Goal: Task Accomplishment & Management: Use online tool/utility

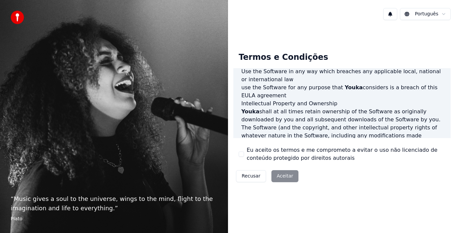
scroll to position [459, 0]
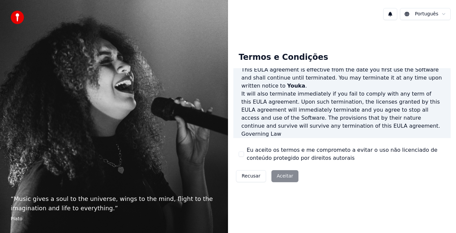
click at [287, 154] on label "Eu aceito os termos e me comprometo a evitar o uso não licenciado de conteúdo p…" at bounding box center [346, 154] width 199 height 16
click at [244, 154] on button "Eu aceito os termos e me comprometo a evitar o uso não licenciado de conteúdo p…" at bounding box center [241, 153] width 5 height 5
click at [283, 179] on button "Aceitar" at bounding box center [284, 176] width 27 height 12
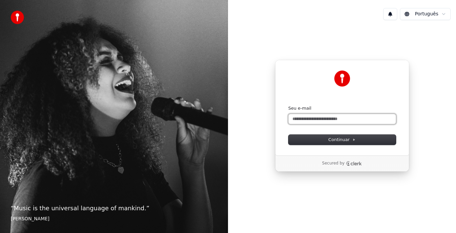
click at [330, 121] on input "Seu e-mail" at bounding box center [341, 119] width 107 height 10
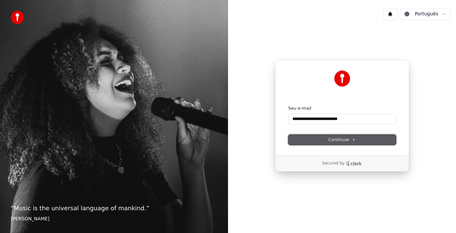
click at [333, 136] on button "Continuar" at bounding box center [341, 139] width 107 height 10
type input "**********"
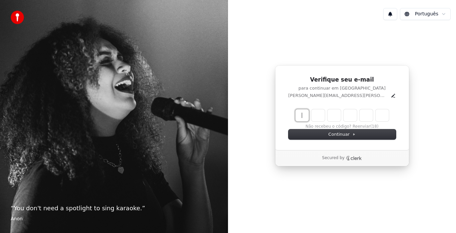
click at [300, 114] on input "Enter verification code" at bounding box center [348, 115] width 107 height 12
type input "******"
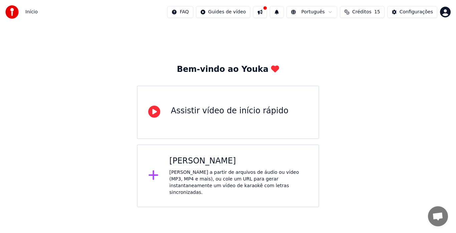
click at [328, 159] on div "Bem-vindo ao Youka Assistir vídeo de início rápido Criar Karaokê Crie karaokê a…" at bounding box center [228, 115] width 456 height 183
click at [204, 114] on div "Assistir vídeo de início rápido" at bounding box center [229, 110] width 117 height 11
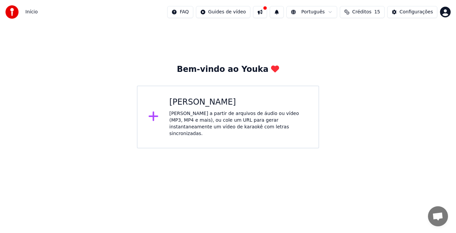
click at [174, 110] on div "[PERSON_NAME] a partir de arquivos de áudio ou vídeo (MP3, MP4 e mais), ou cole…" at bounding box center [238, 123] width 138 height 27
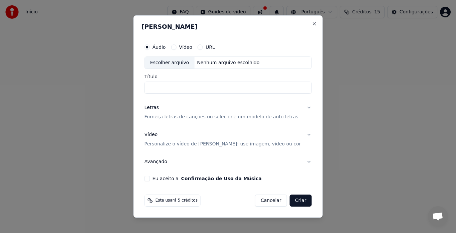
click at [182, 64] on div "Escolher arquivo" at bounding box center [170, 63] width 50 height 12
type input "**********"
click at [249, 117] on p "Forneça letras de canções ou selecione um modelo de auto letras" at bounding box center [221, 117] width 154 height 7
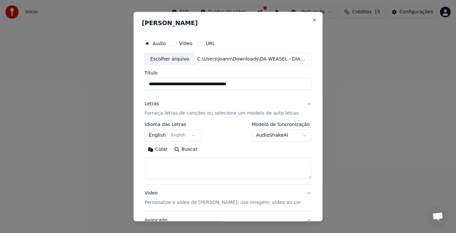
click at [191, 113] on p "Forneça letras de canções ou selecione um modelo de auto letras" at bounding box center [221, 113] width 154 height 7
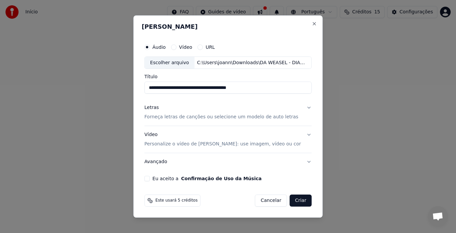
click at [191, 113] on div "Letras Forneça letras de canções ou selecione um modelo de auto letras" at bounding box center [221, 112] width 154 height 16
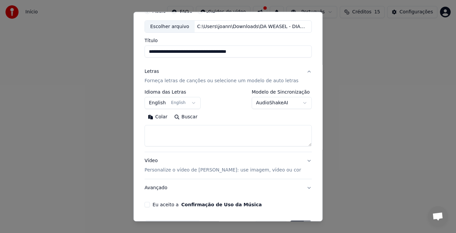
scroll to position [35, 0]
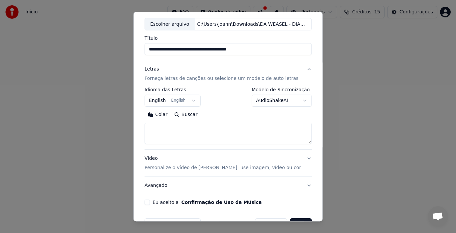
click at [195, 135] on textarea at bounding box center [227, 133] width 167 height 21
paste textarea "**********"
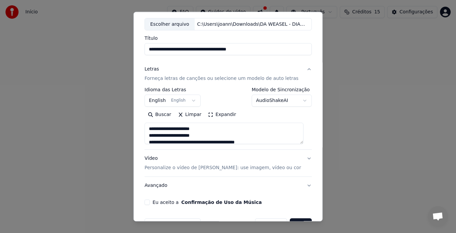
scroll to position [102, 0]
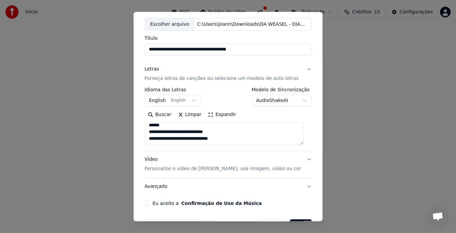
click at [303, 143] on textarea "**********" at bounding box center [223, 134] width 159 height 22
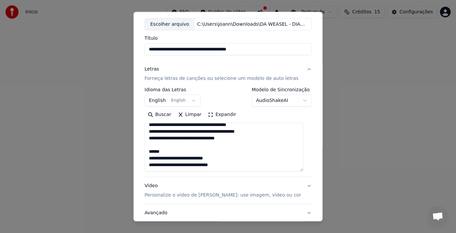
scroll to position [77, 0]
drag, startPoint x: 302, startPoint y: 143, endPoint x: 307, endPoint y: 169, distance: 26.2
click at [307, 169] on div "**********" at bounding box center [227, 116] width 189 height 209
click at [151, 153] on textarea "**********" at bounding box center [223, 147] width 159 height 49
click at [224, 158] on textarea "**********" at bounding box center [223, 147] width 159 height 49
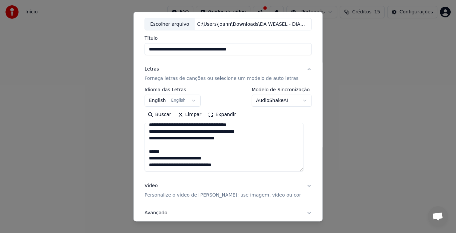
paste textarea "**********"
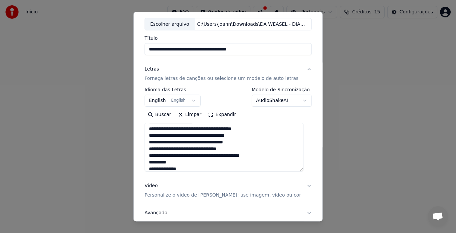
scroll to position [211, 0]
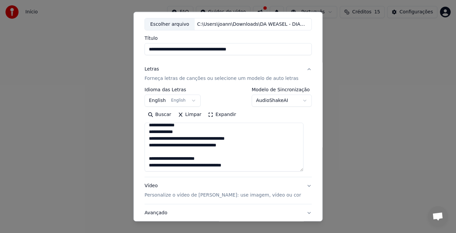
type textarea "**********"
click at [250, 196] on p "Personalize o vídeo de karaokê: use imagem, vídeo ou cor" at bounding box center [222, 195] width 157 height 7
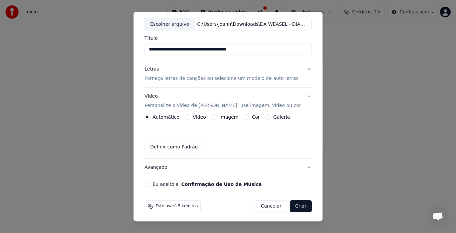
click at [228, 117] on label "Imagem" at bounding box center [228, 117] width 19 height 5
click at [216, 117] on button "Imagem" at bounding box center [213, 116] width 5 height 5
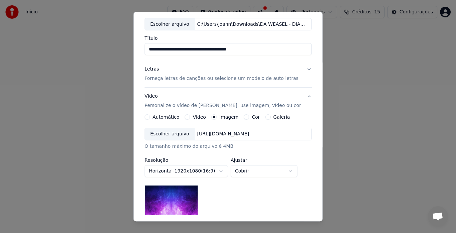
click at [265, 117] on button "Galeria" at bounding box center [267, 116] width 5 height 5
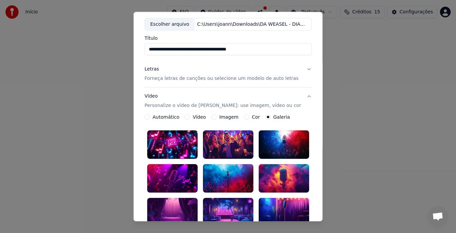
click at [187, 139] on div at bounding box center [172, 144] width 50 height 28
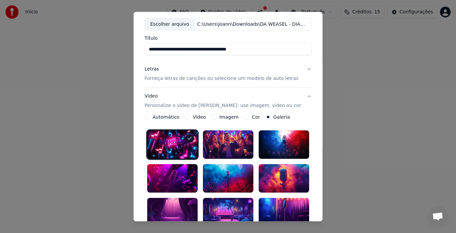
click at [271, 172] on div at bounding box center [283, 178] width 50 height 28
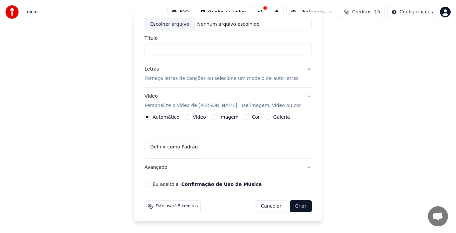
drag, startPoint x: 322, startPoint y: 110, endPoint x: 319, endPoint y: 128, distance: 18.3
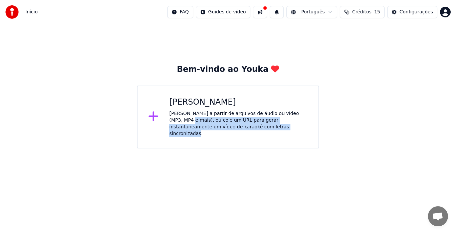
click at [322, 129] on div "Bem-vindo ao Youka Criar Karaokê Crie karaokê a partir de arquivos de áudio ou …" at bounding box center [228, 86] width 456 height 124
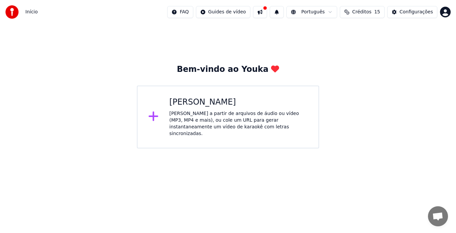
click at [241, 114] on div "Crie karaokê a partir de arquivos de áudio ou vídeo (MP3, MP4 e mais), ou cole …" at bounding box center [238, 123] width 138 height 27
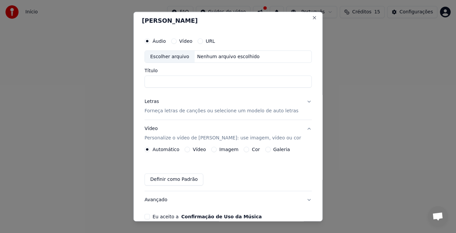
scroll to position [0, 0]
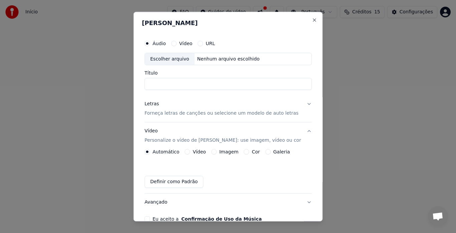
click at [187, 58] on div "Escolher arquivo" at bounding box center [170, 59] width 50 height 12
type input "**********"
click at [192, 113] on p "Forneça letras de canções ou selecione um modelo de auto letras" at bounding box center [221, 113] width 154 height 7
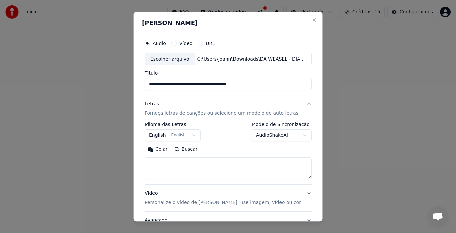
click at [162, 173] on textarea at bounding box center [227, 168] width 167 height 21
click at [161, 149] on button "Colar" at bounding box center [157, 149] width 26 height 11
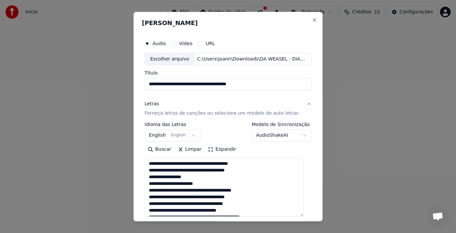
drag, startPoint x: 303, startPoint y: 177, endPoint x: 309, endPoint y: 218, distance: 41.2
click at [309, 218] on div "**********" at bounding box center [227, 116] width 189 height 209
click at [150, 163] on textarea "**********" at bounding box center [223, 189] width 159 height 62
click at [161, 162] on textarea "**********" at bounding box center [223, 189] width 159 height 62
paste textarea "**********"
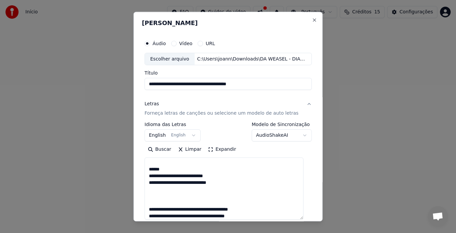
scroll to position [94, 0]
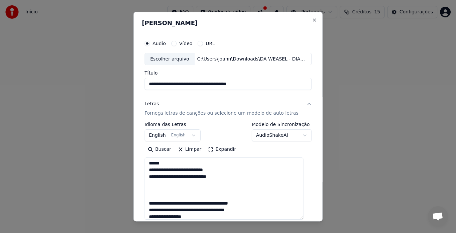
click at [154, 176] on textarea at bounding box center [223, 189] width 159 height 62
click at [177, 177] on textarea at bounding box center [223, 189] width 159 height 62
click at [181, 193] on textarea at bounding box center [223, 189] width 159 height 62
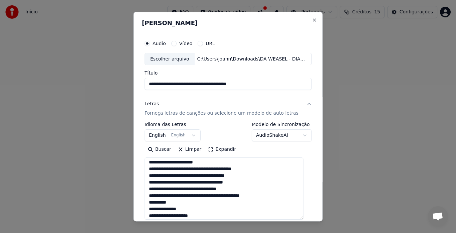
scroll to position [126, 0]
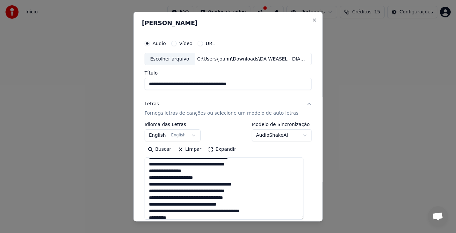
click at [176, 170] on textarea at bounding box center [223, 189] width 159 height 62
click at [205, 172] on textarea at bounding box center [223, 189] width 159 height 62
click at [214, 182] on textarea at bounding box center [223, 189] width 159 height 62
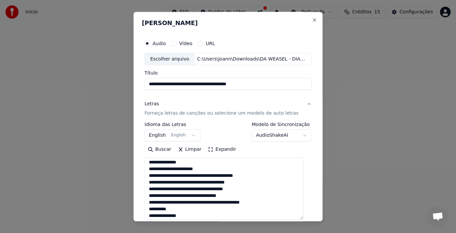
scroll to position [139, 0]
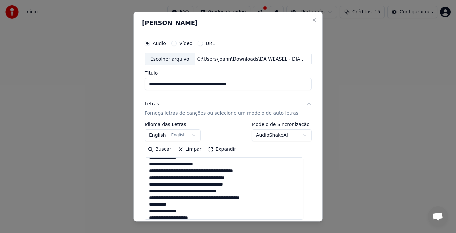
click at [152, 197] on textarea at bounding box center [223, 189] width 159 height 62
click at [195, 197] on textarea at bounding box center [223, 189] width 159 height 62
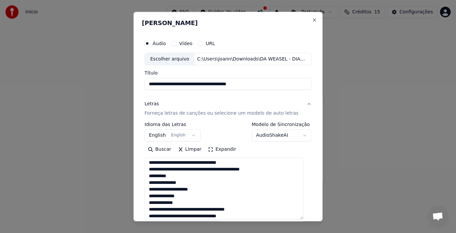
scroll to position [175, 0]
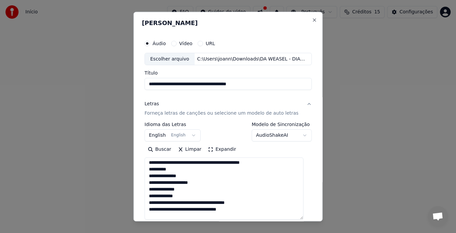
click at [215, 202] on textarea at bounding box center [223, 189] width 159 height 62
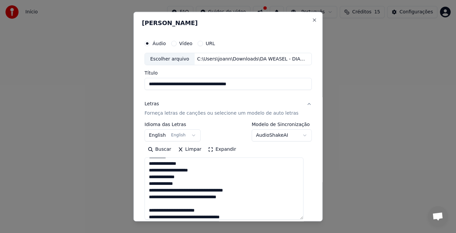
scroll to position [191, 0]
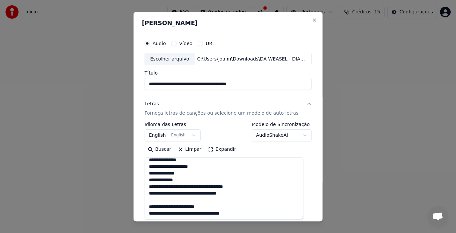
click at [185, 207] on textarea at bounding box center [223, 189] width 159 height 62
type textarea "**********"
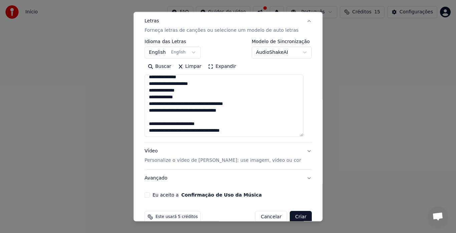
scroll to position [95, 0]
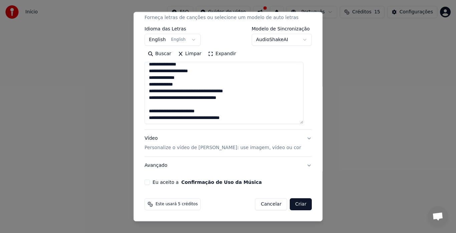
click at [154, 141] on div "Vídeo Personalize o vídeo de karaokê: use imagem, vídeo ou cor" at bounding box center [222, 143] width 157 height 16
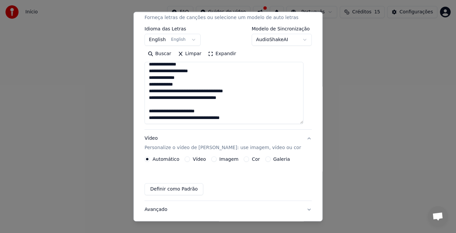
scroll to position [37, 0]
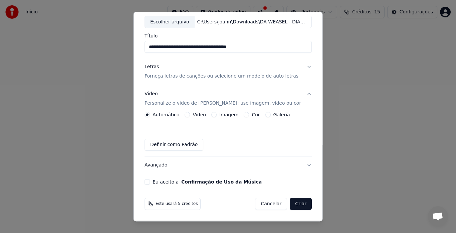
click at [274, 115] on label "Galeria" at bounding box center [281, 114] width 17 height 5
click at [270, 115] on button "Galeria" at bounding box center [267, 114] width 5 height 5
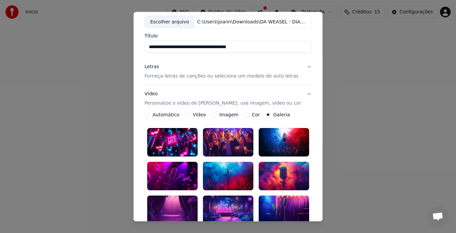
click at [272, 166] on div at bounding box center [283, 176] width 50 height 28
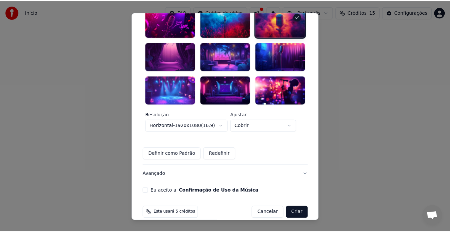
scroll to position [193, 0]
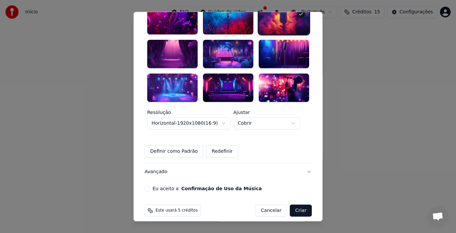
click at [295, 204] on button "Criar" at bounding box center [301, 210] width 22 height 12
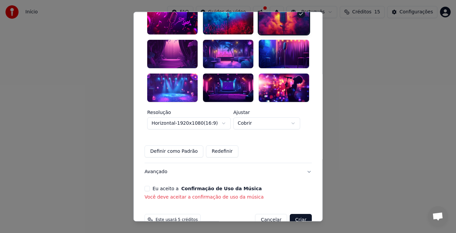
click at [149, 186] on button "Eu aceito a Confirmação de Uso da Música" at bounding box center [146, 188] width 5 height 5
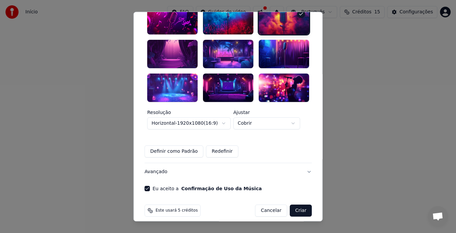
click at [298, 205] on button "Criar" at bounding box center [301, 210] width 22 height 12
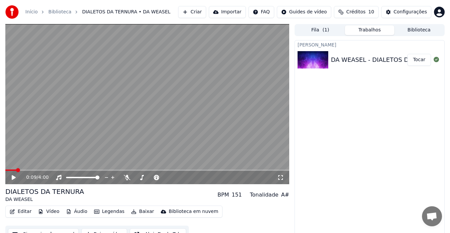
scroll to position [10, 0]
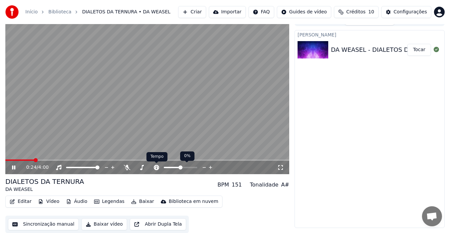
click at [157, 167] on icon at bounding box center [156, 167] width 7 height 5
click at [187, 167] on span at bounding box center [180, 167] width 33 height 1
click at [194, 168] on span at bounding box center [180, 167] width 33 height 1
click at [178, 169] on div at bounding box center [187, 167] width 54 height 7
click at [178, 167] on span at bounding box center [171, 167] width 14 height 1
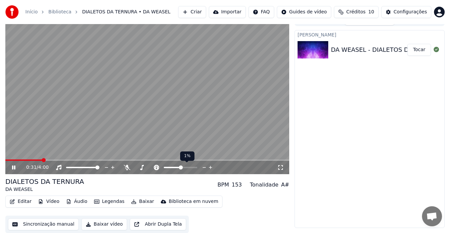
click at [181, 167] on span at bounding box center [181, 167] width 4 height 4
click at [157, 167] on icon at bounding box center [156, 167] width 5 height 5
click at [111, 132] on video at bounding box center [147, 94] width 284 height 160
click at [71, 160] on span at bounding box center [147, 159] width 284 height 1
click at [214, 89] on video at bounding box center [147, 94] width 284 height 160
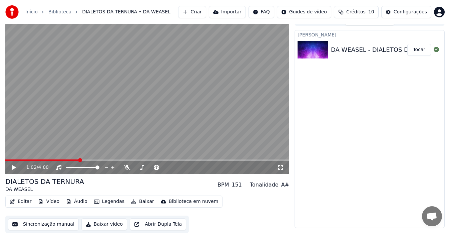
click at [103, 203] on button "Legendas" at bounding box center [109, 201] width 36 height 9
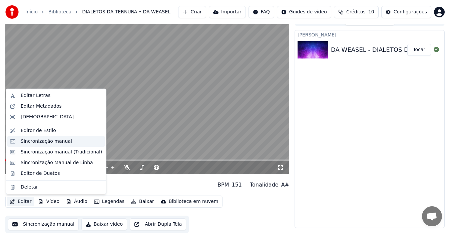
click at [40, 141] on div "Sincronização manual" at bounding box center [46, 141] width 51 height 7
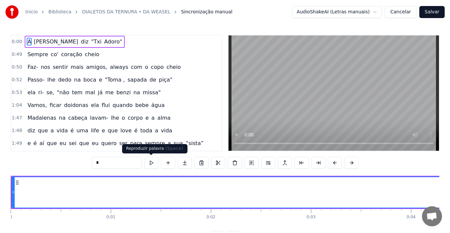
click at [152, 163] on button at bounding box center [151, 163] width 14 height 12
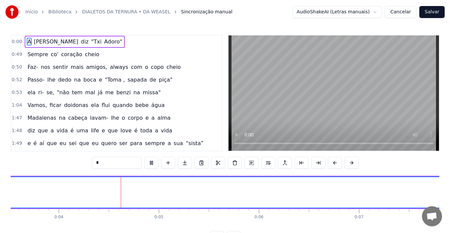
scroll to position [0, 386]
click at [152, 163] on button at bounding box center [151, 163] width 14 height 12
click at [29, 42] on span "A" at bounding box center [29, 42] width 5 height 8
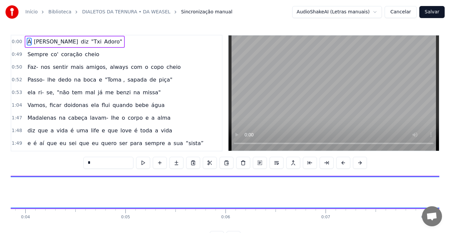
click at [346, 12] on html "Início Biblioteca DIALETOS DA TERNURA • DA WEASEL Sincronização manual AudioSha…" at bounding box center [225, 126] width 450 height 253
click at [410, 11] on button "Cancelar" at bounding box center [401, 12] width 32 height 12
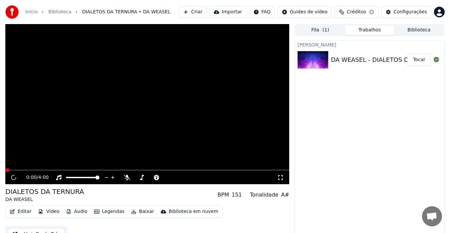
scroll to position [5, 0]
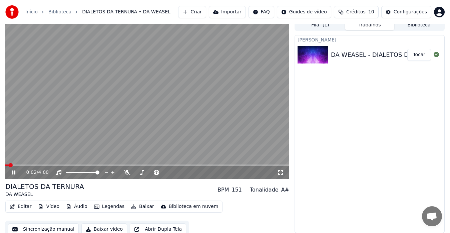
click at [128, 96] on video at bounding box center [147, 99] width 284 height 160
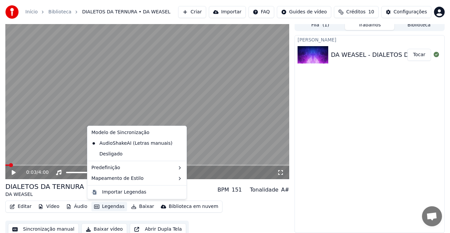
click at [102, 203] on button "Legendas" at bounding box center [109, 206] width 36 height 9
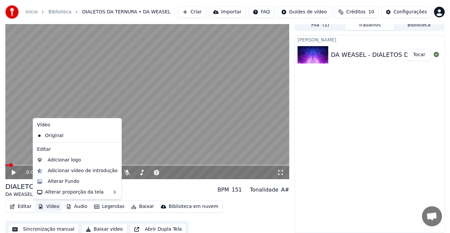
click at [360, 52] on div "DA WEASEL - DIALETOS DA TERNURA [INSTRUMENTAL]" at bounding box center [413, 54] width 165 height 9
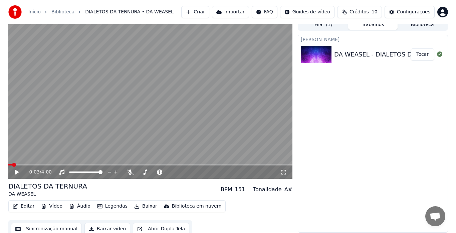
scroll to position [0, 0]
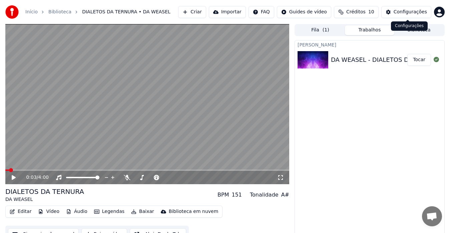
click at [409, 11] on div "Configurações" at bounding box center [410, 12] width 33 height 7
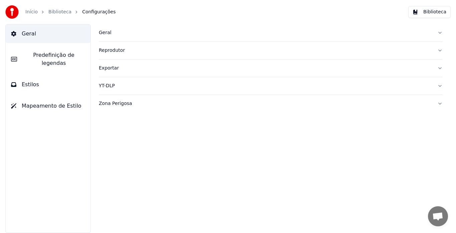
click at [46, 56] on span "Predefinição de legendas" at bounding box center [53, 59] width 63 height 16
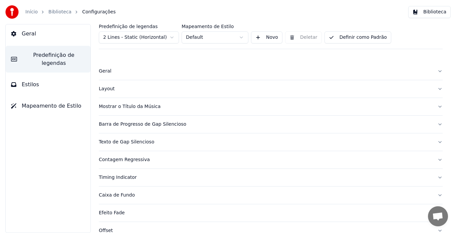
click at [338, 75] on button "Geral" at bounding box center [271, 70] width 344 height 17
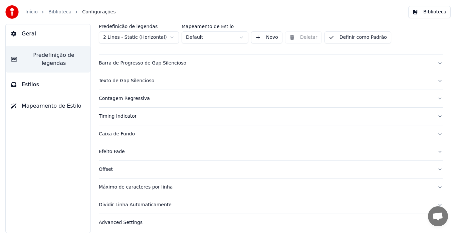
scroll to position [117, 0]
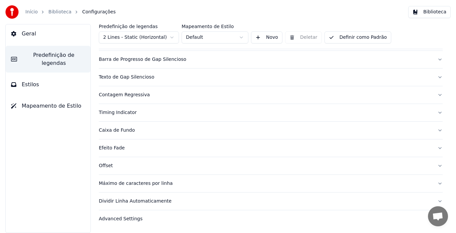
click at [432, 78] on button "Texto de Gap Silencioso" at bounding box center [271, 76] width 344 height 17
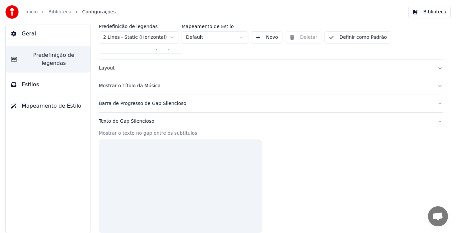
scroll to position [65, 0]
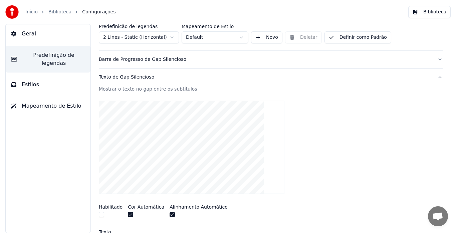
click at [432, 78] on button "Texto de Gap Silencioso" at bounding box center [271, 76] width 344 height 17
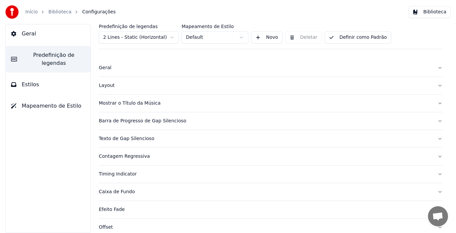
scroll to position [0, 0]
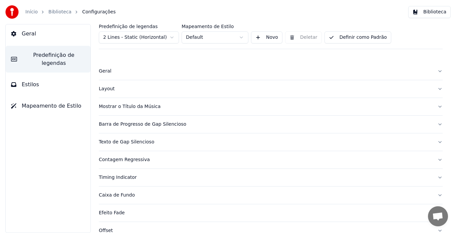
click at [31, 35] on span "Geral" at bounding box center [29, 34] width 14 height 8
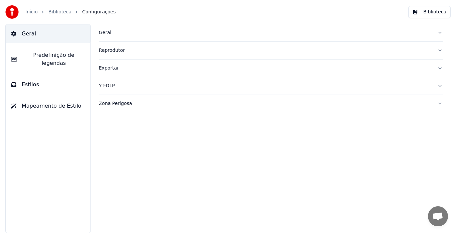
click at [104, 34] on div "Geral" at bounding box center [265, 32] width 333 height 7
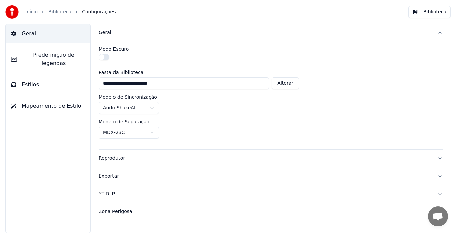
click at [118, 158] on div "Reprodutor" at bounding box center [265, 158] width 333 height 7
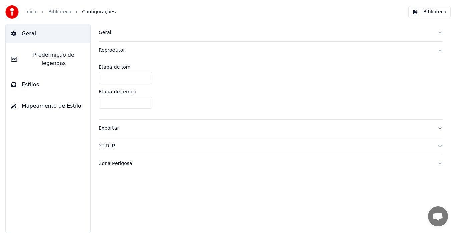
drag, startPoint x: 118, startPoint y: 158, endPoint x: 113, endPoint y: 166, distance: 10.1
click at [113, 166] on button "Zona Perigosa" at bounding box center [271, 163] width 344 height 17
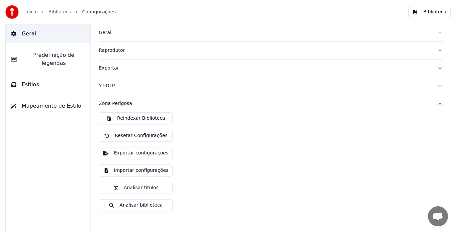
click at [49, 13] on link "Biblioteca" at bounding box center [59, 12] width 23 height 7
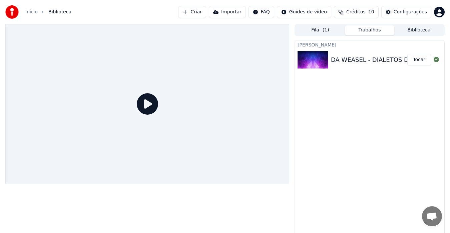
click at [151, 107] on icon at bounding box center [147, 103] width 21 height 21
click at [315, 55] on img at bounding box center [313, 59] width 31 height 17
click at [366, 60] on div "DA WEASEL - DIALETOS DA TERNURA [INSTRUMENTAL]" at bounding box center [413, 59] width 165 height 9
click at [366, 29] on button "Trabalhos" at bounding box center [369, 30] width 49 height 10
click at [144, 107] on icon at bounding box center [147, 103] width 21 height 21
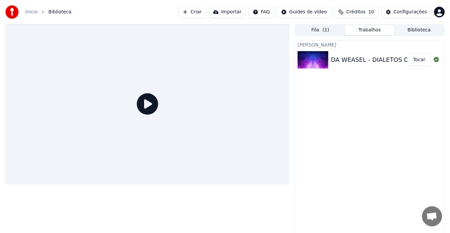
click at [144, 107] on icon at bounding box center [147, 103] width 21 height 21
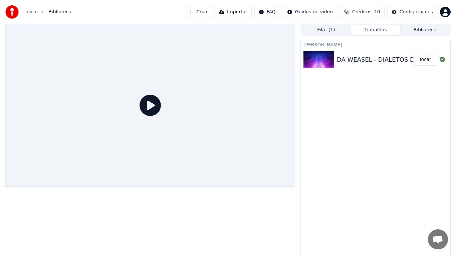
click at [215, 127] on div at bounding box center [150, 105] width 290 height 163
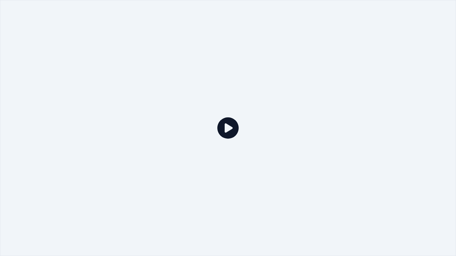
click at [222, 129] on icon at bounding box center [227, 127] width 21 height 21
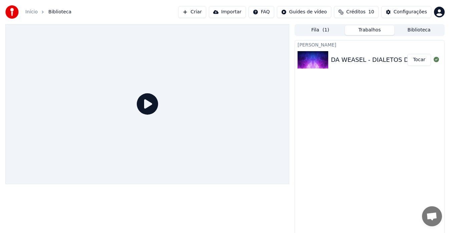
click at [415, 61] on button "Tocar" at bounding box center [419, 60] width 24 height 12
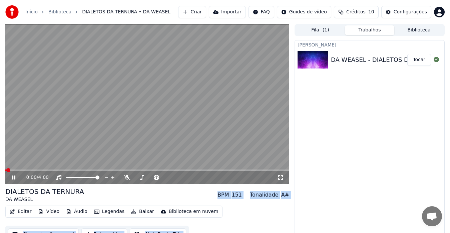
click at [178, 126] on video at bounding box center [147, 104] width 284 height 160
click at [19, 211] on button "Editar" at bounding box center [20, 211] width 27 height 9
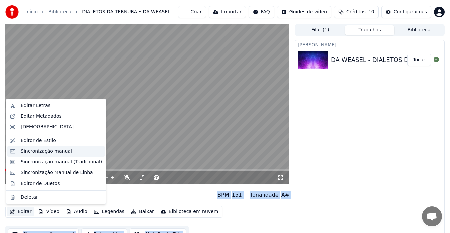
click at [40, 151] on div "Sincronização manual" at bounding box center [46, 151] width 51 height 7
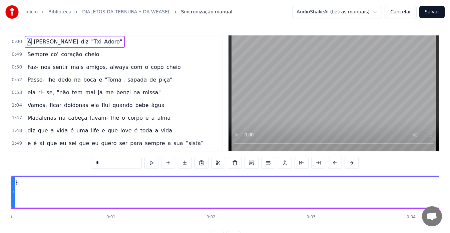
drag, startPoint x: 27, startPoint y: 40, endPoint x: 34, endPoint y: 40, distance: 7.7
click at [34, 40] on div "A Maria diz "Txi Adoro"" at bounding box center [75, 42] width 100 height 12
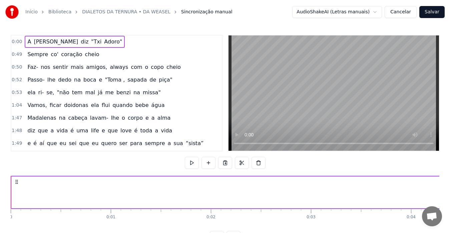
click at [423, 160] on div "0:00 A Maria diz "Txi Adoro" 0:49 Sempre co' coração cheio 0:50 Faz- nos sentir…" at bounding box center [225, 139] width 429 height 208
click at [27, 44] on span "A" at bounding box center [29, 42] width 5 height 8
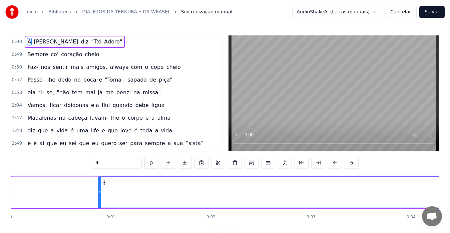
drag, startPoint x: 14, startPoint y: 198, endPoint x: 100, endPoint y: 195, distance: 86.5
click at [100, 195] on div at bounding box center [99, 192] width 3 height 30
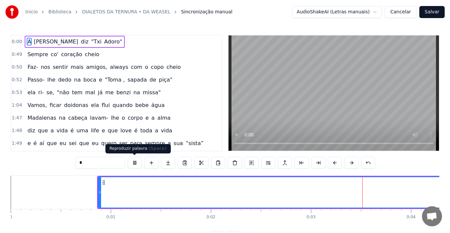
click at [132, 163] on button at bounding box center [135, 163] width 14 height 12
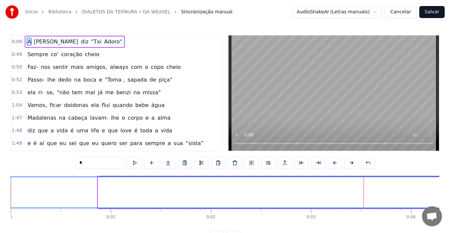
drag, startPoint x: 100, startPoint y: 196, endPoint x: 0, endPoint y: 201, distance: 100.6
click at [0, 201] on div "Início Biblioteca DIALETOS DA TERNURA • DA WEASEL Sincronização manual AudioSha…" at bounding box center [225, 121] width 450 height 243
click at [29, 42] on span "A" at bounding box center [29, 42] width 5 height 8
click at [80, 163] on input "*" at bounding box center [100, 163] width 50 height 12
click at [405, 12] on button "Cancelar" at bounding box center [401, 12] width 32 height 12
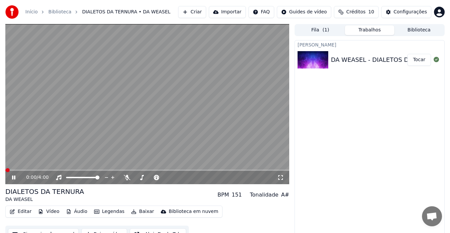
click at [18, 210] on button "Editar" at bounding box center [20, 211] width 27 height 9
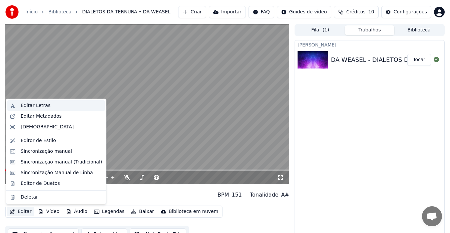
click at [36, 104] on div "Editar Letras" at bounding box center [36, 105] width 30 height 7
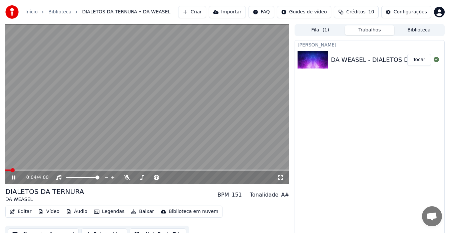
click at [13, 179] on icon at bounding box center [18, 177] width 15 height 5
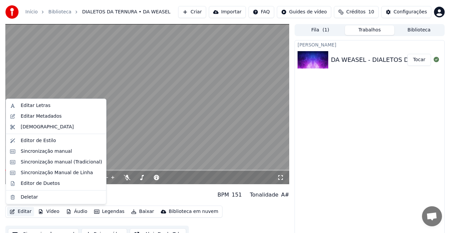
click at [21, 210] on button "Editar" at bounding box center [20, 211] width 27 height 9
click at [33, 102] on div "Editar Letras" at bounding box center [36, 105] width 30 height 7
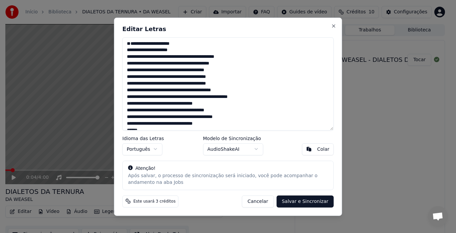
click at [137, 71] on textarea at bounding box center [227, 83] width 211 height 93
click at [141, 76] on textarea at bounding box center [227, 83] width 211 height 93
click at [195, 78] on textarea at bounding box center [227, 83] width 211 height 93
click at [174, 83] on textarea at bounding box center [227, 83] width 211 height 93
click at [188, 98] on textarea at bounding box center [227, 83] width 211 height 93
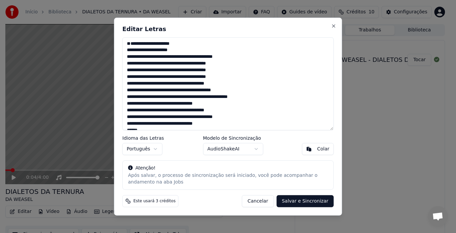
click at [231, 120] on textarea at bounding box center [227, 83] width 211 height 93
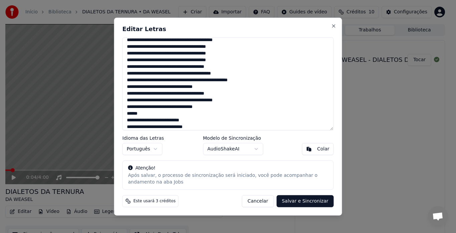
scroll to position [23, 0]
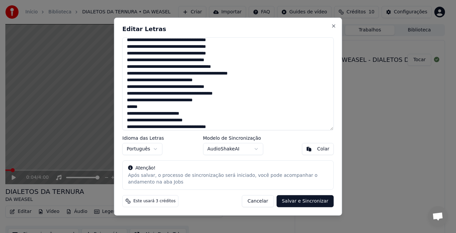
drag, startPoint x: 166, startPoint y: 114, endPoint x: 126, endPoint y: 112, distance: 39.1
click at [126, 112] on textarea at bounding box center [227, 83] width 211 height 93
click at [237, 114] on textarea at bounding box center [227, 83] width 211 height 93
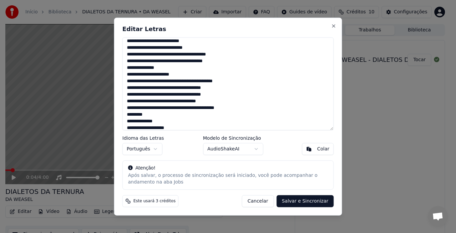
click at [137, 54] on textarea at bounding box center [227, 83] width 211 height 93
click at [193, 60] on textarea at bounding box center [227, 83] width 211 height 93
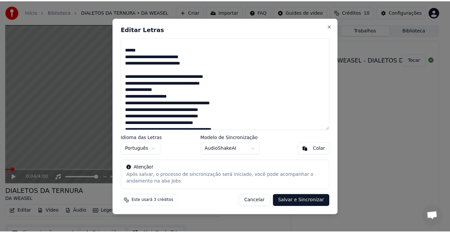
scroll to position [0, 0]
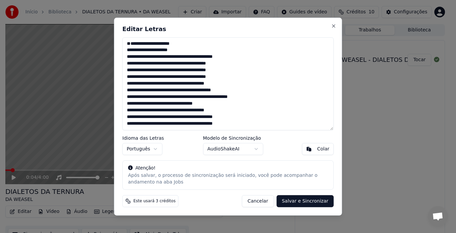
click at [305, 201] on button "Salvar e Sincronizar" at bounding box center [304, 201] width 57 height 12
type textarea "**********"
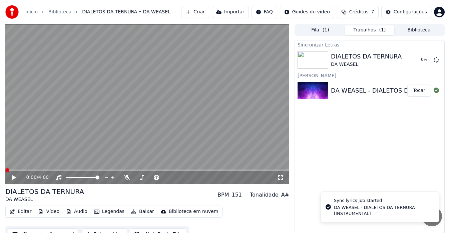
click at [5, 169] on span at bounding box center [7, 170] width 4 height 4
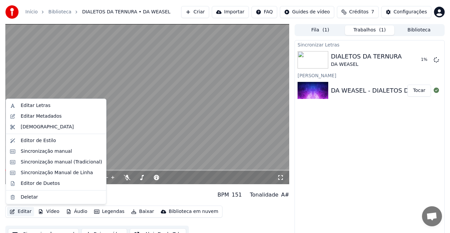
click at [19, 210] on button "Editar" at bounding box center [20, 211] width 27 height 9
click at [41, 162] on div "Sincronização manual (Tradicional)" at bounding box center [61, 162] width 81 height 7
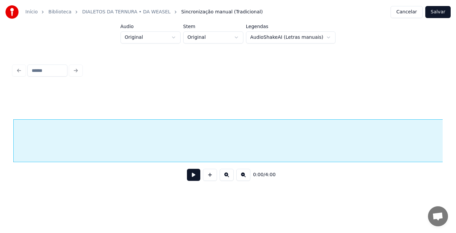
click at [402, 14] on button "Cancelar" at bounding box center [406, 12] width 32 height 12
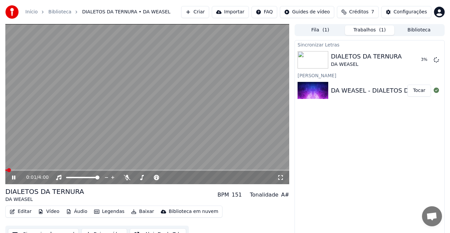
click at [36, 136] on video at bounding box center [147, 104] width 284 height 160
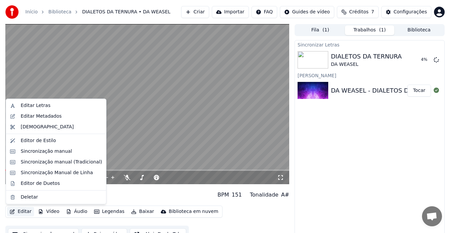
click at [16, 214] on button "Editar" at bounding box center [20, 211] width 27 height 9
click at [42, 152] on div "Sincronização manual" at bounding box center [46, 151] width 51 height 7
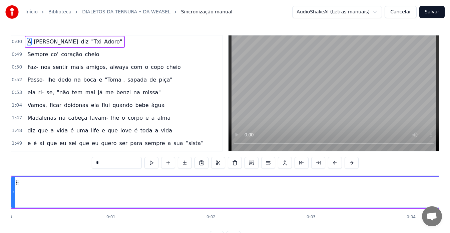
click at [27, 44] on span "A" at bounding box center [29, 42] width 5 height 8
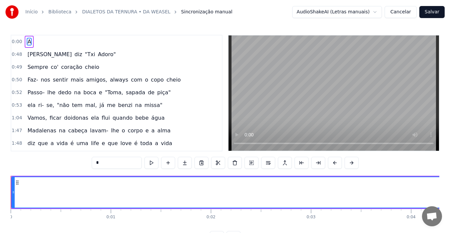
click at [102, 163] on input "*" at bounding box center [117, 163] width 50 height 12
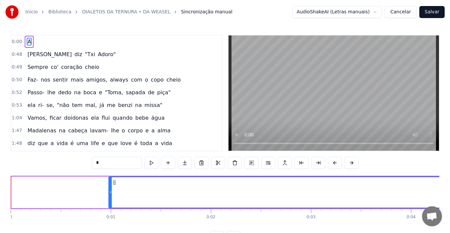
drag, startPoint x: 14, startPoint y: 196, endPoint x: 114, endPoint y: 193, distance: 99.8
click at [112, 193] on div at bounding box center [110, 192] width 3 height 30
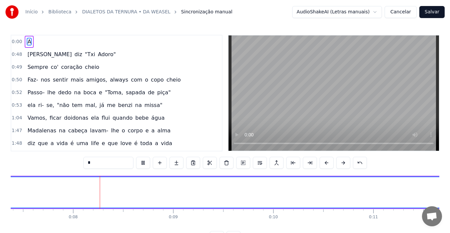
scroll to position [0, 758]
click at [94, 165] on input "*" at bounding box center [108, 163] width 50 height 12
click at [19, 41] on span "0:00" at bounding box center [17, 41] width 10 height 7
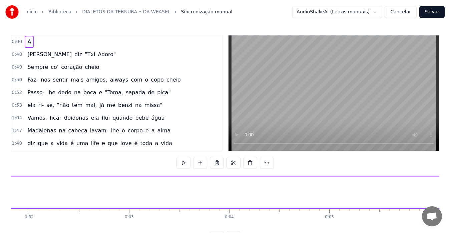
scroll to position [0, 66]
click at [27, 42] on span "A" at bounding box center [29, 42] width 5 height 8
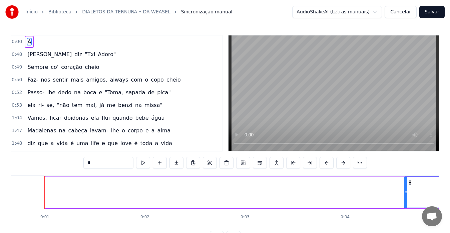
drag, startPoint x: 47, startPoint y: 191, endPoint x: 405, endPoint y: 193, distance: 358.7
click at [405, 194] on icon at bounding box center [406, 191] width 3 height 5
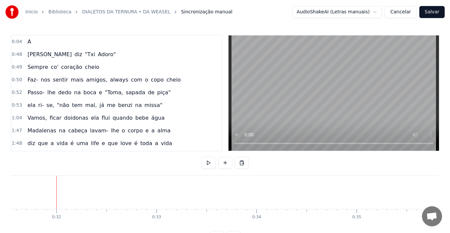
scroll to position [0, 3170]
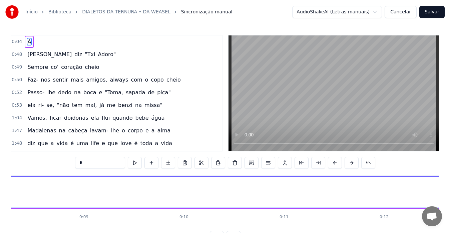
scroll to position [0, 731]
drag, startPoint x: 75, startPoint y: 187, endPoint x: 79, endPoint y: 187, distance: 3.4
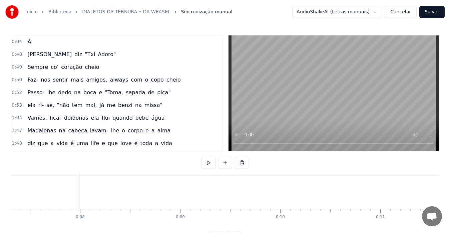
copy div "A Maria diz "Txi Adoro" Sempre co' coração cheio Faz- nos sentir mais amigos, a…"
click at [27, 42] on span "A" at bounding box center [29, 42] width 5 height 8
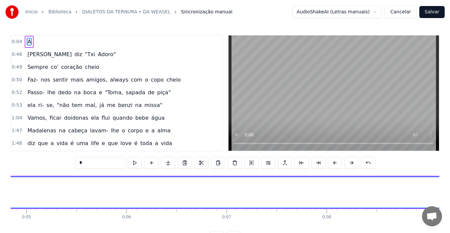
scroll to position [0, 425]
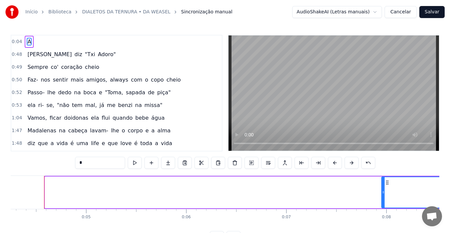
drag, startPoint x: 46, startPoint y: 197, endPoint x: 383, endPoint y: 192, distance: 337.1
click at [383, 192] on div at bounding box center [383, 192] width 3 height 30
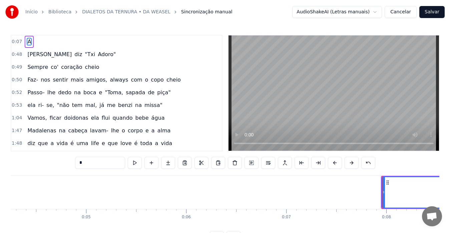
copy div "A Maria diz "Txi Adoro" Sempre co' coração cheio Faz- nos sentir mais amigos, a…"
click at [17, 56] on span "0:48" at bounding box center [17, 54] width 10 height 7
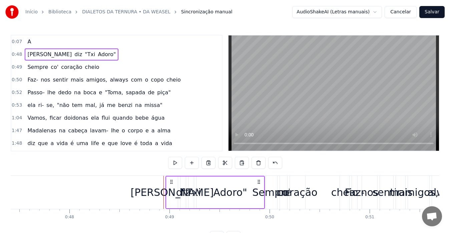
scroll to position [0, 4866]
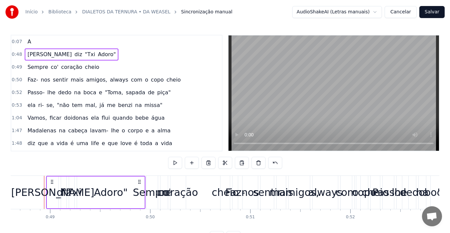
click at [17, 53] on span "0:48" at bounding box center [17, 54] width 10 height 7
click at [18, 55] on span "0:48" at bounding box center [17, 54] width 10 height 7
click at [74, 55] on span "diz" at bounding box center [78, 54] width 9 height 8
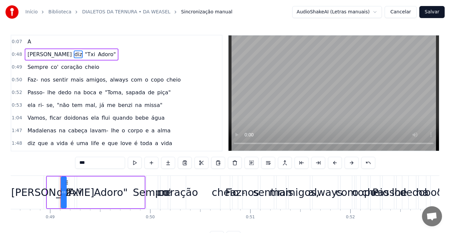
click at [34, 55] on span "Maria" at bounding box center [50, 54] width 46 height 8
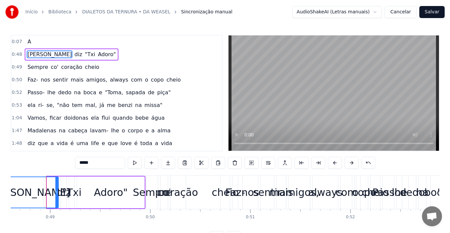
drag, startPoint x: 48, startPoint y: 195, endPoint x: 0, endPoint y: 193, distance: 48.4
click at [0, 193] on div "Início Biblioteca DIALETOS DA TERNURA • DA WEASEL Sincronização manual AudioSha…" at bounding box center [225, 121] width 450 height 243
copy div "A Maria diz "Txi Adoro" Sempre co' coração cheio Faz- nos sentir mais amigos, a…"
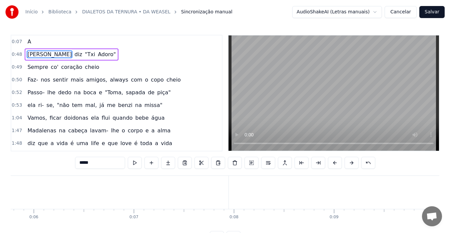
scroll to position [0, 0]
copy div "A Maria diz "Txi Adoro" Sempre co' coração cheio Faz- nos sentir mais amigos, a…"
click at [28, 43] on span "A" at bounding box center [29, 42] width 5 height 8
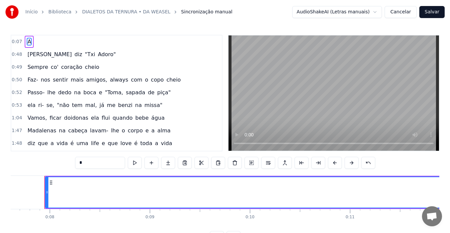
click at [27, 56] on span "Maria" at bounding box center [50, 54] width 46 height 8
type input "*****"
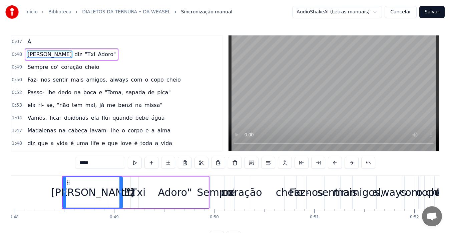
scroll to position [0, 4820]
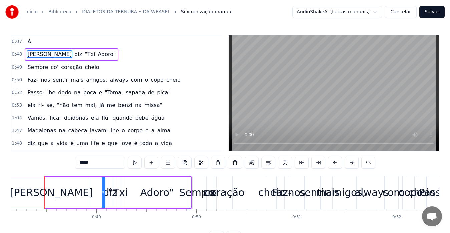
drag, startPoint x: 47, startPoint y: 191, endPoint x: 0, endPoint y: 197, distance: 47.4
click at [0, 197] on div "Início Biblioteca DIALETOS DA TERNURA • DA WEASEL Sincronização manual AudioSha…" at bounding box center [225, 121] width 450 height 243
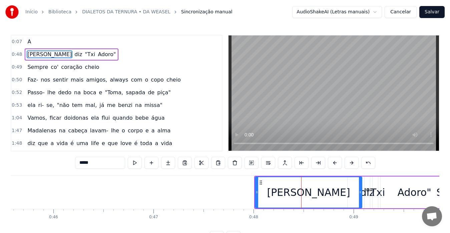
copy div "A Maria diz "Txi Adoro" Sempre co' coração cheio Faz- nos sentir mais amigos, a…"
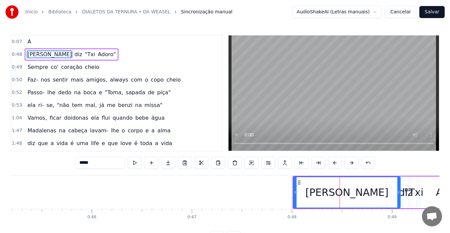
scroll to position [0, 4543]
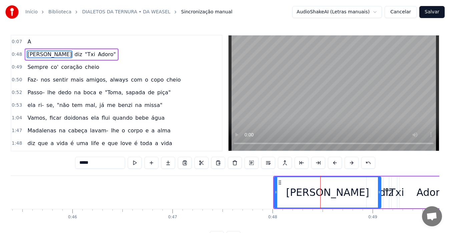
copy div "A Maria diz "Txi Adoro" Sempre co' coração cheio Faz- nos sentir mais amigos, a…"
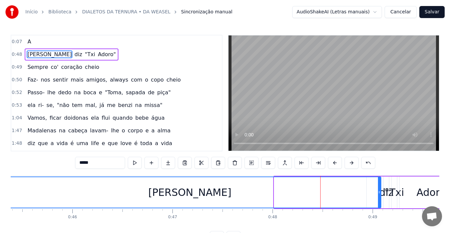
drag, startPoint x: 276, startPoint y: 194, endPoint x: 0, endPoint y: 202, distance: 275.8
click at [0, 202] on div "Início Biblioteca DIALETOS DA TERNURA • DA WEASEL Sincronização manual AudioSha…" at bounding box center [225, 121] width 450 height 243
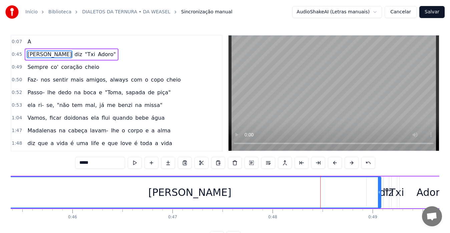
copy div "A Maria diz "Txi Adoro" Sempre co' coração cheio Faz- nos sentir mais amigos, a…"
click at [50, 56] on div "Maria diz "Txi Adoro"" at bounding box center [72, 54] width 94 height 12
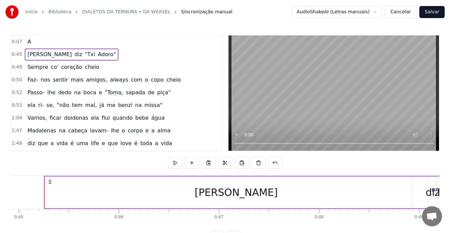
click at [74, 56] on span "diz" at bounding box center [78, 54] width 9 height 8
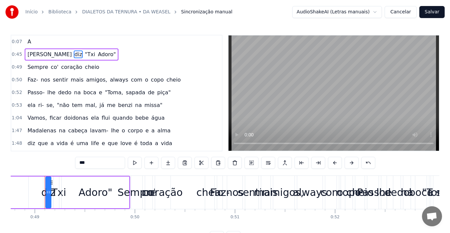
scroll to position [0, 4882]
click at [17, 54] on span "0:45" at bounding box center [17, 54] width 10 height 7
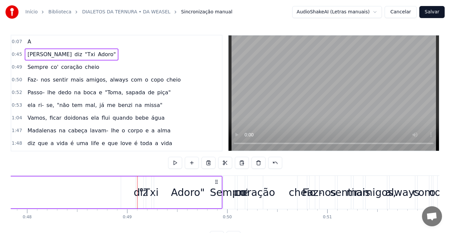
click at [17, 54] on span "0:45" at bounding box center [17, 54] width 10 height 7
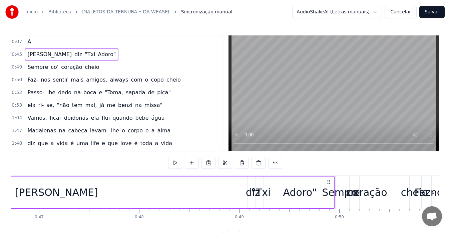
click at [17, 54] on span "0:45" at bounding box center [17, 54] width 10 height 7
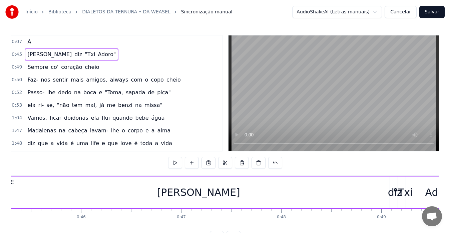
scroll to position [0, 4497]
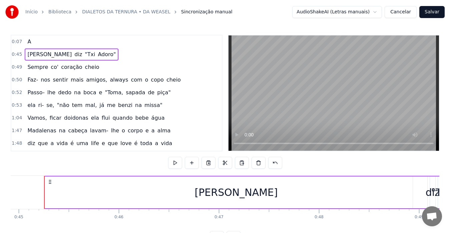
click at [17, 54] on span "0:45" at bounding box center [17, 54] width 10 height 7
copy div "A Maria diz "Txi Adoro" Sempre co' coração cheio Faz- nos sentir mais amigos, a…"
click at [17, 54] on span "0:45" at bounding box center [17, 54] width 10 height 7
click at [19, 39] on span "0:07" at bounding box center [17, 41] width 10 height 7
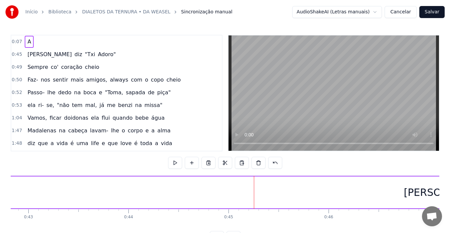
click at [19, 39] on span "0:07" at bounding box center [17, 41] width 10 height 7
copy div "A Maria diz "Txi Adoro" Sempre co' coração cheio Faz- nos sentir mais amigos, a…"
drag, startPoint x: 27, startPoint y: 53, endPoint x: 36, endPoint y: 45, distance: 12.1
click at [37, 40] on div "0:07 A 0:45 Maria diz "Txi Adoro" 0:49 Sempre co' coração cheio 0:50 Faz- nos s…" at bounding box center [117, 93] width 212 height 116
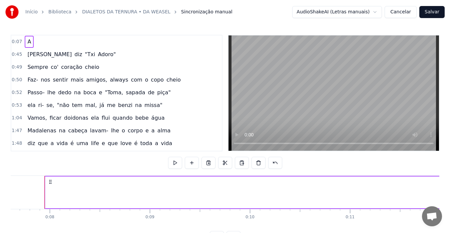
drag, startPoint x: 36, startPoint y: 55, endPoint x: 42, endPoint y: 36, distance: 19.7
click at [42, 36] on div "0:07 A 0:45 Maria diz "Txi Adoro" 0:49 Sempre co' coração cheio 0:50 Faz- nos s…" at bounding box center [117, 93] width 212 height 116
copy div "A Maria diz "Txi Adoro" Sempre co' coração cheio Faz- nos sentir mais amigos, a…"
drag, startPoint x: 26, startPoint y: 42, endPoint x: 26, endPoint y: 54, distance: 11.7
click at [26, 54] on div "0:07 A 0:45 Maria diz "Txi Adoro" 0:49 Sempre co' coração cheio 0:50 Faz- nos s…" at bounding box center [117, 93] width 212 height 116
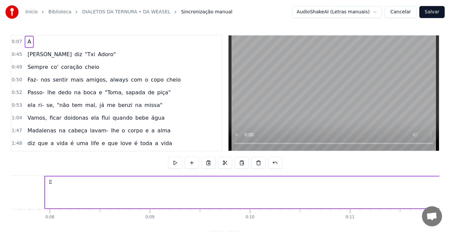
click at [18, 54] on span "0:45" at bounding box center [17, 54] width 10 height 7
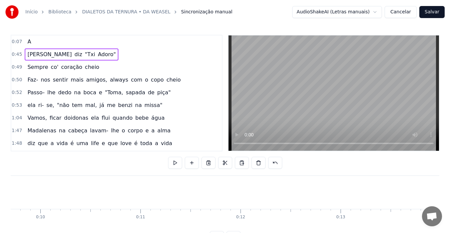
click at [18, 54] on span "0:45" at bounding box center [17, 54] width 10 height 7
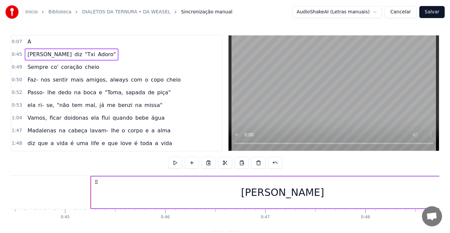
scroll to position [0, 4497]
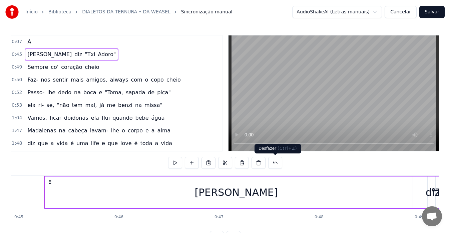
click at [278, 162] on button at bounding box center [275, 163] width 14 height 12
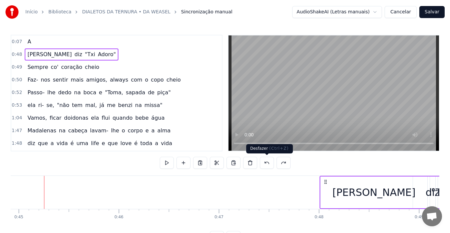
click at [267, 163] on button at bounding box center [267, 163] width 14 height 12
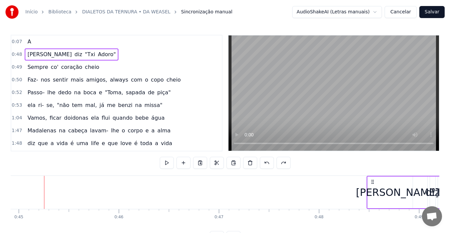
click at [267, 163] on button at bounding box center [267, 163] width 14 height 12
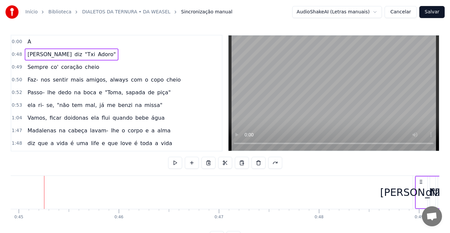
click at [267, 163] on div at bounding box center [225, 163] width 114 height 12
drag, startPoint x: 32, startPoint y: 53, endPoint x: 38, endPoint y: 41, distance: 14.0
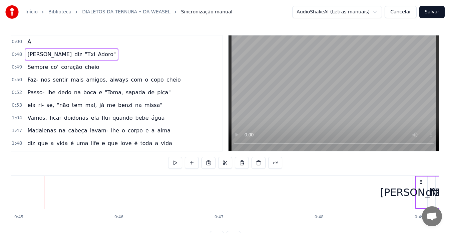
click at [39, 41] on div "0:00 A 0:48 Maria diz "Txi Adoro" 0:49 Sempre co' coração cheio 0:50 Faz- nos s…" at bounding box center [117, 93] width 212 height 116
drag, startPoint x: 26, startPoint y: 42, endPoint x: 23, endPoint y: 58, distance: 16.2
click at [23, 58] on div "0:00 A 0:48 Maria diz "Txi Adoro" 0:49 Sempre co' coração cheio 0:50 Faz- nos s…" at bounding box center [117, 93] width 212 height 116
click at [29, 52] on span "Maria" at bounding box center [50, 54] width 46 height 8
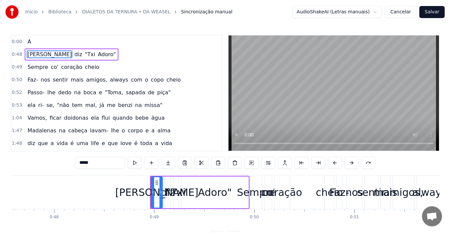
scroll to position [0, 4868]
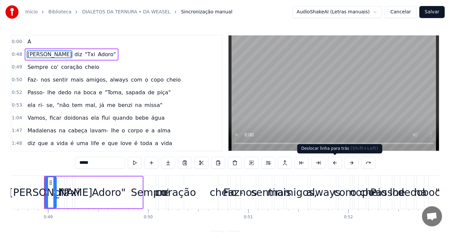
click at [335, 160] on button at bounding box center [335, 163] width 14 height 12
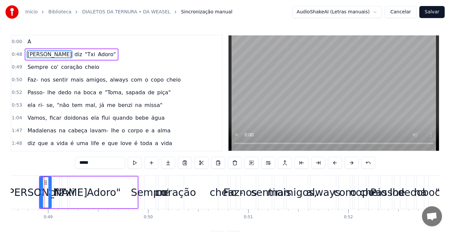
click at [334, 163] on button at bounding box center [335, 163] width 14 height 12
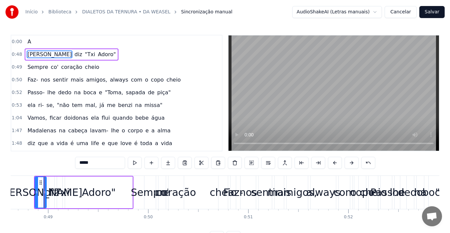
click at [334, 163] on button at bounding box center [335, 163] width 14 height 12
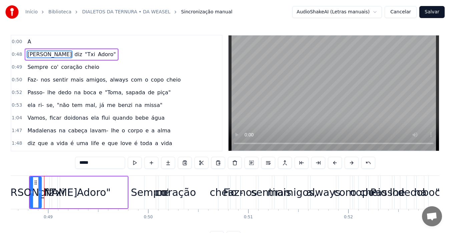
click at [334, 163] on button at bounding box center [335, 163] width 14 height 12
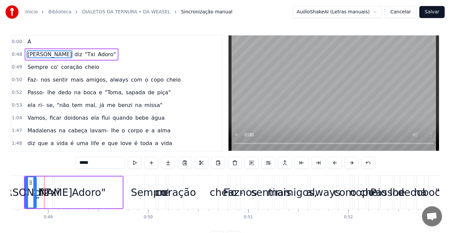
click at [334, 163] on button at bounding box center [335, 163] width 14 height 12
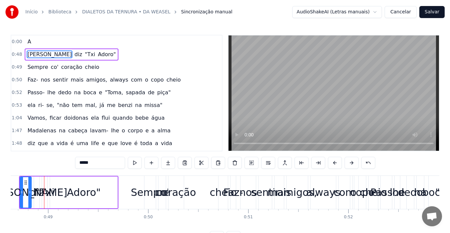
click at [334, 163] on button at bounding box center [335, 163] width 14 height 12
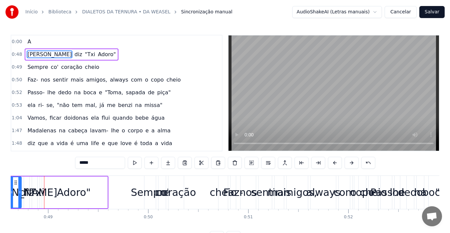
click at [334, 163] on button at bounding box center [335, 163] width 14 height 12
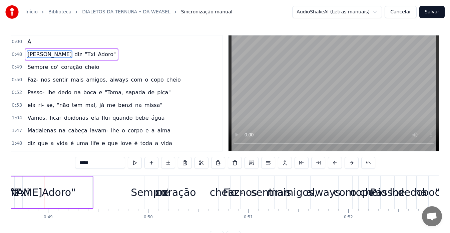
click at [334, 163] on button at bounding box center [335, 163] width 14 height 12
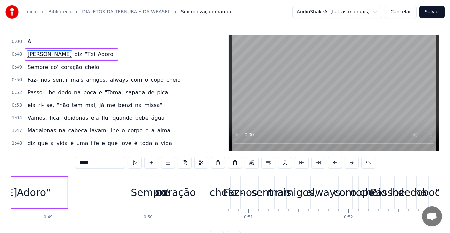
click at [334, 163] on button at bounding box center [335, 163] width 14 height 12
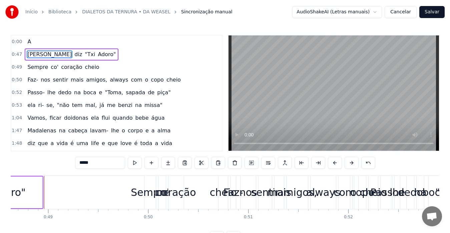
click at [334, 163] on button at bounding box center [335, 163] width 14 height 12
drag, startPoint x: 51, startPoint y: 61, endPoint x: 53, endPoint y: 57, distance: 4.3
click at [52, 60] on div "0:00 A 0:47 Maria diz "Txi Adoro" 0:49 Sempre co' coração cheio 0:50 Faz- nos s…" at bounding box center [117, 93] width 212 height 116
click at [84, 55] on span ""Txi" at bounding box center [90, 54] width 12 height 8
type input "****"
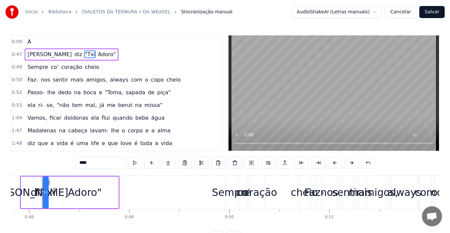
scroll to position [0, 4785]
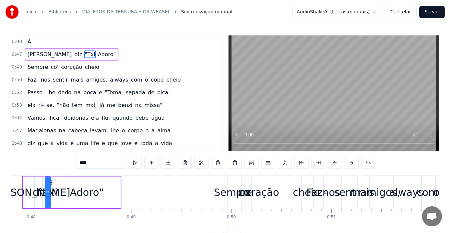
click at [398, 12] on button "Cancelar" at bounding box center [401, 12] width 32 height 12
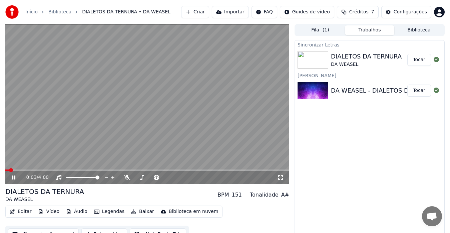
click at [14, 178] on icon at bounding box center [18, 177] width 15 height 5
click at [15, 178] on icon at bounding box center [14, 177] width 4 height 5
click at [11, 179] on icon at bounding box center [18, 177] width 15 height 5
click at [24, 212] on button "Editar" at bounding box center [20, 211] width 27 height 9
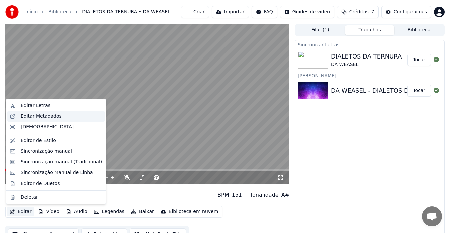
click at [35, 116] on div "Editar Metadados" at bounding box center [41, 116] width 41 height 7
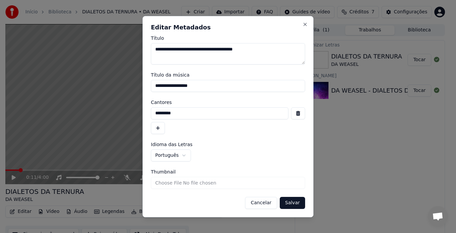
drag, startPoint x: 209, startPoint y: 85, endPoint x: 110, endPoint y: 91, distance: 99.0
click at [111, 91] on body "**********" at bounding box center [225, 116] width 450 height 233
type input "**********"
drag, startPoint x: 195, startPoint y: 114, endPoint x: 119, endPoint y: 121, distance: 76.7
click at [119, 121] on body "**********" at bounding box center [225, 116] width 450 height 233
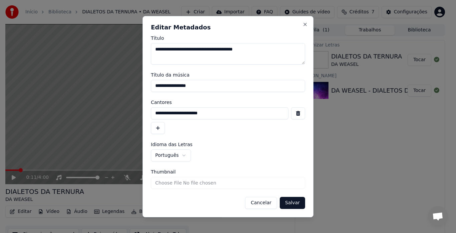
type input "**********"
click at [211, 183] on input "Thumbnail" at bounding box center [228, 183] width 154 height 12
click at [297, 202] on button "Salvar" at bounding box center [292, 203] width 25 height 12
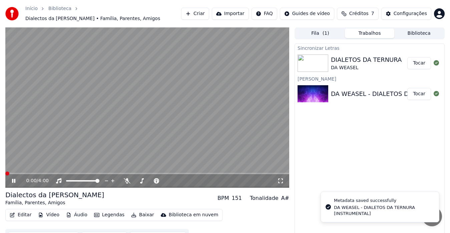
click at [5, 171] on span at bounding box center [7, 173] width 4 height 4
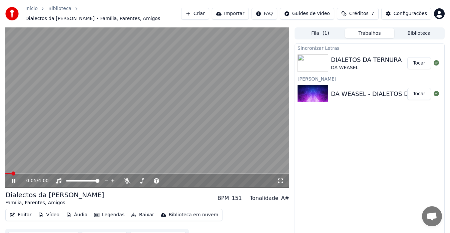
click at [15, 179] on icon at bounding box center [13, 181] width 3 height 4
click at [25, 210] on button "Editar" at bounding box center [20, 214] width 27 height 9
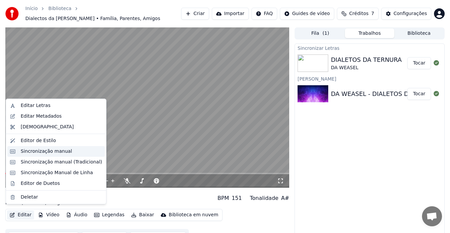
click at [35, 151] on div "Sincronização manual" at bounding box center [46, 151] width 51 height 7
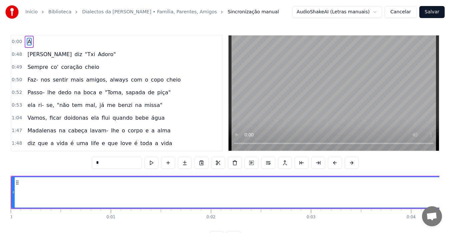
click at [27, 55] on span "Maria" at bounding box center [50, 54] width 46 height 8
type input "*****"
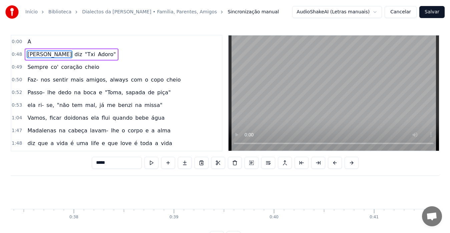
scroll to position [0, 4868]
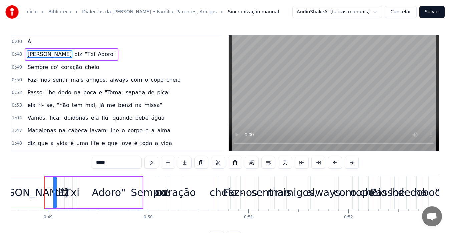
drag, startPoint x: 48, startPoint y: 192, endPoint x: 0, endPoint y: 193, distance: 48.1
click at [0, 193] on div "Início Biblioteca Dialectos da Maria • Família, Parentes, Amigos Sincronização …" at bounding box center [225, 121] width 450 height 243
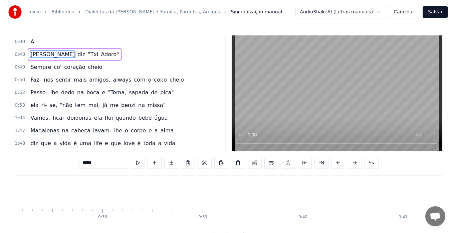
scroll to position [0, 3754]
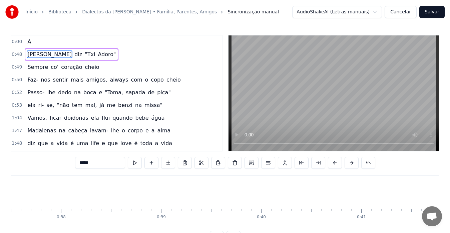
click at [406, 9] on button "Cancelar" at bounding box center [401, 12] width 32 height 12
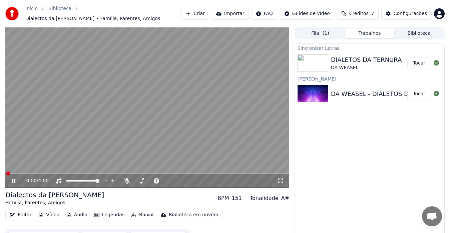
click at [204, 12] on button "Criar" at bounding box center [195, 14] width 28 height 12
click at [92, 109] on video at bounding box center [147, 107] width 284 height 160
click at [205, 9] on button "Criar" at bounding box center [195, 14] width 28 height 12
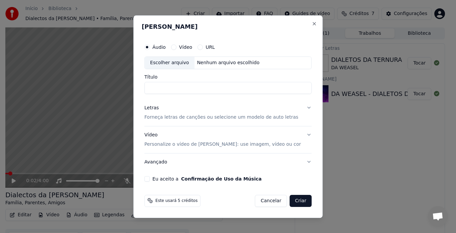
click at [185, 47] on div "Vídeo" at bounding box center [181, 46] width 21 height 5
click at [203, 45] on button "URL" at bounding box center [200, 46] width 5 height 5
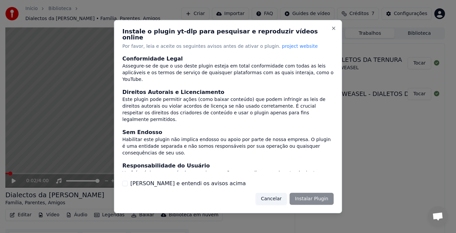
scroll to position [58, 0]
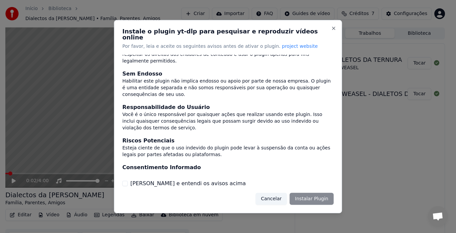
click at [124, 181] on button "Li e entendi os avisos acima" at bounding box center [124, 183] width 5 height 5
type button "on"
click at [332, 31] on button "Close" at bounding box center [333, 27] width 5 height 5
click at [288, 213] on div at bounding box center [228, 116] width 456 height 233
click at [334, 30] on button "Close" at bounding box center [333, 27] width 5 height 5
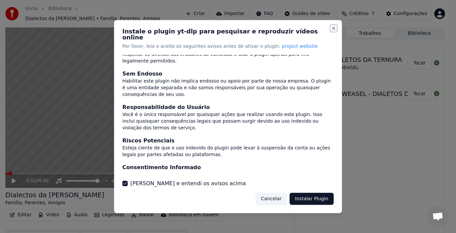
click at [333, 31] on button "Close" at bounding box center [333, 27] width 5 height 5
click at [281, 195] on button "Cancelar" at bounding box center [271, 199] width 31 height 12
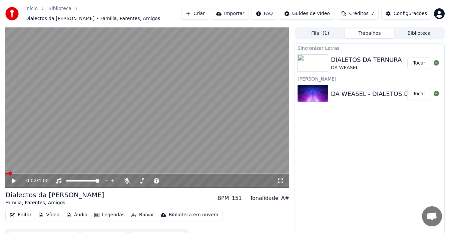
click at [202, 9] on button "Criar" at bounding box center [195, 14] width 28 height 12
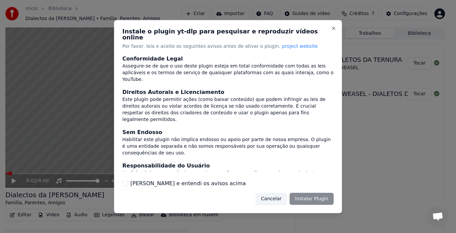
click at [125, 181] on button "Li e entendi os avisos acima" at bounding box center [124, 183] width 5 height 5
click at [306, 195] on button "Instalar Plugin" at bounding box center [312, 199] width 44 height 12
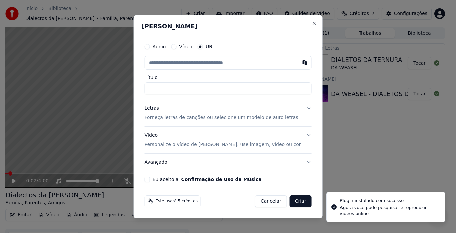
click at [150, 47] on button "Áudio" at bounding box center [146, 46] width 5 height 5
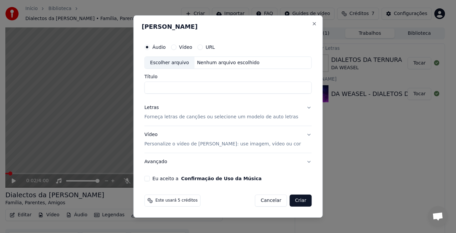
click at [183, 63] on div "Escolher arquivo" at bounding box center [170, 63] width 50 height 12
click at [179, 88] on input "**********" at bounding box center [227, 88] width 167 height 12
drag, startPoint x: 273, startPoint y: 89, endPoint x: 4, endPoint y: 84, distance: 268.4
click at [4, 84] on body "**********" at bounding box center [225, 116] width 450 height 233
type input "*"
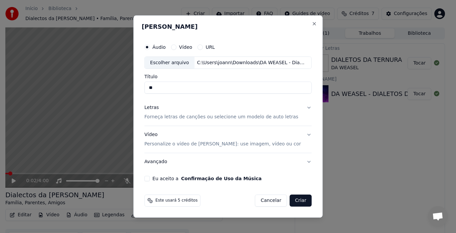
type input "*"
type input "**********"
click at [209, 118] on p "Forneça letras de canções ou selecione um modelo de auto letras" at bounding box center [221, 117] width 154 height 7
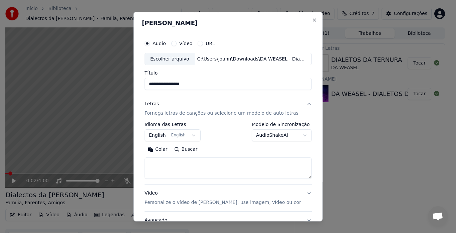
click at [199, 161] on textarea at bounding box center [227, 168] width 167 height 21
paste textarea "**********"
type textarea "**********"
drag, startPoint x: 261, startPoint y: 165, endPoint x: 79, endPoint y: 159, distance: 182.3
click at [79, 159] on body "**********" at bounding box center [225, 116] width 450 height 233
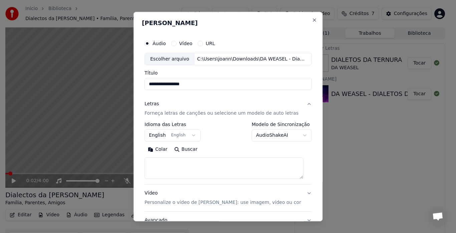
click at [190, 166] on textarea at bounding box center [223, 168] width 159 height 21
paste textarea "**********"
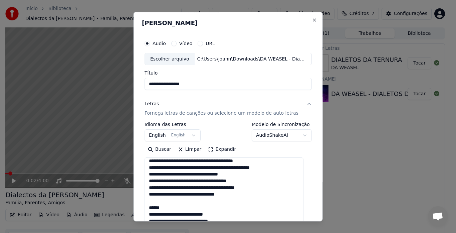
drag, startPoint x: 302, startPoint y: 177, endPoint x: 336, endPoint y: 233, distance: 65.1
click at [336, 232] on html "**********" at bounding box center [228, 116] width 456 height 233
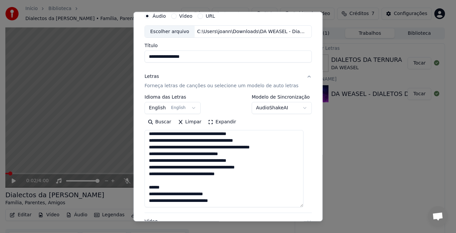
scroll to position [31, 0]
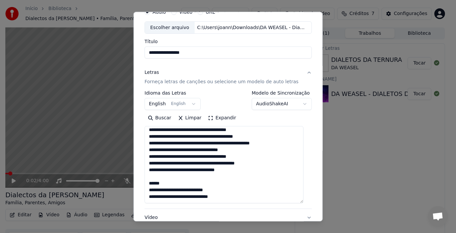
click at [215, 199] on textarea "**********" at bounding box center [223, 164] width 159 height 77
paste textarea "**********"
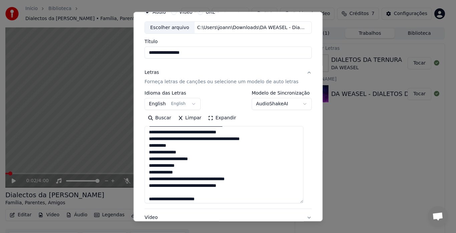
scroll to position [182, 0]
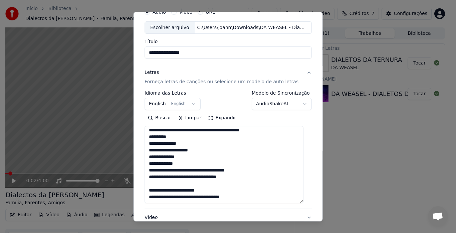
type textarea "**********"
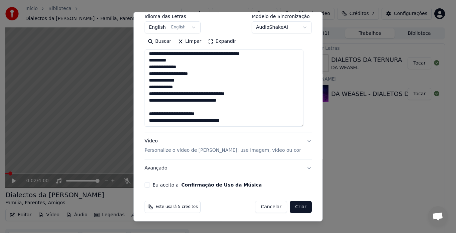
scroll to position [110, 0]
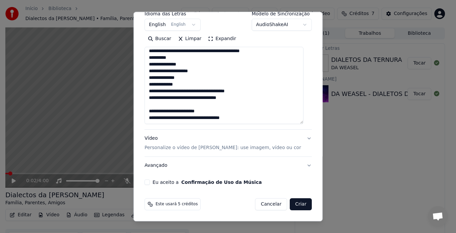
click at [168, 148] on p "Personalize o vídeo de karaokê: use imagem, vídeo ou cor" at bounding box center [222, 147] width 157 height 7
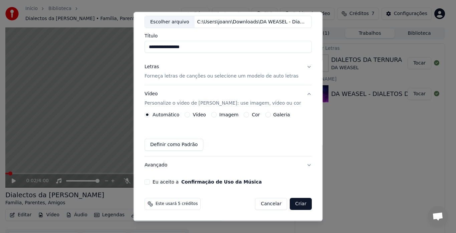
scroll to position [37, 0]
click at [265, 114] on button "Galeria" at bounding box center [267, 114] width 5 height 5
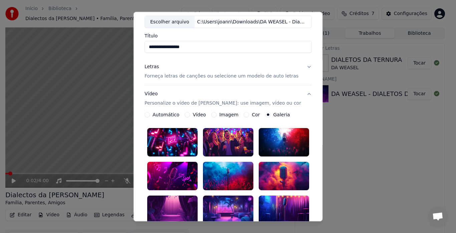
click at [267, 169] on div at bounding box center [283, 176] width 50 height 28
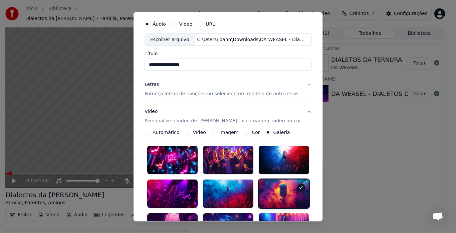
scroll to position [17, 0]
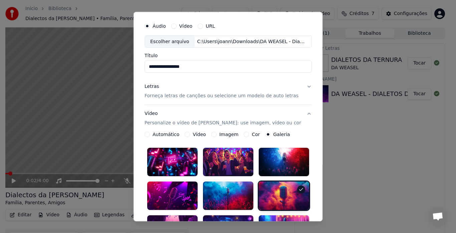
click at [265, 96] on p "Forneça letras de canções ou selecione um modelo de auto letras" at bounding box center [221, 96] width 154 height 7
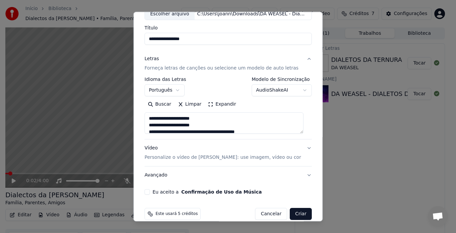
scroll to position [55, 0]
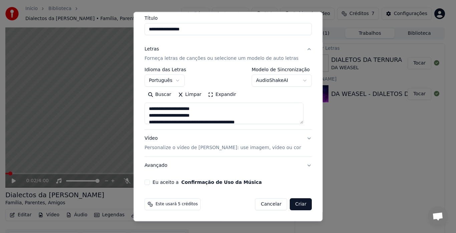
click at [150, 182] on button "Eu aceito a Confirmação de Uso da Música" at bounding box center [146, 182] width 5 height 5
click at [295, 205] on button "Criar" at bounding box center [301, 204] width 22 height 12
select select
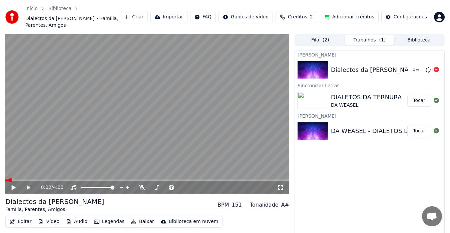
click at [341, 65] on div "Dialectos da Maria" at bounding box center [375, 69] width 89 height 9
click at [364, 65] on div "Dialectos da Maria" at bounding box center [375, 69] width 89 height 9
click at [423, 64] on button "Tocar" at bounding box center [419, 70] width 24 height 12
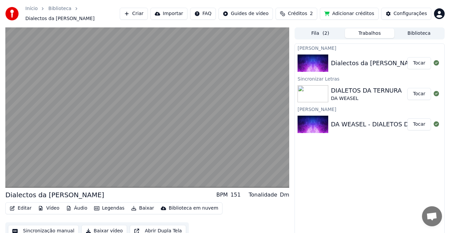
click at [407, 57] on button "Tocar" at bounding box center [419, 63] width 24 height 12
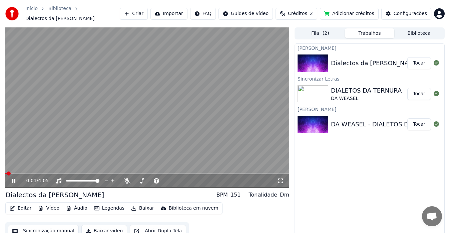
click at [407, 57] on button "Tocar" at bounding box center [419, 63] width 24 height 12
click at [14, 178] on icon at bounding box center [18, 180] width 15 height 5
click at [24, 204] on button "Editar" at bounding box center [20, 207] width 27 height 9
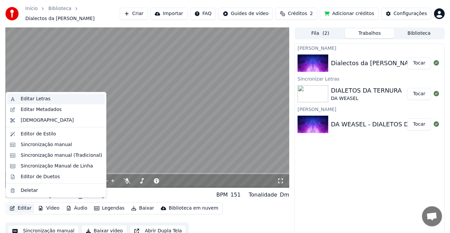
click at [44, 100] on div "Editar Letras" at bounding box center [36, 98] width 30 height 7
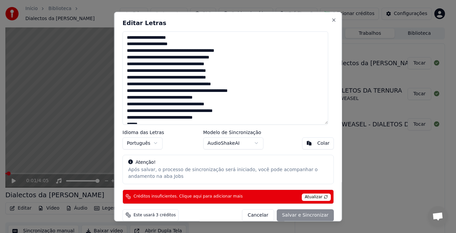
click at [141, 58] on textarea at bounding box center [225, 77] width 206 height 93
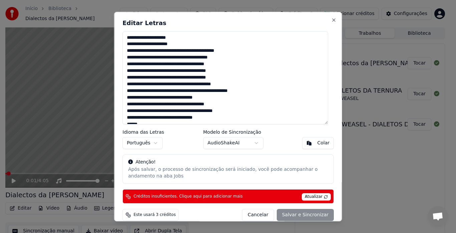
click at [195, 57] on textarea at bounding box center [225, 77] width 206 height 93
click at [174, 65] on textarea at bounding box center [225, 77] width 206 height 93
click at [187, 78] on textarea at bounding box center [225, 77] width 206 height 93
click at [203, 91] on textarea at bounding box center [225, 77] width 206 height 93
drag, startPoint x: 166, startPoint y: 117, endPoint x: 127, endPoint y: 117, distance: 38.7
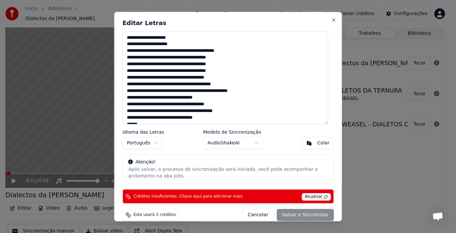
click at [127, 117] on textarea at bounding box center [225, 77] width 206 height 93
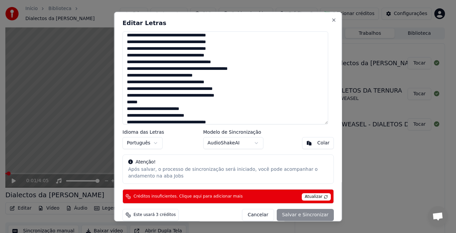
scroll to position [27, 0]
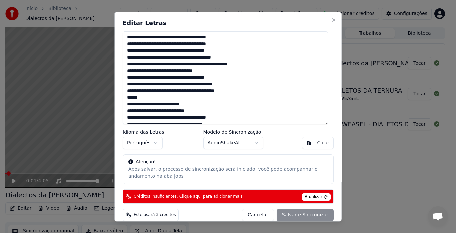
click at [235, 91] on textarea at bounding box center [225, 77] width 206 height 93
click at [144, 97] on textarea at bounding box center [225, 77] width 206 height 93
click at [191, 105] on textarea at bounding box center [225, 77] width 206 height 93
click at [138, 105] on textarea at bounding box center [225, 77] width 206 height 93
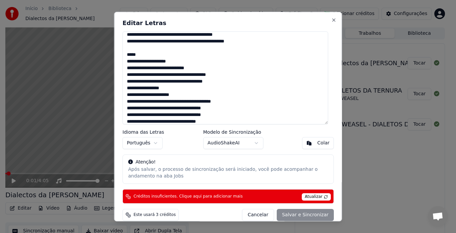
scroll to position [50, 0]
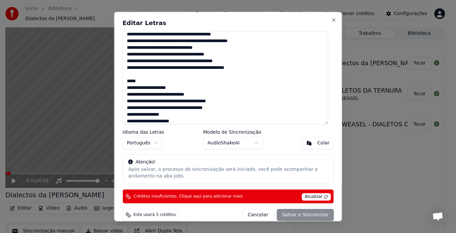
click at [142, 72] on textarea at bounding box center [225, 77] width 206 height 93
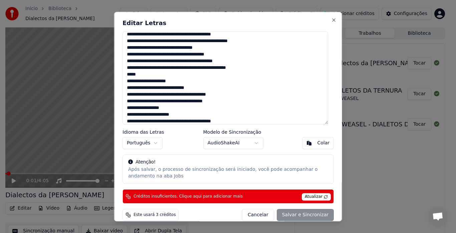
click at [146, 74] on textarea at bounding box center [225, 77] width 206 height 93
click at [140, 81] on textarea at bounding box center [225, 77] width 206 height 93
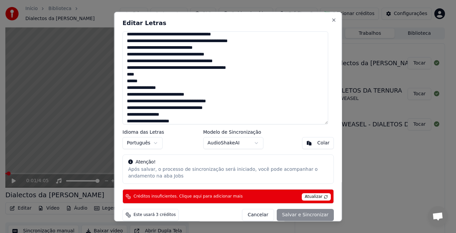
click at [141, 86] on textarea at bounding box center [225, 77] width 206 height 93
click at [148, 93] on textarea at bounding box center [225, 77] width 206 height 93
click at [132, 102] on textarea at bounding box center [225, 77] width 206 height 93
click at [137, 102] on textarea at bounding box center [225, 77] width 206 height 93
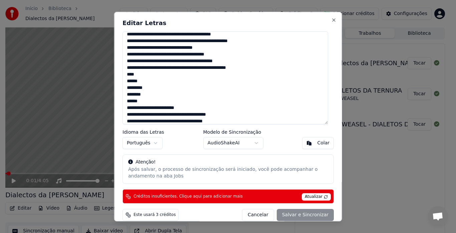
click at [128, 82] on textarea at bounding box center [225, 77] width 206 height 93
click at [129, 107] on textarea at bounding box center [225, 77] width 206 height 93
click at [144, 108] on textarea at bounding box center [225, 77] width 206 height 93
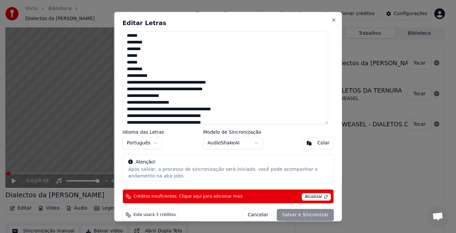
scroll to position [96, 0]
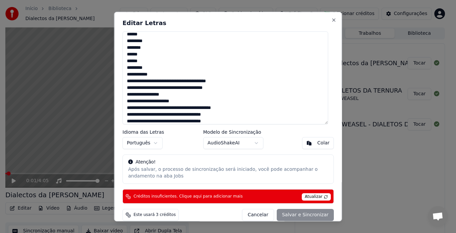
click at [175, 95] on textarea at bounding box center [225, 77] width 206 height 93
click at [141, 108] on textarea at bounding box center [225, 77] width 206 height 93
click at [192, 107] on textarea at bounding box center [225, 77] width 206 height 93
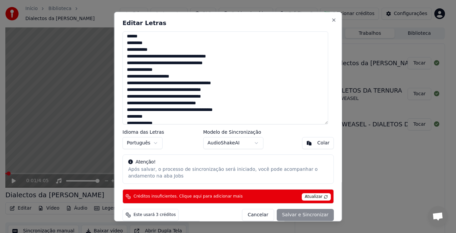
scroll to position [122, 0]
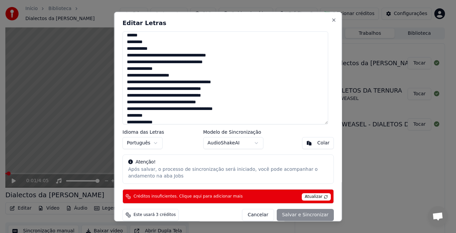
click at [135, 103] on textarea at bounding box center [225, 77] width 206 height 93
drag, startPoint x: 169, startPoint y: 109, endPoint x: 172, endPoint y: 112, distance: 4.5
click at [169, 109] on textarea at bounding box center [225, 77] width 206 height 93
click at [214, 109] on textarea at bounding box center [225, 77] width 206 height 93
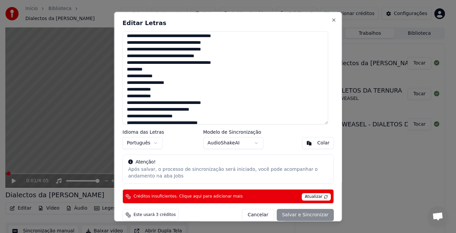
scroll to position [173, 0]
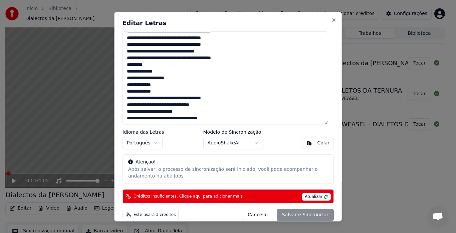
click at [215, 105] on textarea at bounding box center [225, 77] width 206 height 93
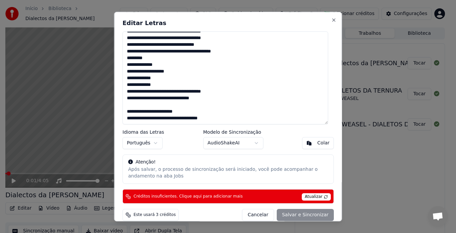
click at [181, 98] on textarea at bounding box center [225, 77] width 206 height 93
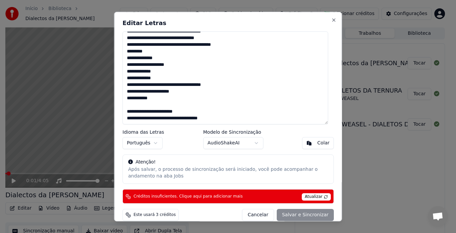
click at [155, 104] on textarea at bounding box center [225, 77] width 206 height 93
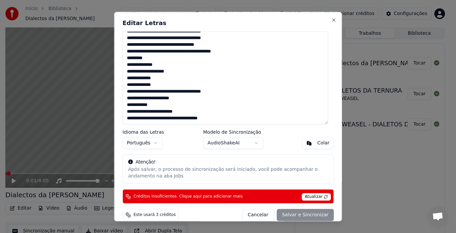
scroll to position [180, 0]
click at [135, 111] on textarea at bounding box center [225, 77] width 206 height 93
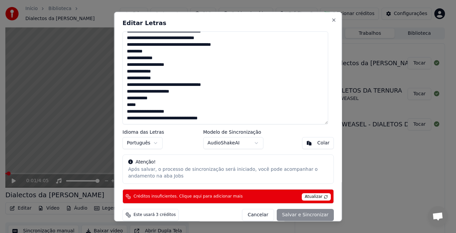
click at [133, 111] on textarea at bounding box center [225, 77] width 206 height 93
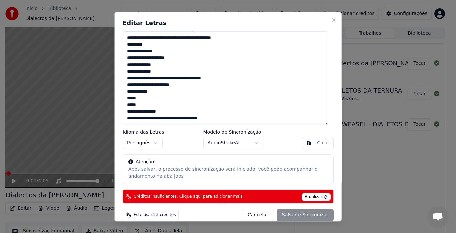
click at [144, 111] on textarea at bounding box center [225, 77] width 206 height 93
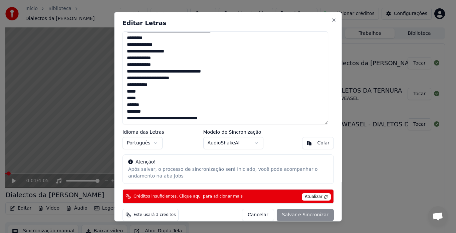
click at [151, 105] on textarea at bounding box center [225, 77] width 206 height 93
click at [134, 106] on textarea at bounding box center [225, 77] width 206 height 93
click at [140, 120] on textarea at bounding box center [225, 77] width 206 height 93
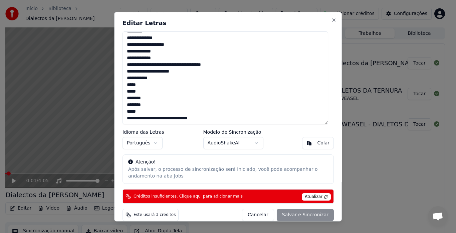
click at [148, 119] on textarea at bounding box center [225, 77] width 206 height 93
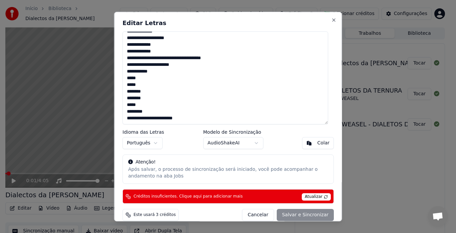
click at [130, 111] on textarea at bounding box center [225, 77] width 206 height 93
click at [154, 118] on textarea at bounding box center [225, 77] width 206 height 93
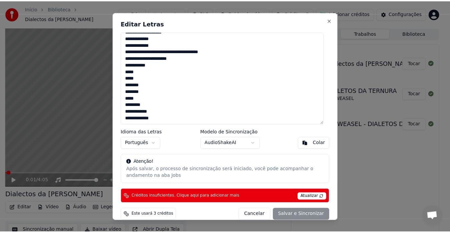
scroll to position [220, 0]
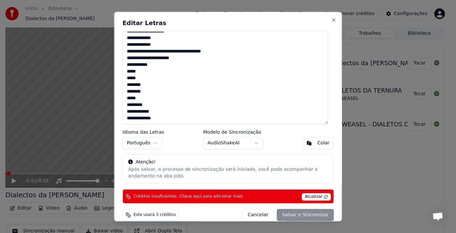
click at [311, 197] on span "Atualizar" at bounding box center [316, 196] width 29 height 7
click at [188, 195] on span "Créditos insuficientes. Clique aqui para adicionar mais" at bounding box center [187, 196] width 109 height 5
click at [158, 211] on div "Este usará 3 créditos" at bounding box center [150, 215] width 56 height 12
click at [141, 215] on span "Este usará 3 créditos" at bounding box center [154, 214] width 42 height 5
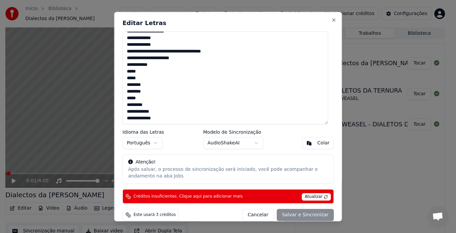
click at [299, 215] on div "Cancelar Salvar e Sincronizar" at bounding box center [288, 215] width 92 height 12
click at [331, 18] on button "Close" at bounding box center [333, 19] width 5 height 5
type textarea "**********"
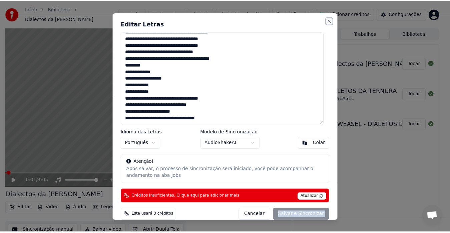
scroll to position [139, 0]
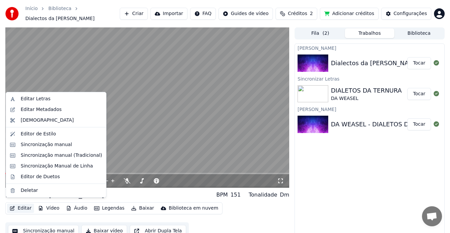
click at [18, 205] on button "Editar" at bounding box center [20, 207] width 27 height 9
click at [42, 111] on div "Editar Metadados" at bounding box center [41, 109] width 41 height 7
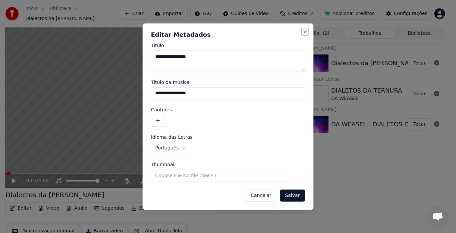
click at [302, 31] on button "Close" at bounding box center [304, 31] width 5 height 5
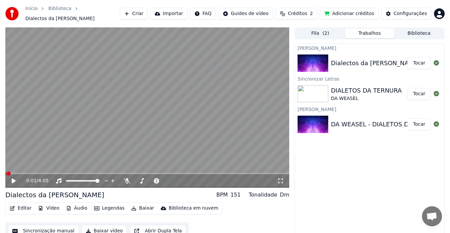
scroll to position [5, 0]
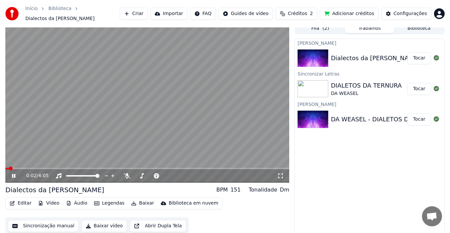
click at [16, 173] on icon at bounding box center [18, 175] width 15 height 5
click at [19, 199] on button "Editar" at bounding box center [20, 202] width 27 height 9
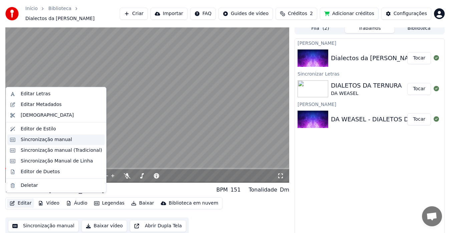
click at [41, 138] on div "Sincronização manual" at bounding box center [46, 139] width 51 height 7
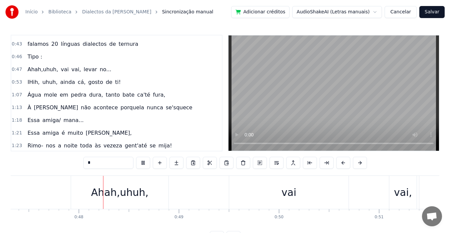
scroll to position [0, 4757]
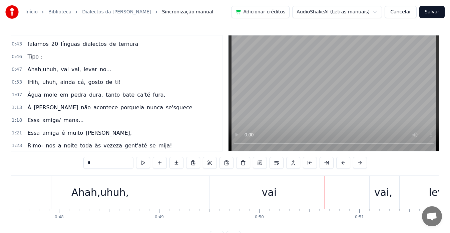
click at [101, 194] on div "Ahah,uhuh," at bounding box center [99, 192] width 57 height 15
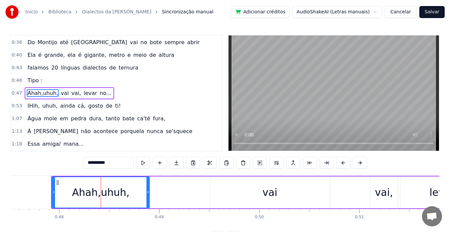
scroll to position [26, 0]
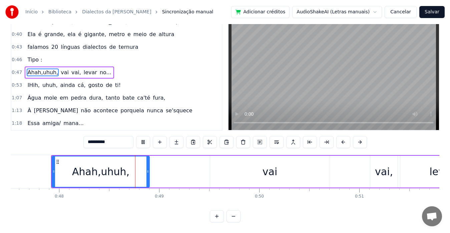
click at [101, 171] on div "Ahah,uhuh," at bounding box center [100, 171] width 57 height 15
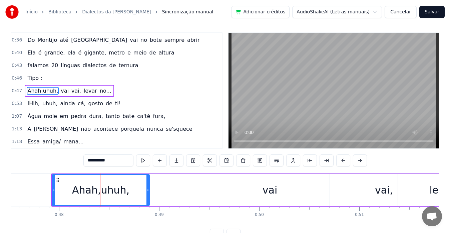
scroll to position [0, 0]
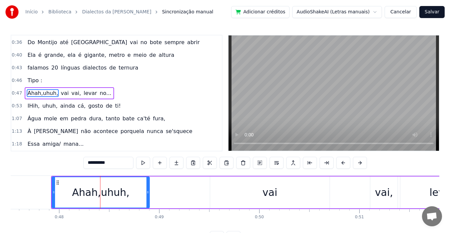
click at [39, 93] on span "Ahah,uhuh," at bounding box center [43, 93] width 32 height 8
click at [39, 94] on span "Ahah,uhuh," at bounding box center [43, 93] width 32 height 8
click at [41, 93] on span "Ahah,uhuh," at bounding box center [43, 93] width 32 height 8
click at [38, 94] on span "Ahah,uhuh," at bounding box center [43, 93] width 32 height 8
click at [41, 93] on span "Ahah,uhuh," at bounding box center [43, 93] width 32 height 8
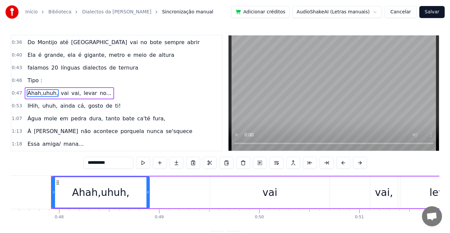
click at [41, 93] on span "Ahah,uhuh," at bounding box center [43, 93] width 32 height 8
click at [100, 194] on div "Ahah,uhuh," at bounding box center [100, 192] width 57 height 15
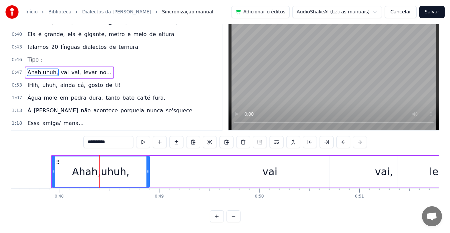
scroll to position [26, 0]
click at [133, 167] on div "Ahah,uhuh," at bounding box center [100, 171] width 97 height 30
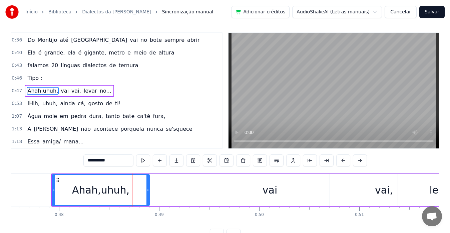
scroll to position [0, 0]
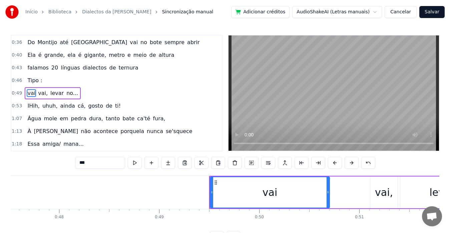
click at [28, 91] on span "vai" at bounding box center [31, 93] width 9 height 8
click at [28, 92] on span "vai" at bounding box center [31, 93] width 9 height 8
click at [39, 83] on span "Tipo :" at bounding box center [35, 80] width 16 height 8
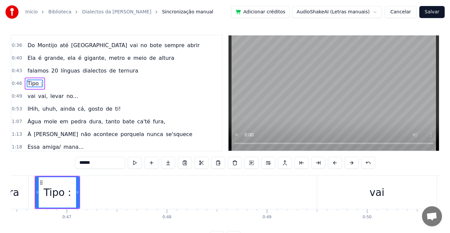
scroll to position [0, 4640]
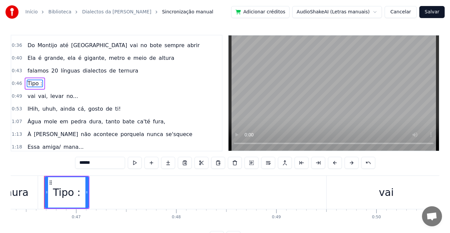
click at [80, 192] on div "Tipo :" at bounding box center [66, 192] width 43 height 30
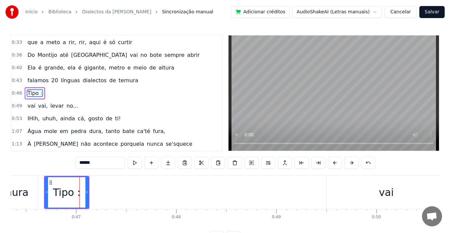
click at [94, 164] on input "******" at bounding box center [100, 163] width 50 height 12
click at [30, 108] on span "vai" at bounding box center [31, 106] width 9 height 8
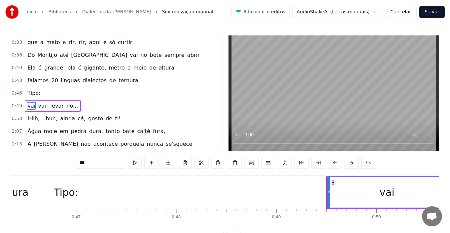
scroll to position [126, 0]
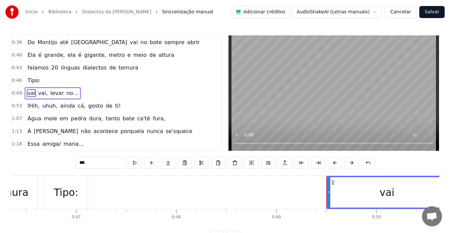
click at [79, 164] on input "***" at bounding box center [100, 163] width 50 height 12
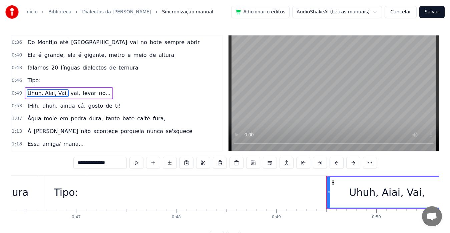
click at [70, 94] on span "vai," at bounding box center [75, 93] width 11 height 8
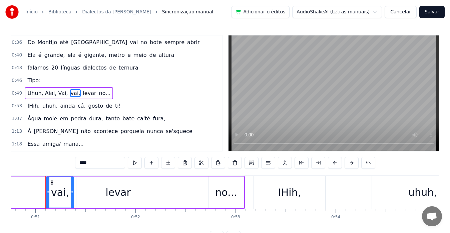
scroll to position [0, 5082]
click at [70, 92] on span "vai," at bounding box center [75, 93] width 11 height 8
click at [59, 92] on span "Uhuh, Aiai, Vai," at bounding box center [48, 93] width 42 height 8
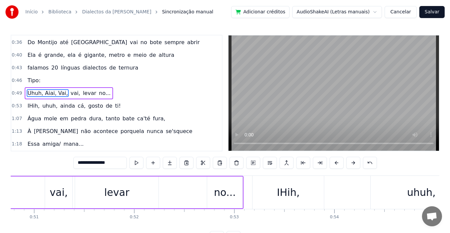
click at [59, 92] on span "Uhuh, Aiai, Vai," at bounding box center [48, 93] width 42 height 8
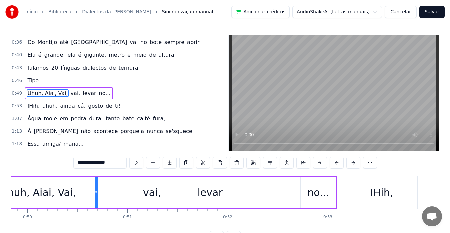
scroll to position [0, 4922]
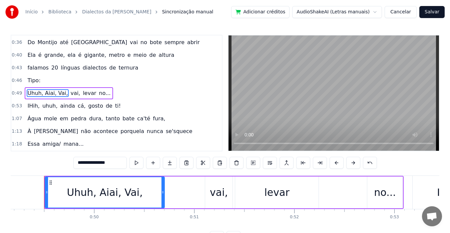
click at [70, 92] on span "vai," at bounding box center [75, 93] width 11 height 8
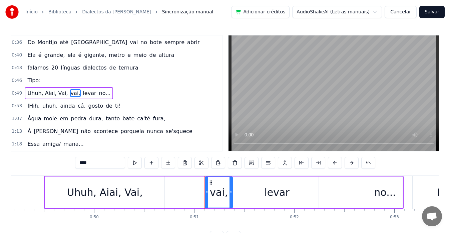
click at [70, 92] on span "vai," at bounding box center [75, 93] width 11 height 8
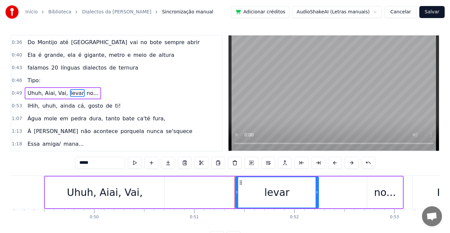
click at [57, 93] on span "Uhuh, Aiai, Vai," at bounding box center [48, 93] width 42 height 8
type input "**********"
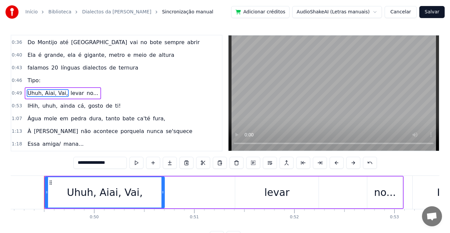
click at [57, 93] on span "Uhuh, Aiai, Vai," at bounding box center [48, 93] width 42 height 8
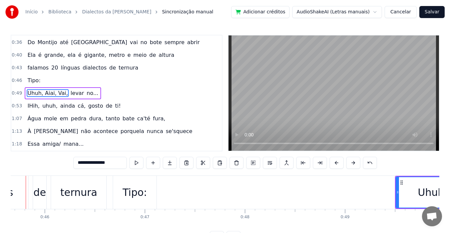
scroll to position [0, 4553]
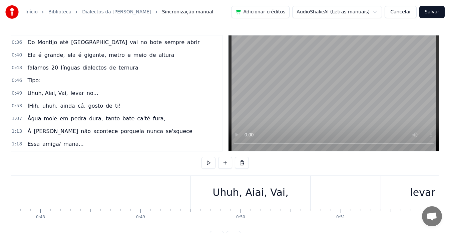
scroll to position [0, 4793]
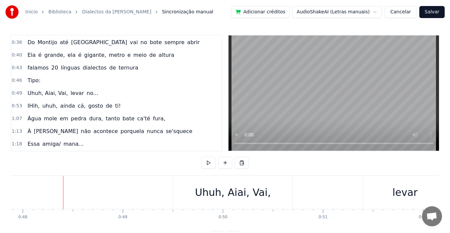
click at [205, 192] on div "Uhuh, Aiai, Vai," at bounding box center [233, 192] width 76 height 15
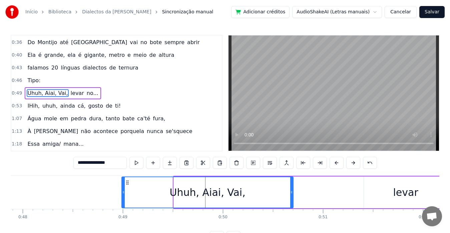
drag, startPoint x: 174, startPoint y: 193, endPoint x: 122, endPoint y: 198, distance: 52.3
click at [122, 198] on div at bounding box center [123, 192] width 3 height 30
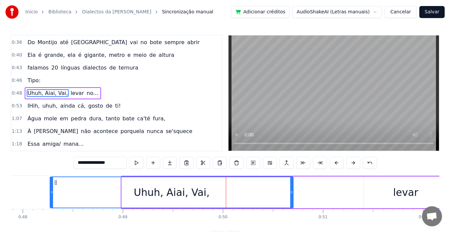
drag, startPoint x: 123, startPoint y: 192, endPoint x: 51, endPoint y: 196, distance: 71.9
click at [51, 196] on div at bounding box center [51, 192] width 3 height 30
click at [56, 95] on span "Uhuh, Aiai, Vai," at bounding box center [48, 93] width 42 height 8
click at [55, 93] on span "Uhuh, Aiai, Vai," at bounding box center [48, 93] width 42 height 8
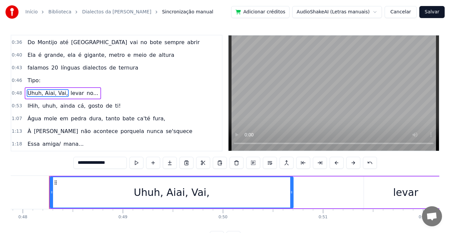
click at [116, 162] on input "**********" at bounding box center [99, 163] width 53 height 12
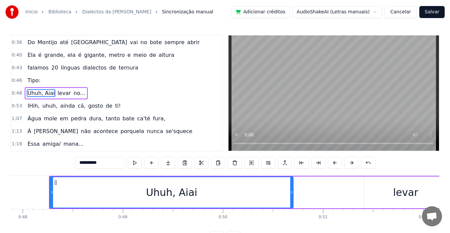
type input "**********"
click at [51, 93] on div "Uhuh, Aiai levar no..." at bounding box center [56, 93] width 63 height 12
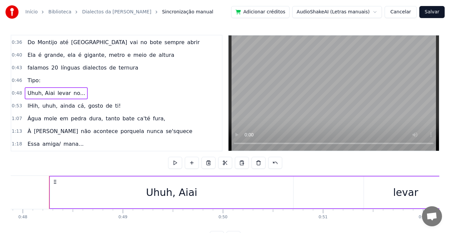
click at [57, 93] on span "levar" at bounding box center [64, 93] width 15 height 8
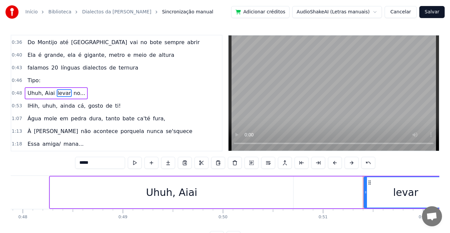
click at [79, 164] on input "*****" at bounding box center [100, 163] width 50 height 12
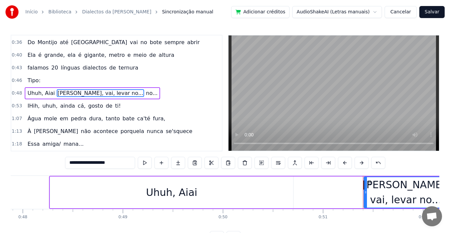
click at [145, 94] on span "no..." at bounding box center [151, 93] width 13 height 8
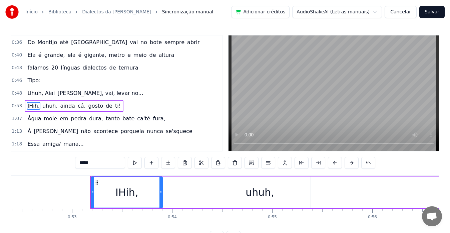
scroll to position [139, 0]
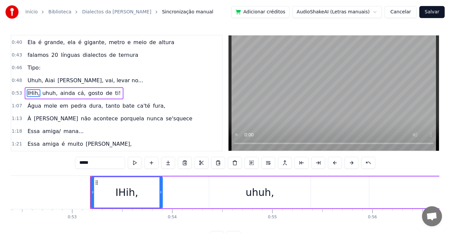
click at [27, 70] on span "Tipo:" at bounding box center [34, 68] width 14 height 8
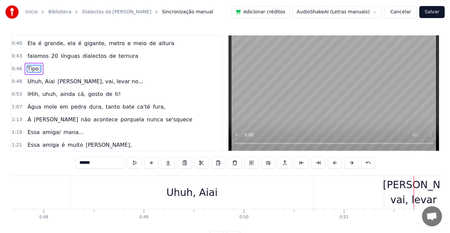
scroll to position [0, 4792]
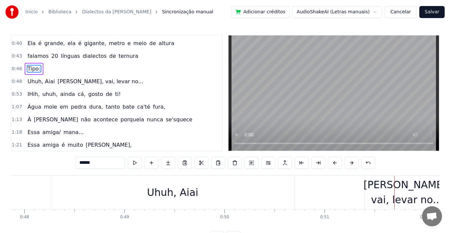
click at [160, 192] on div "Uhuh, Aiai" at bounding box center [172, 192] width 51 height 15
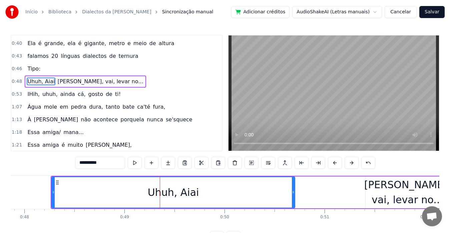
scroll to position [126, 0]
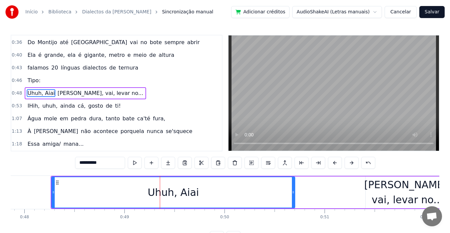
drag, startPoint x: 96, startPoint y: 193, endPoint x: 86, endPoint y: 193, distance: 10.0
click at [86, 193] on div "Uhuh, Aiai" at bounding box center [173, 192] width 243 height 30
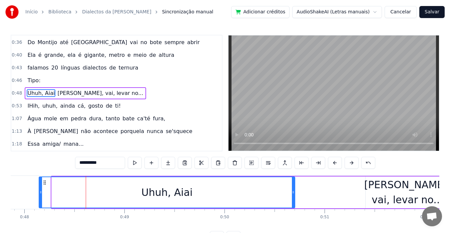
drag, startPoint x: 54, startPoint y: 194, endPoint x: 40, endPoint y: 195, distance: 13.7
click at [40, 195] on div at bounding box center [40, 192] width 3 height 30
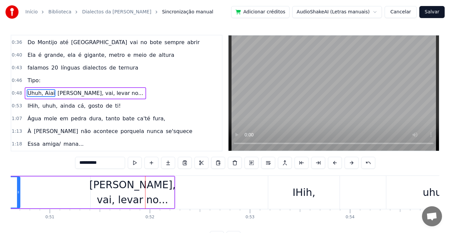
scroll to position [0, 5047]
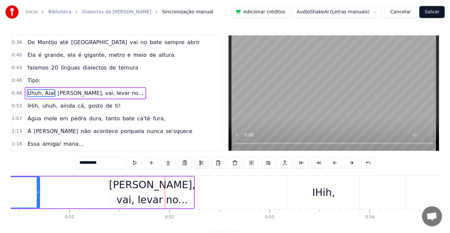
click at [126, 197] on div "Vai, vai, levar no..." at bounding box center [152, 192] width 86 height 30
type input "**********"
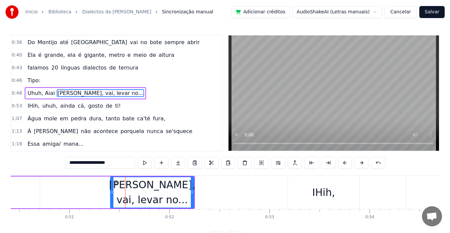
drag, startPoint x: 132, startPoint y: 195, endPoint x: 119, endPoint y: 196, distance: 13.1
click at [119, 196] on div "Vai, vai, levar no..." at bounding box center [152, 192] width 86 height 30
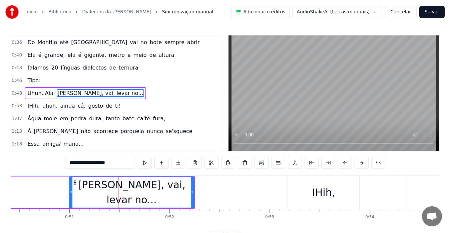
drag, startPoint x: 112, startPoint y: 194, endPoint x: 71, endPoint y: 197, distance: 41.5
click at [71, 197] on div at bounding box center [71, 192] width 3 height 30
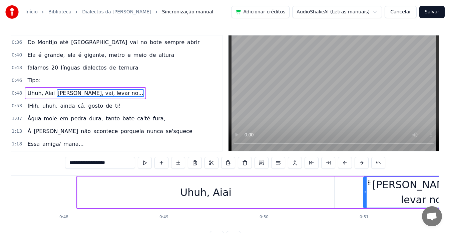
scroll to position [0, 4674]
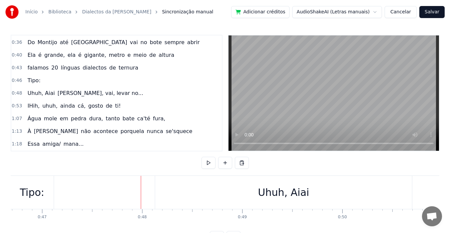
click at [261, 193] on div "Uhuh, Aiai" at bounding box center [283, 192] width 257 height 33
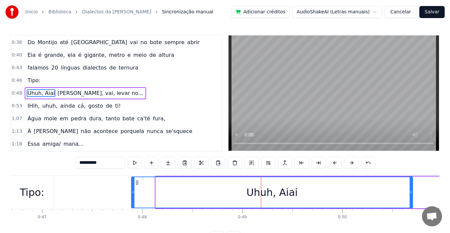
drag, startPoint x: 158, startPoint y: 192, endPoint x: 132, endPoint y: 196, distance: 26.0
click at [132, 196] on div at bounding box center [133, 192] width 3 height 30
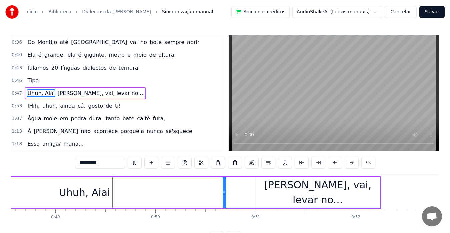
scroll to position [0, 4880]
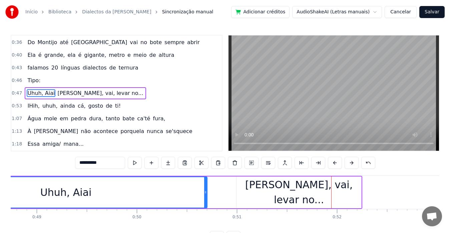
click at [294, 194] on div "Vai, vai, levar no..." at bounding box center [299, 192] width 125 height 30
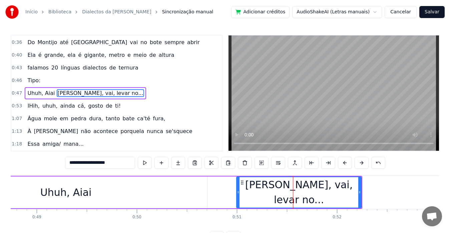
scroll to position [26, 0]
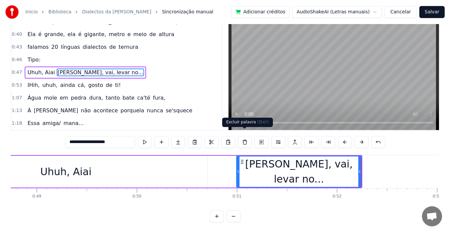
click at [259, 97] on video at bounding box center [334, 72] width 211 height 115
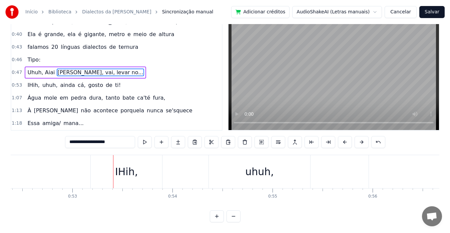
scroll to position [0, 5008]
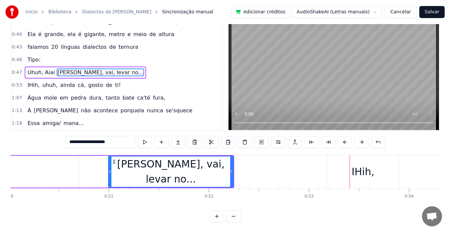
click at [72, 68] on span "Vai, vai, levar no..." at bounding box center [100, 72] width 87 height 8
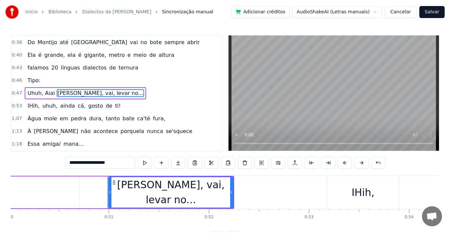
click at [72, 92] on span "Vai, vai, levar no..." at bounding box center [100, 93] width 87 height 8
click at [90, 93] on span "Vai, vai, levar no..." at bounding box center [100, 93] width 87 height 8
click at [107, 162] on input "**********" at bounding box center [100, 163] width 70 height 12
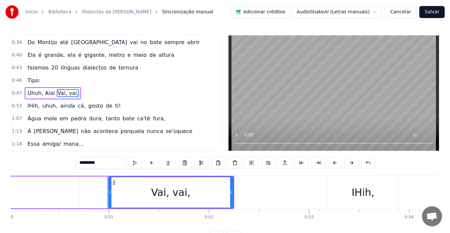
type input "*********"
click at [77, 93] on div "0:47 Uhuh, Aiai Vai, vai," at bounding box center [116, 93] width 211 height 13
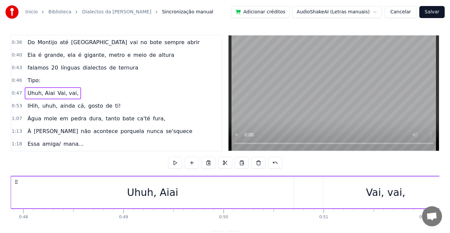
scroll to position [0, 4759]
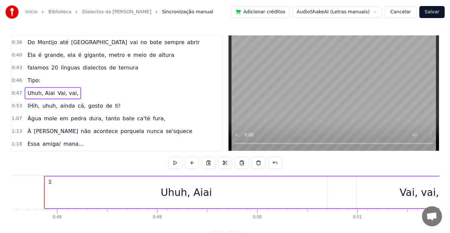
click at [76, 93] on div "0:47 Uhuh, Aiai Vai, vai," at bounding box center [116, 93] width 211 height 13
click at [68, 92] on span "Vai, vai," at bounding box center [68, 93] width 22 height 8
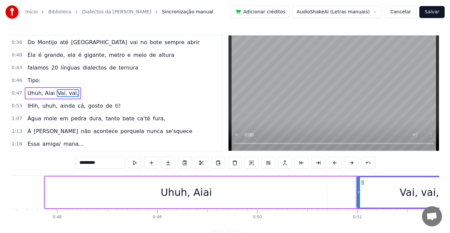
click at [67, 92] on span "Vai, vai," at bounding box center [68, 93] width 22 height 8
click at [99, 165] on input "*********" at bounding box center [100, 163] width 50 height 12
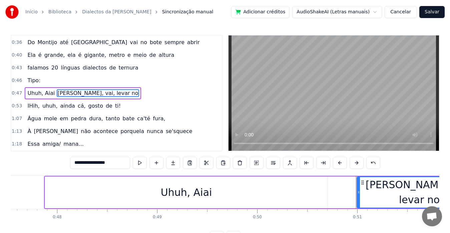
type input "**********"
click at [187, 120] on div "1:07 Água mole em pedra dura, tanto bate ca'té fura," at bounding box center [116, 118] width 211 height 13
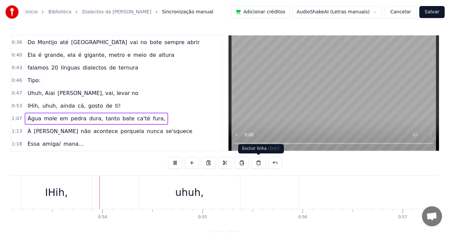
scroll to position [0, 5334]
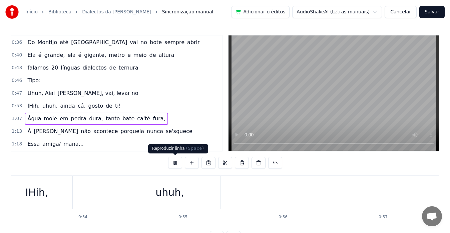
click at [175, 161] on button at bounding box center [175, 163] width 14 height 12
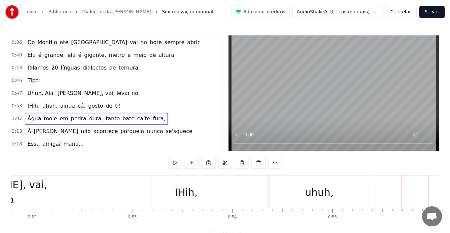
scroll to position [0, 5145]
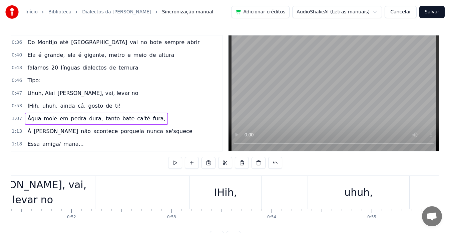
click at [233, 195] on div "IHih," at bounding box center [225, 192] width 23 height 15
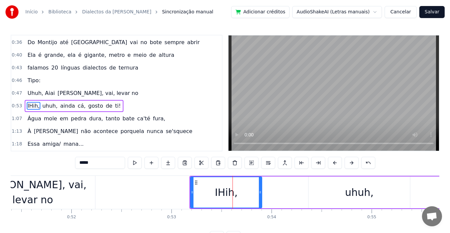
scroll to position [139, 0]
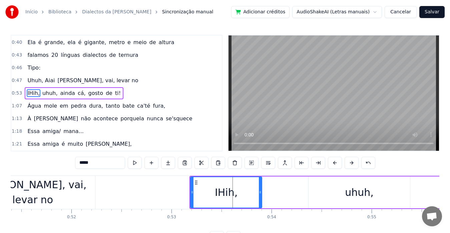
click at [30, 92] on span "IHih," at bounding box center [33, 93] width 13 height 8
click at [83, 164] on input "*****" at bounding box center [100, 163] width 50 height 12
type input "*"
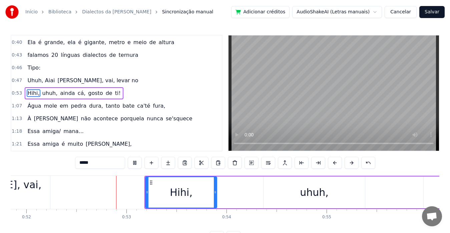
scroll to position [0, 5218]
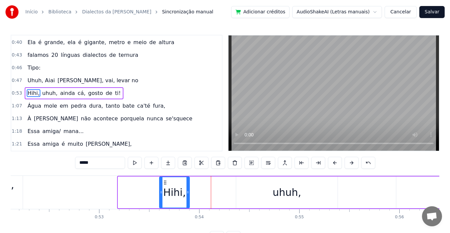
drag, startPoint x: 120, startPoint y: 191, endPoint x: 162, endPoint y: 191, distance: 41.4
click at [162, 191] on icon at bounding box center [161, 191] width 3 height 5
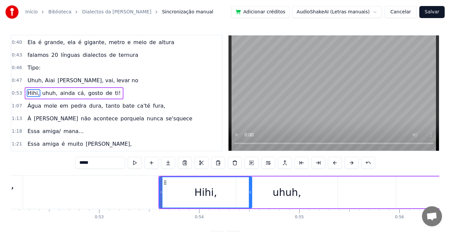
drag, startPoint x: 188, startPoint y: 192, endPoint x: 250, endPoint y: 190, distance: 62.1
click at [250, 190] on icon at bounding box center [250, 191] width 3 height 5
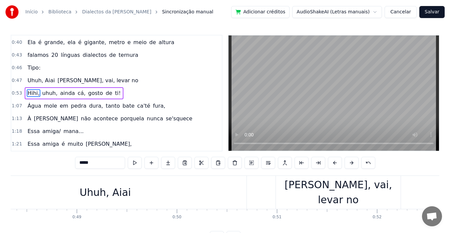
scroll to position [0, 4804]
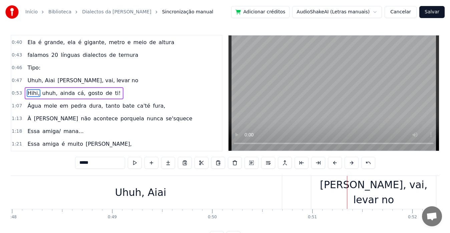
click at [365, 188] on div "Vai, vai, levar no" at bounding box center [373, 192] width 125 height 30
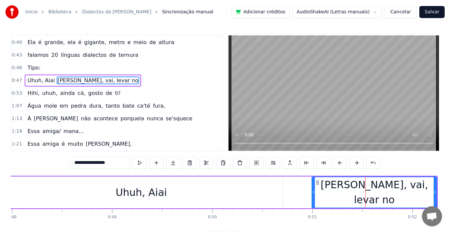
scroll to position [126, 0]
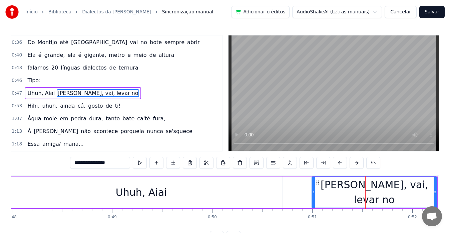
click at [374, 193] on div "Vai, vai, levar no" at bounding box center [374, 192] width 124 height 30
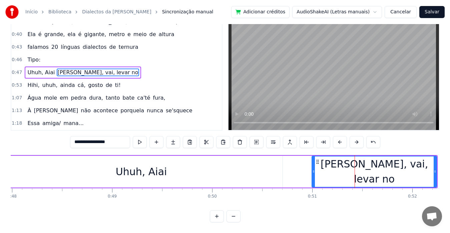
click at [90, 137] on input "**********" at bounding box center [100, 142] width 60 height 12
click at [87, 136] on input "**********" at bounding box center [100, 142] width 70 height 12
type input "**********"
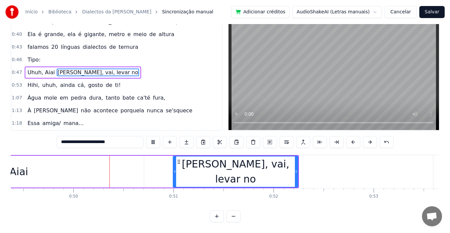
scroll to position [0, 4961]
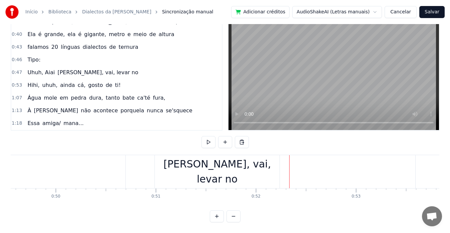
click at [264, 164] on div "Vai, vai, levar no" at bounding box center [217, 171] width 125 height 33
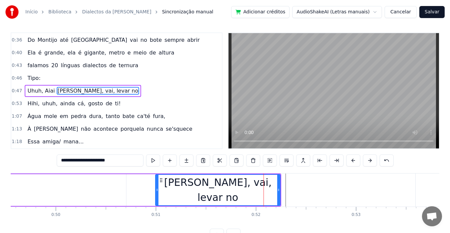
scroll to position [0, 0]
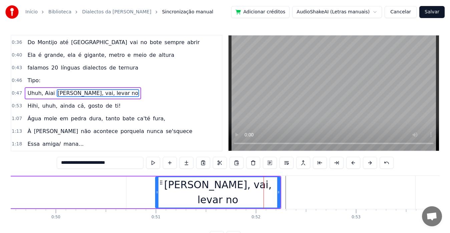
click at [80, 162] on input "**********" at bounding box center [100, 163] width 87 height 12
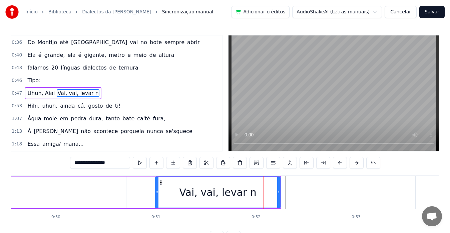
click at [91, 164] on input "**********" at bounding box center [100, 163] width 60 height 12
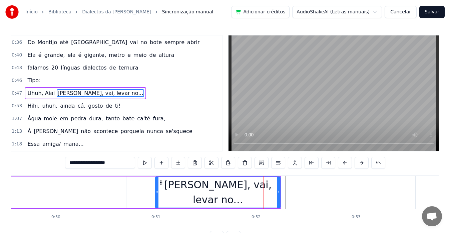
type input "**********"
click at [177, 123] on div "1:07 Água mole em pedra dura, tanto bate ca'té fura," at bounding box center [116, 118] width 211 height 13
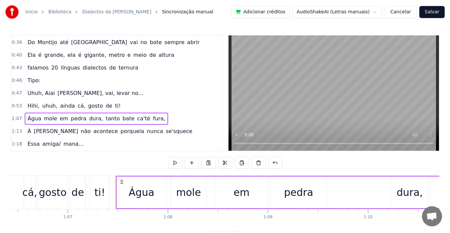
scroll to position [0, 6722]
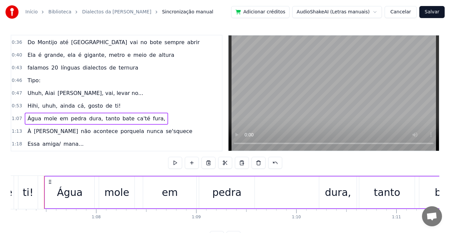
click at [38, 80] on div "Tipo:" at bounding box center [34, 80] width 18 height 12
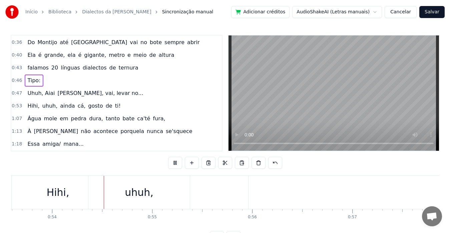
scroll to position [0, 5384]
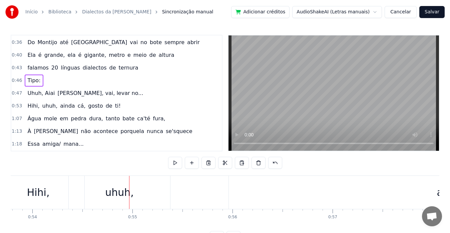
click at [47, 189] on div "Hihi," at bounding box center [38, 192] width 23 height 15
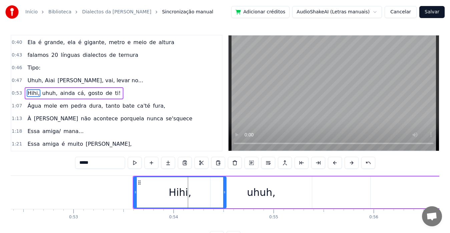
scroll to position [0, 5204]
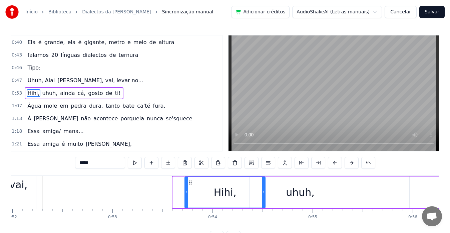
drag, startPoint x: 174, startPoint y: 193, endPoint x: 186, endPoint y: 192, distance: 12.4
click at [186, 192] on icon at bounding box center [186, 191] width 3 height 5
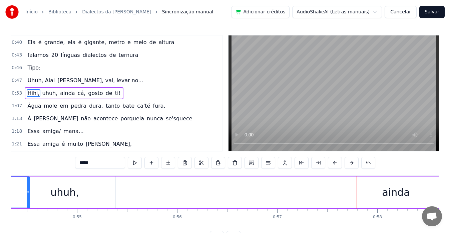
scroll to position [0, 5401]
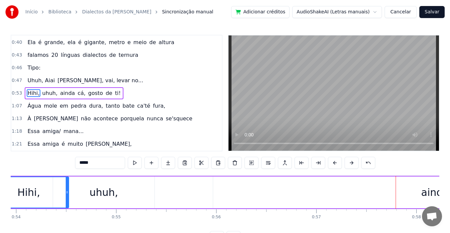
click at [98, 194] on div "uhuh," at bounding box center [103, 192] width 29 height 15
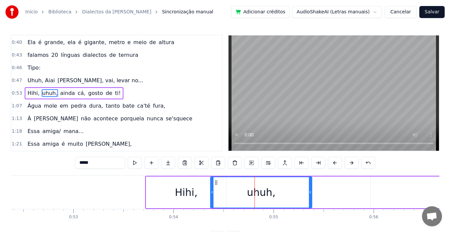
scroll to position [0, 5185]
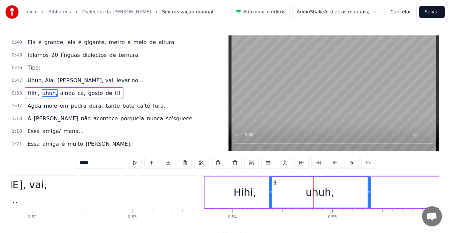
click at [205, 195] on div "Hihi," at bounding box center [245, 192] width 81 height 32
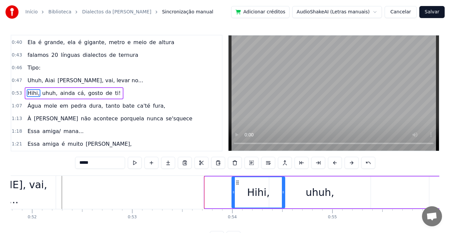
drag, startPoint x: 206, startPoint y: 195, endPoint x: 233, endPoint y: 194, distance: 27.1
click at [233, 194] on div at bounding box center [233, 192] width 3 height 30
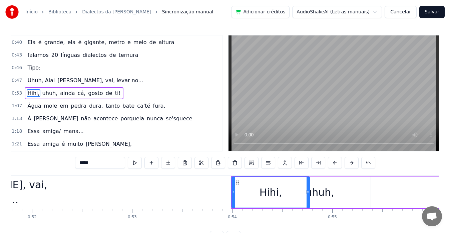
drag, startPoint x: 283, startPoint y: 192, endPoint x: 308, endPoint y: 190, distance: 24.8
click at [308, 190] on icon at bounding box center [308, 191] width 3 height 5
click at [337, 192] on div "uhuh," at bounding box center [319, 192] width 101 height 32
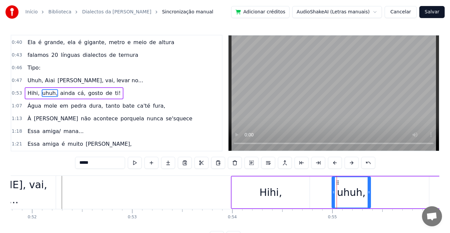
drag, startPoint x: 270, startPoint y: 191, endPoint x: 332, endPoint y: 191, distance: 62.4
click at [332, 191] on icon at bounding box center [333, 191] width 3 height 5
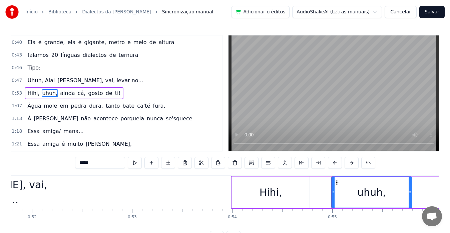
drag, startPoint x: 370, startPoint y: 191, endPoint x: 411, endPoint y: 191, distance: 41.0
click at [411, 191] on icon at bounding box center [410, 191] width 3 height 5
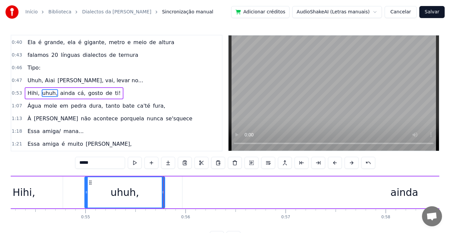
scroll to position [0, 5551]
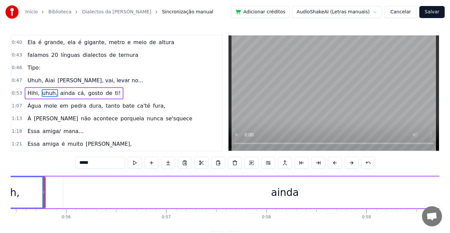
click at [282, 193] on div "ainda" at bounding box center [285, 192] width 28 height 15
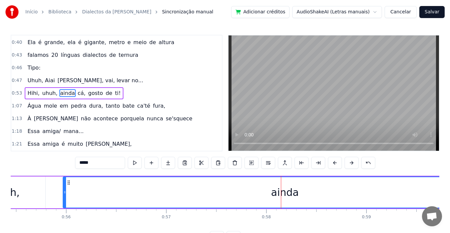
click at [84, 164] on input "*****" at bounding box center [100, 163] width 50 height 12
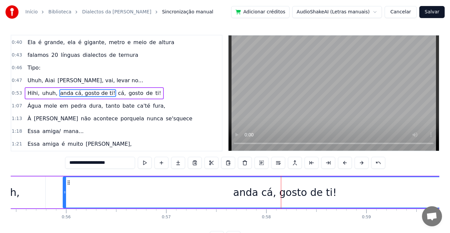
click at [128, 92] on span "gosto" at bounding box center [136, 93] width 16 height 8
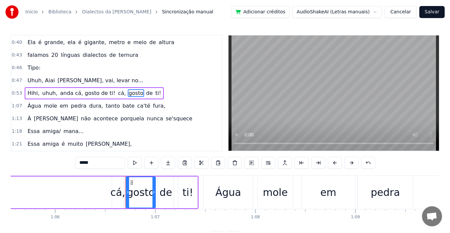
scroll to position [0, 6644]
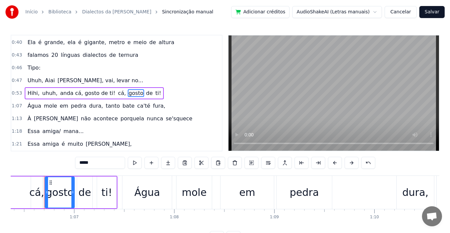
click at [117, 95] on span "cá," at bounding box center [121, 93] width 9 height 8
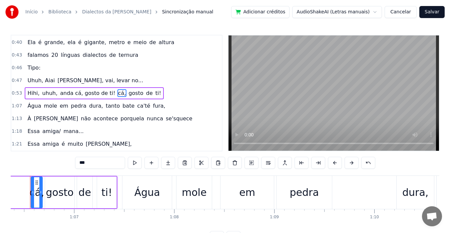
scroll to position [0, 6630]
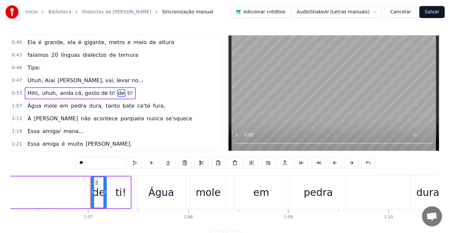
click at [117, 95] on span "de" at bounding box center [121, 93] width 8 height 8
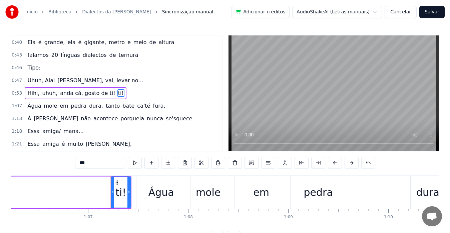
click at [117, 95] on span "ti!" at bounding box center [120, 93] width 7 height 8
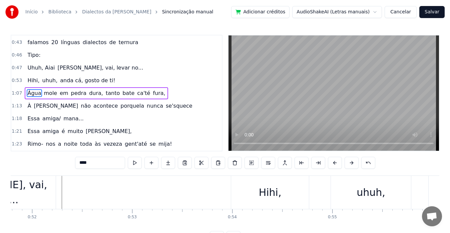
scroll to position [0, 5106]
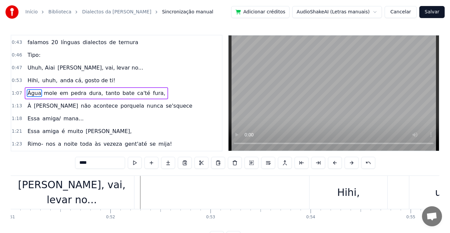
click at [37, 58] on span "Tipo:" at bounding box center [34, 55] width 14 height 8
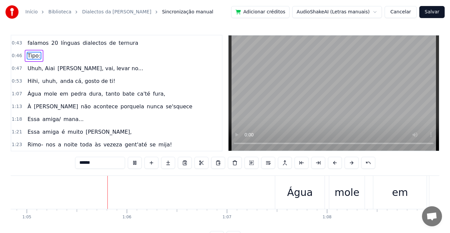
scroll to position [0, 6505]
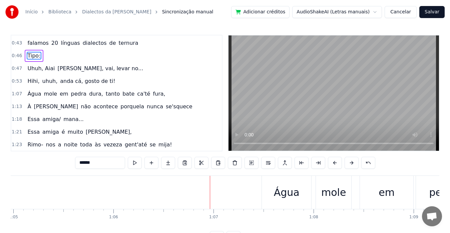
click at [273, 193] on div "Água" at bounding box center [286, 192] width 49 height 33
type input "****"
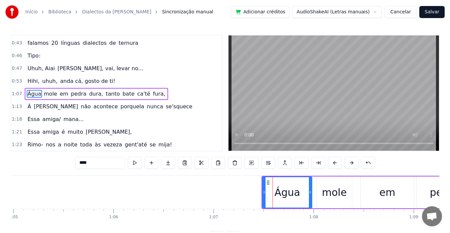
scroll to position [152, 0]
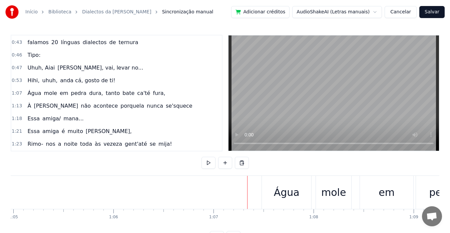
click at [272, 190] on div "Água" at bounding box center [286, 192] width 49 height 33
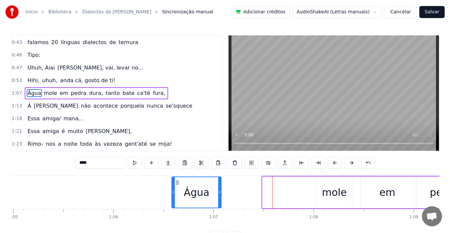
drag, startPoint x: 269, startPoint y: 180, endPoint x: 179, endPoint y: 186, distance: 90.9
click at [179, 186] on div "Água" at bounding box center [196, 192] width 49 height 30
click at [21, 93] on div "1:06 Água mole em pedra dura, tanto bate ca'té fura," at bounding box center [116, 93] width 211 height 13
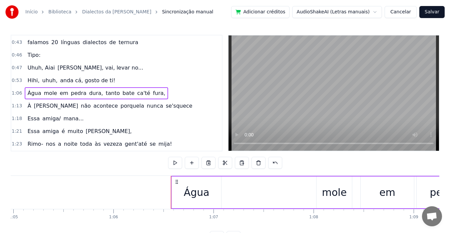
click at [74, 81] on span "anda cá, gosto de ti!" at bounding box center [87, 80] width 56 height 8
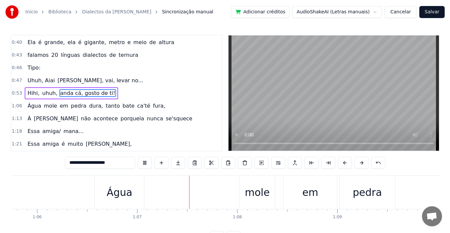
scroll to position [0, 6688]
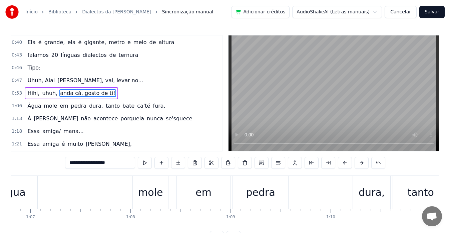
click at [144, 184] on div "mole" at bounding box center [150, 192] width 35 height 33
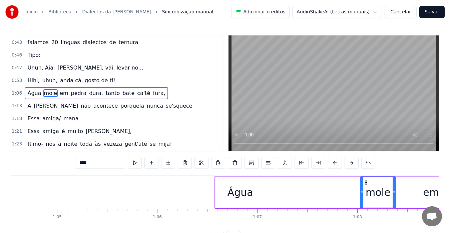
scroll to position [0, 6539]
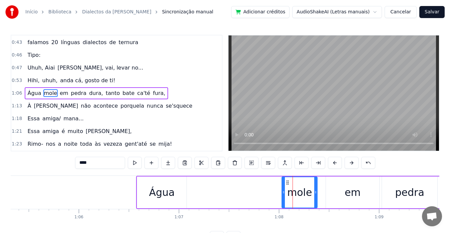
click at [164, 195] on div "Água" at bounding box center [162, 192] width 26 height 15
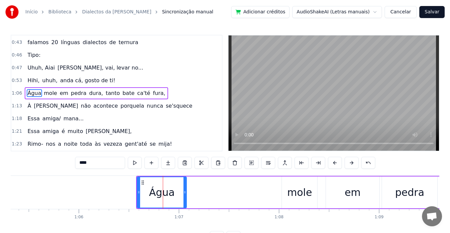
click at [48, 94] on span "mole" at bounding box center [50, 93] width 15 height 8
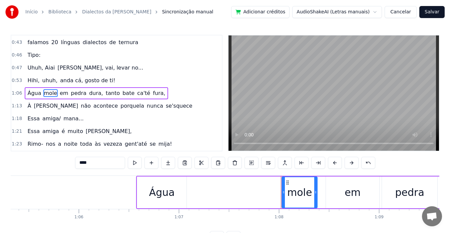
click at [60, 92] on span "em" at bounding box center [64, 93] width 10 height 8
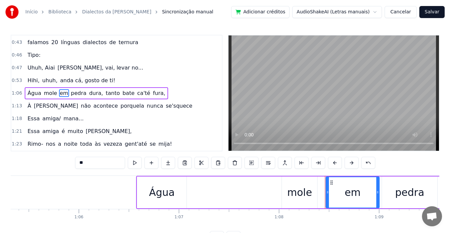
click at [35, 93] on span "Água" at bounding box center [34, 93] width 15 height 8
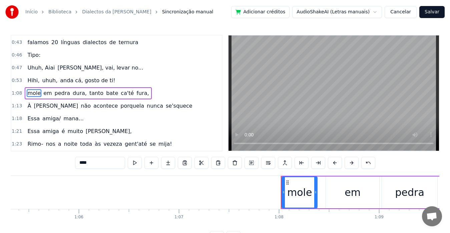
click at [79, 164] on input "****" at bounding box center [100, 163] width 50 height 12
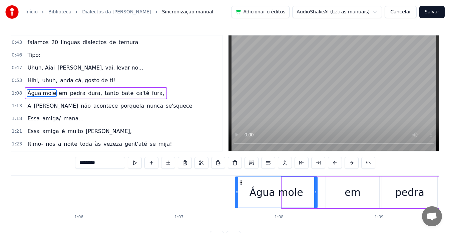
drag, startPoint x: 282, startPoint y: 196, endPoint x: 236, endPoint y: 200, distance: 46.9
click at [236, 200] on div at bounding box center [237, 192] width 3 height 30
type input "*********"
drag, startPoint x: 259, startPoint y: 193, endPoint x: 238, endPoint y: 195, distance: 20.8
click at [238, 195] on div "Água mole" at bounding box center [276, 192] width 81 height 30
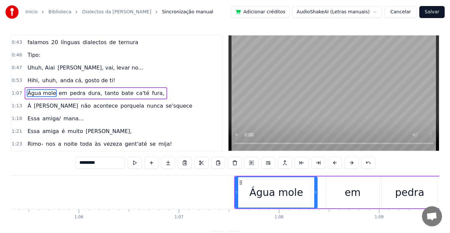
click at [17, 92] on span "1:07" at bounding box center [17, 93] width 10 height 7
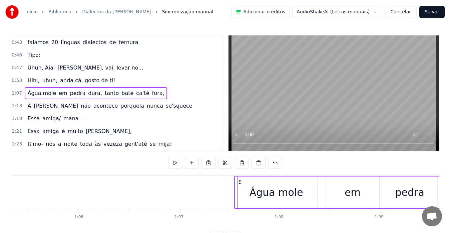
click at [58, 95] on span "em" at bounding box center [63, 93] width 10 height 8
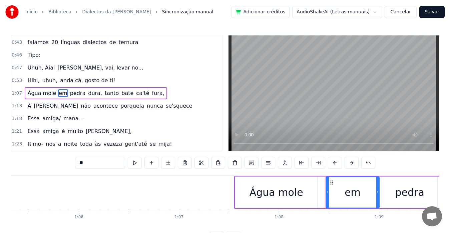
click at [52, 96] on span "Água mole" at bounding box center [42, 93] width 30 height 8
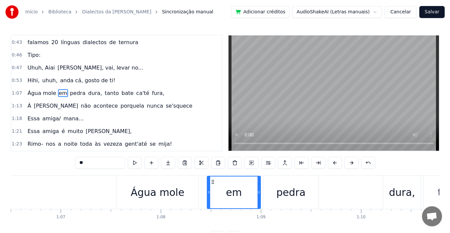
scroll to position [0, 6579]
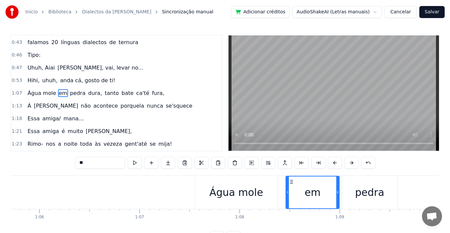
click at [226, 194] on div "Água mole" at bounding box center [237, 192] width 54 height 15
type input "*********"
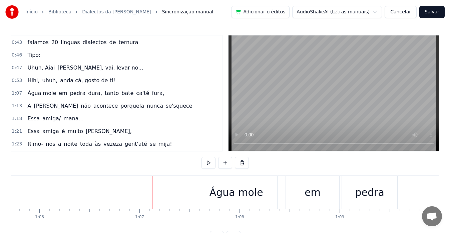
click at [207, 192] on div "Água mole" at bounding box center [236, 192] width 82 height 33
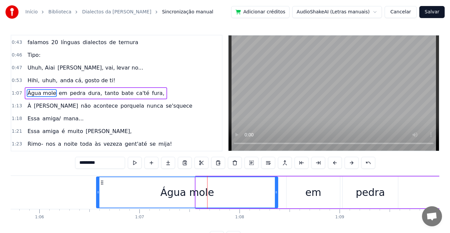
drag, startPoint x: 197, startPoint y: 192, endPoint x: 97, endPoint y: 194, distance: 99.5
click at [97, 194] on icon at bounding box center [98, 191] width 3 height 5
drag, startPoint x: 278, startPoint y: 191, endPoint x: 232, endPoint y: 194, distance: 46.1
click at [232, 196] on div "Água mole" at bounding box center [187, 192] width 182 height 32
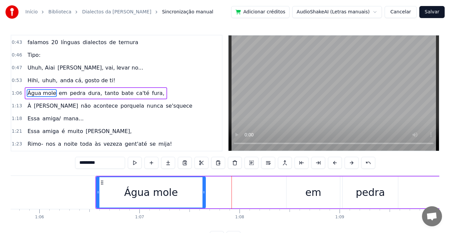
drag, startPoint x: 277, startPoint y: 193, endPoint x: 203, endPoint y: 194, distance: 73.8
click at [203, 194] on icon at bounding box center [204, 191] width 3 height 5
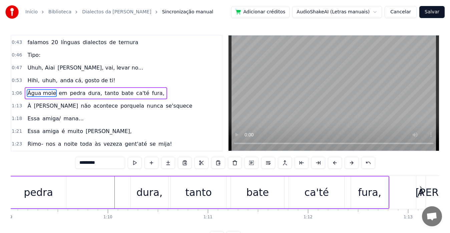
scroll to position [0, 6946]
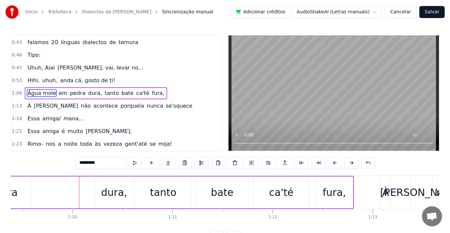
click at [93, 103] on span "acontece" at bounding box center [106, 106] width 26 height 8
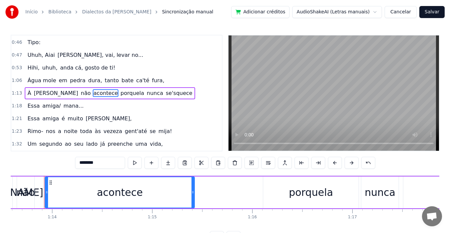
scroll to position [0, 0]
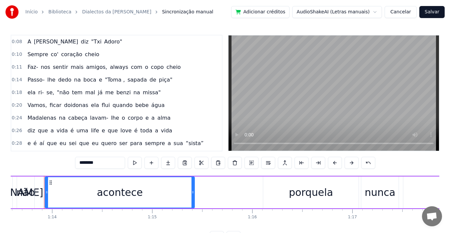
drag, startPoint x: 216, startPoint y: 49, endPoint x: 218, endPoint y: 73, distance: 24.2
click at [218, 72] on div "0:08 A Maria diz "Txi Adoro" 0:10 Sempre co' coração cheio 0:11 Faz- nos sentir…" at bounding box center [117, 93] width 212 height 116
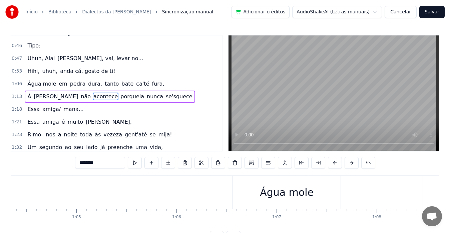
scroll to position [0, 6461]
click at [263, 187] on div "Água mole" at bounding box center [268, 192] width 54 height 15
type input "*********"
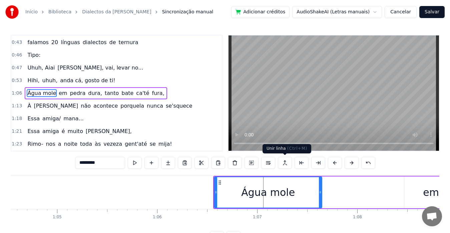
click at [288, 163] on button at bounding box center [285, 163] width 14 height 12
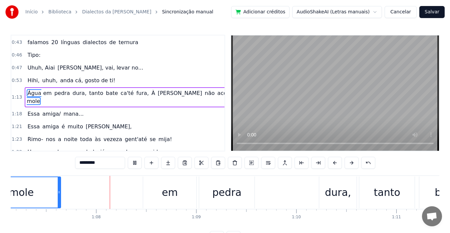
scroll to position [0, 6723]
click at [310, 69] on video at bounding box center [335, 92] width 208 height 115
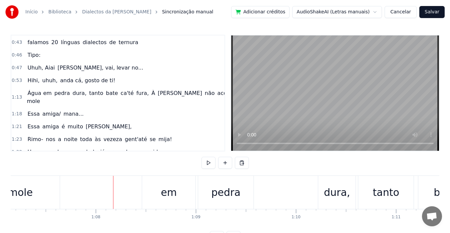
click at [178, 194] on div "em" at bounding box center [168, 192] width 53 height 33
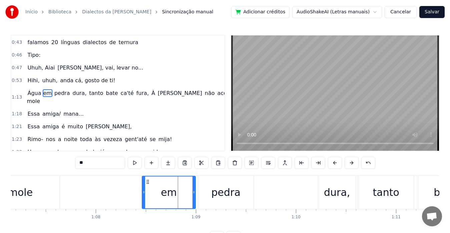
scroll to position [155, 0]
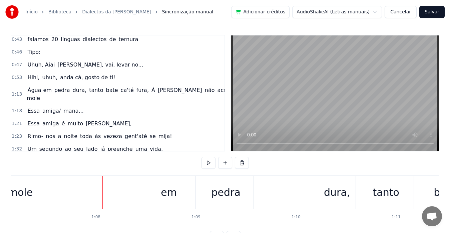
click at [148, 189] on div "em" at bounding box center [168, 192] width 53 height 33
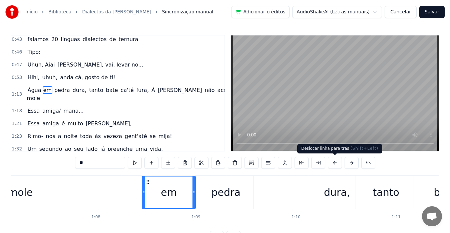
click at [334, 161] on button at bounding box center [335, 163] width 14 height 12
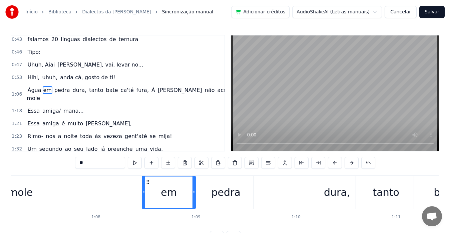
click at [334, 161] on button at bounding box center [335, 163] width 14 height 12
click at [133, 225] on div "A Maria diz "Txi Adoro" Sempre co' coração cheio Faz- nos sentir mais amigos, a…" at bounding box center [225, 200] width 429 height 50
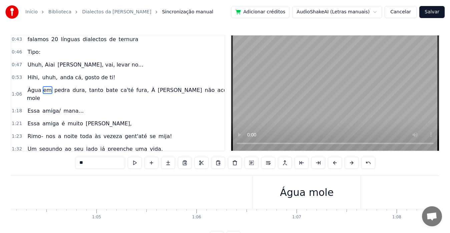
scroll to position [0, 6481]
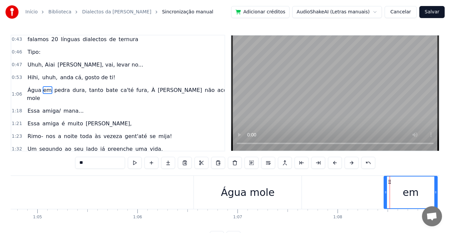
click at [238, 187] on div "Água mole" at bounding box center [248, 192] width 54 height 15
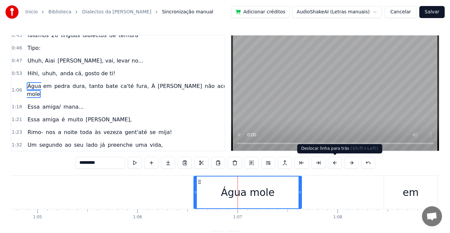
click at [336, 160] on button at bounding box center [335, 163] width 14 height 12
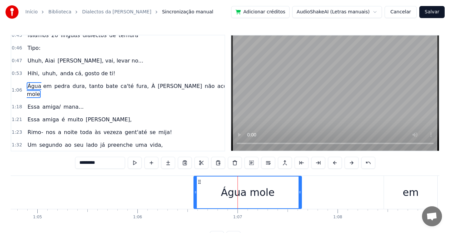
drag, startPoint x: 222, startPoint y: 192, endPoint x: 216, endPoint y: 192, distance: 6.0
click at [216, 192] on div "Água mole" at bounding box center [247, 192] width 107 height 32
click at [226, 192] on div "Água mole" at bounding box center [248, 192] width 54 height 15
type input "**"
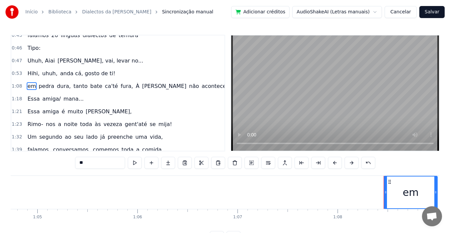
scroll to position [155, 0]
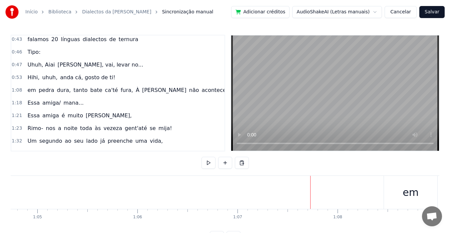
click at [399, 195] on div "em" at bounding box center [410, 192] width 53 height 33
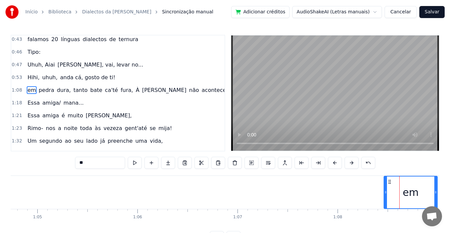
click at [384, 194] on div "em" at bounding box center [411, 192] width 54 height 33
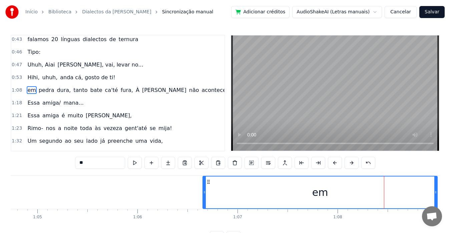
drag, startPoint x: 386, startPoint y: 194, endPoint x: 208, endPoint y: 188, distance: 178.6
click at [206, 188] on div at bounding box center [204, 192] width 3 height 32
click at [82, 164] on input "**" at bounding box center [100, 163] width 50 height 12
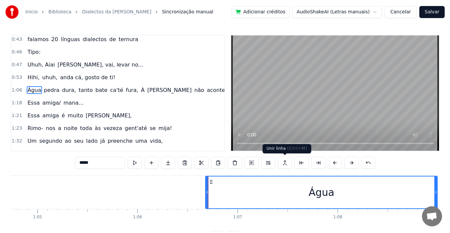
click at [284, 163] on button at bounding box center [285, 163] width 14 height 12
click at [95, 164] on input "****" at bounding box center [100, 163] width 50 height 12
type input "****"
click at [33, 89] on span "Água" at bounding box center [34, 90] width 15 height 8
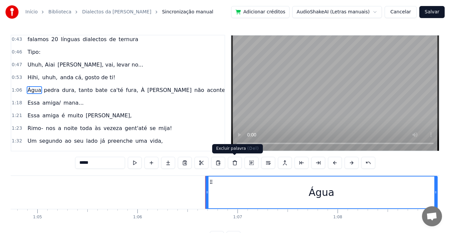
click at [235, 164] on button at bounding box center [235, 163] width 14 height 12
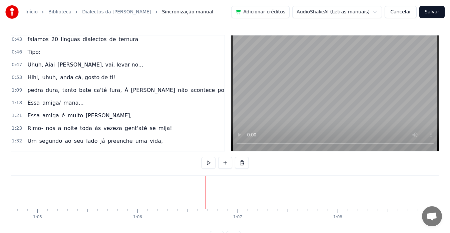
click at [27, 93] on span "pedra" at bounding box center [35, 90] width 17 height 8
click at [30, 92] on span "pedra" at bounding box center [35, 90] width 17 height 8
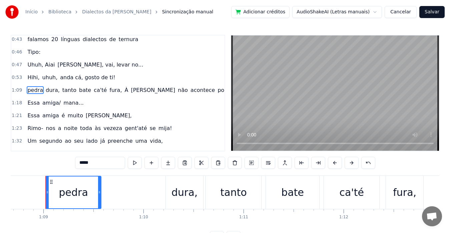
scroll to position [0, 6876]
click at [81, 164] on input "*****" at bounding box center [100, 163] width 50 height 12
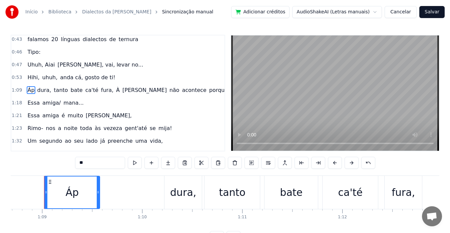
type input "*"
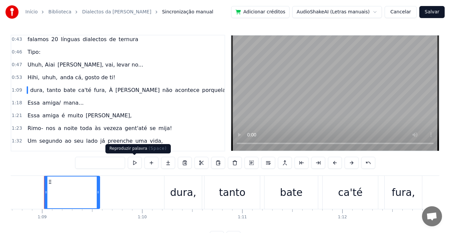
click at [136, 163] on button at bounding box center [135, 163] width 14 height 12
click at [89, 160] on input "text" at bounding box center [100, 163] width 50 height 12
type input "*"
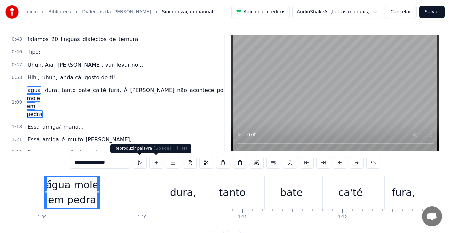
type input "**********"
click at [140, 162] on button at bounding box center [140, 163] width 14 height 12
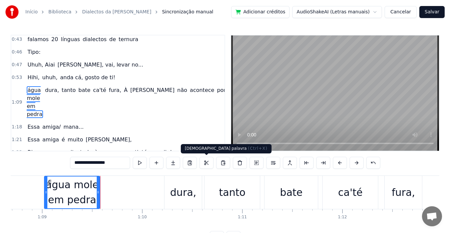
click at [177, 129] on div "1:18 Essa amiga/ mana..." at bounding box center [117, 126] width 213 height 13
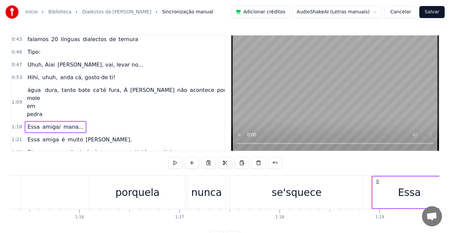
scroll to position [0, 7831]
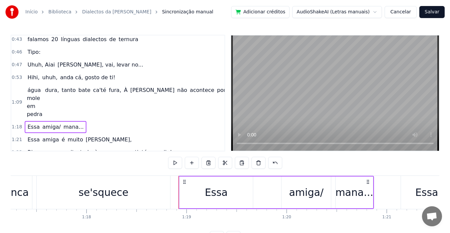
click at [59, 75] on span "anda cá, gosto de ti!" at bounding box center [87, 77] width 56 height 8
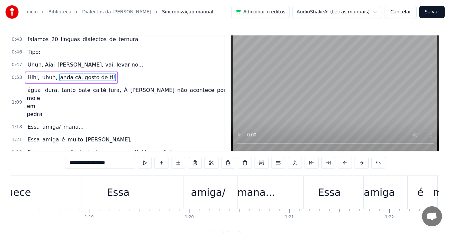
scroll to position [142, 0]
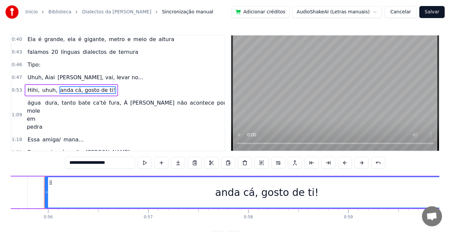
click at [17, 89] on span "0:53" at bounding box center [17, 90] width 10 height 7
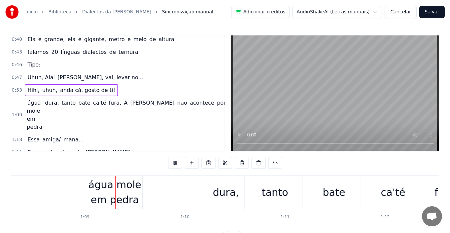
scroll to position [0, 6854]
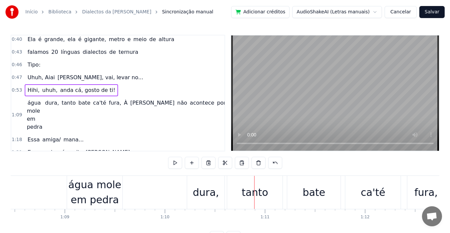
click at [69, 192] on div "água mole em pedra" at bounding box center [94, 192] width 55 height 30
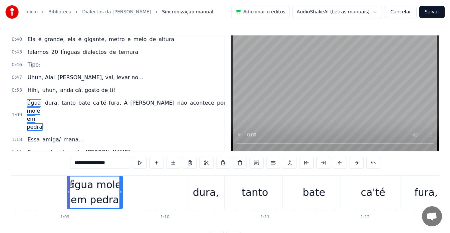
scroll to position [167, 0]
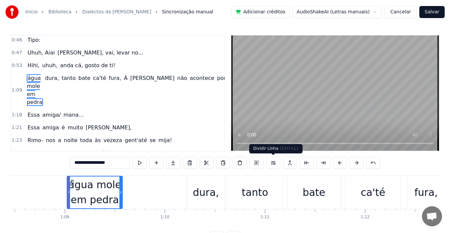
click at [273, 162] on button at bounding box center [273, 163] width 14 height 12
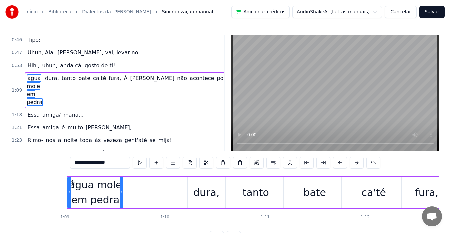
click at [96, 199] on div "água mole em pedra" at bounding box center [95, 192] width 55 height 30
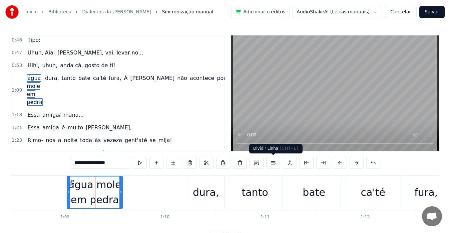
click at [273, 164] on button at bounding box center [273, 163] width 14 height 12
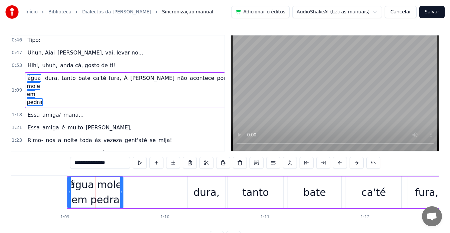
click at [273, 164] on button at bounding box center [273, 163] width 14 height 12
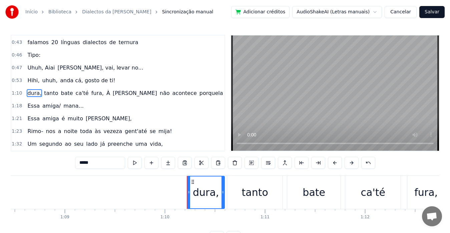
click at [29, 95] on span "dura," at bounding box center [34, 93] width 15 height 8
click at [43, 94] on span "tanto" at bounding box center [50, 93] width 15 height 8
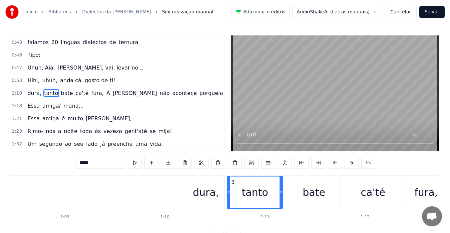
click at [29, 92] on span "dura," at bounding box center [34, 93] width 15 height 8
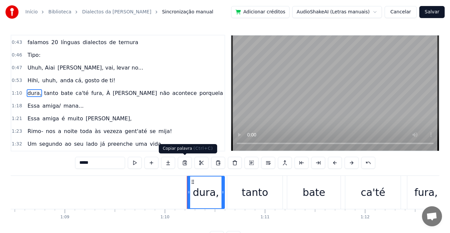
click at [183, 163] on button at bounding box center [185, 163] width 14 height 12
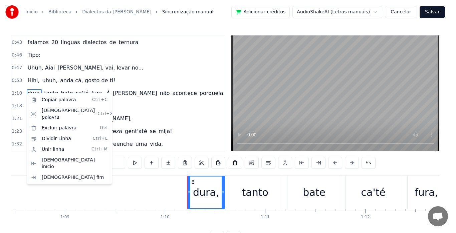
click at [149, 85] on html "Início Biblioteca Dialectos da Maria Sincronização manual Adicionar créditos Au…" at bounding box center [228, 126] width 456 height 253
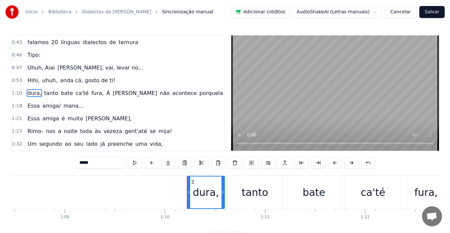
click at [30, 93] on span "dura," at bounding box center [34, 93] width 15 height 8
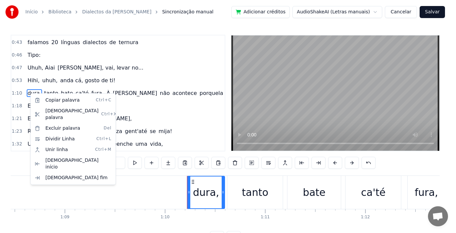
click at [193, 59] on html "Início Biblioteca Dialectos da Maria Sincronização manual Adicionar créditos Au…" at bounding box center [228, 126] width 456 height 253
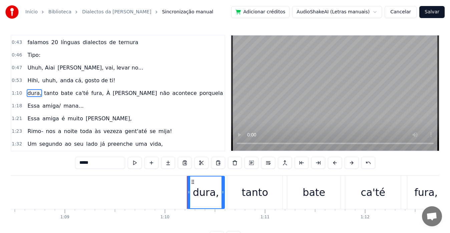
click at [81, 162] on input "*****" at bounding box center [100, 163] width 50 height 12
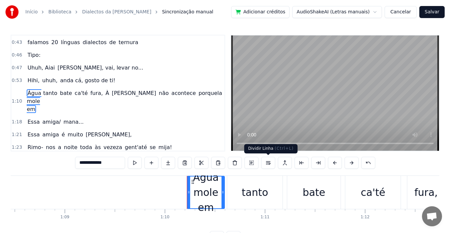
click at [268, 162] on button at bounding box center [268, 163] width 14 height 12
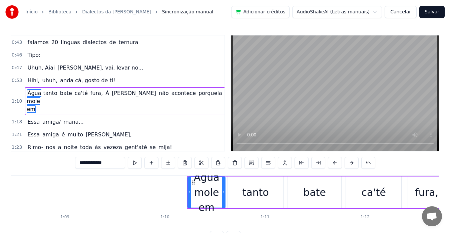
scroll to position [160, 0]
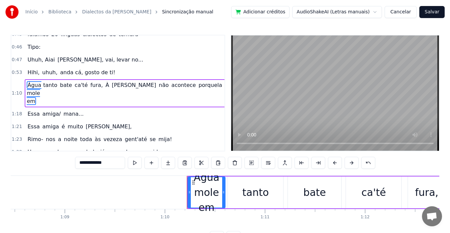
click at [208, 190] on div "Água mole em" at bounding box center [206, 192] width 37 height 45
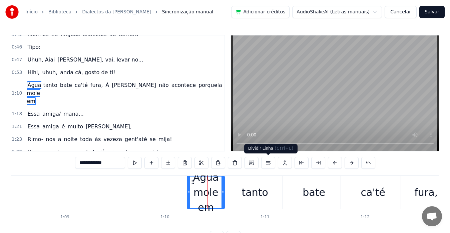
click at [267, 163] on button at bounding box center [268, 163] width 14 height 12
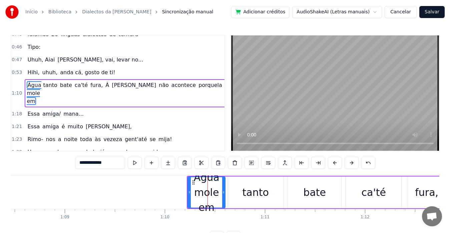
click at [267, 163] on button at bounding box center [268, 163] width 14 height 12
drag, startPoint x: 201, startPoint y: 179, endPoint x: 219, endPoint y: 210, distance: 36.1
click at [218, 210] on div "Água mole em" at bounding box center [206, 192] width 37 height 45
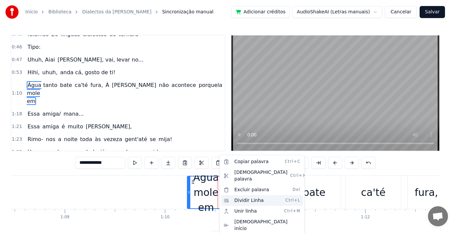
click at [242, 195] on div "Dividir Linha Ctrl+L" at bounding box center [262, 200] width 82 height 11
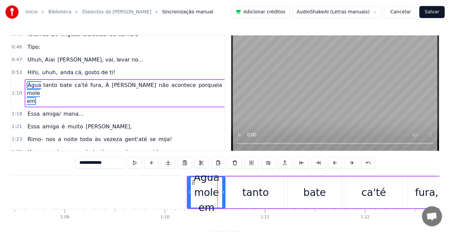
click at [110, 161] on input "**********" at bounding box center [100, 163] width 50 height 12
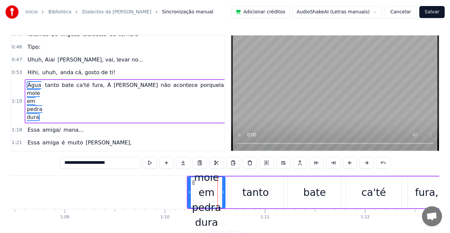
type input "**********"
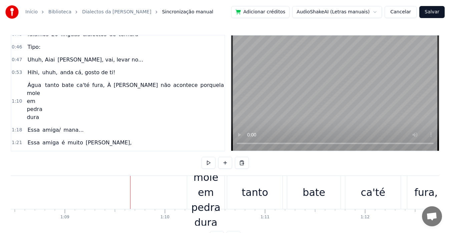
click at [32, 90] on span "Água mole em pedra dura" at bounding box center [35, 101] width 16 height 40
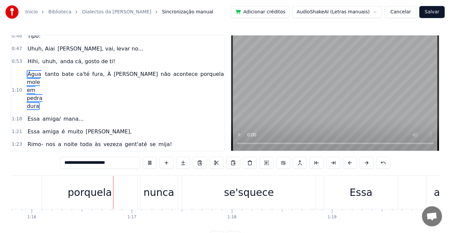
scroll to position [0, 7607]
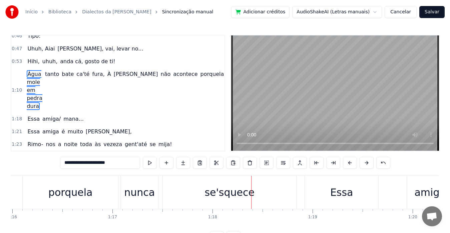
click at [61, 104] on span "bate" at bounding box center [67, 90] width 13 height 40
type input "****"
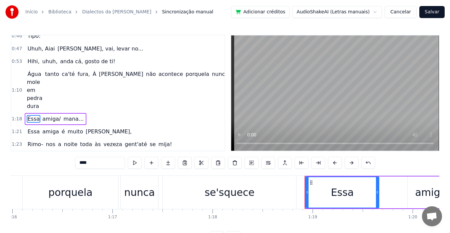
scroll to position [188, 0]
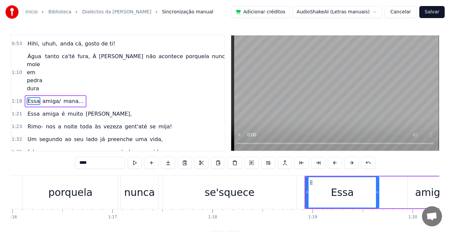
click at [19, 59] on div "1:10 Água mole em pedra dura tanto ca'té fura, À Maria não acontece porquela nu…" at bounding box center [117, 72] width 213 height 45
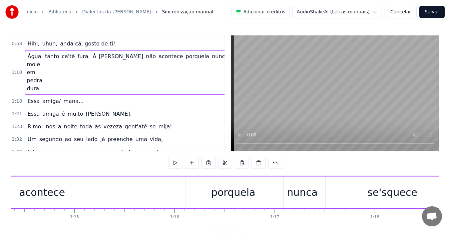
click at [29, 64] on span "Água mole em pedra dura" at bounding box center [35, 72] width 16 height 40
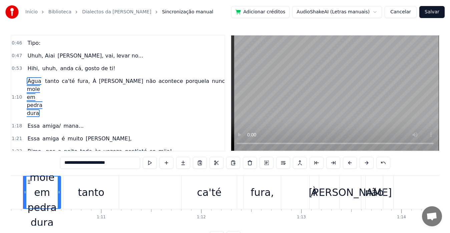
scroll to position [0, 6997]
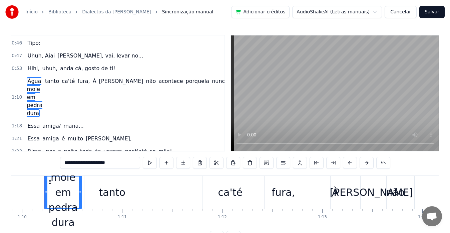
drag, startPoint x: 122, startPoint y: 163, endPoint x: 12, endPoint y: 151, distance: 110.1
click at [12, 151] on div "0:08 A Maria diz "Txi Adoro" 0:10 Sempre co' coração cheio 0:11 Faz- nos sentir…" at bounding box center [225, 139] width 429 height 208
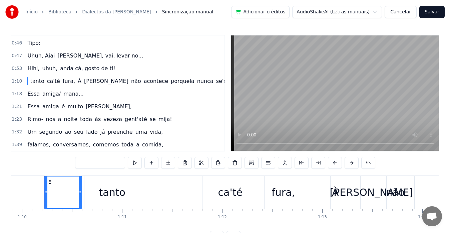
click at [38, 82] on span "tanto" at bounding box center [36, 81] width 15 height 8
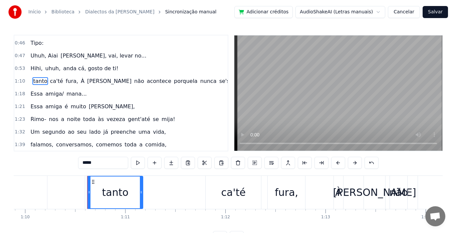
scroll to position [152, 0]
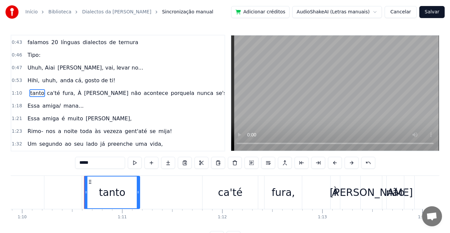
click at [77, 95] on span "À" at bounding box center [79, 93] width 5 height 8
type input "*"
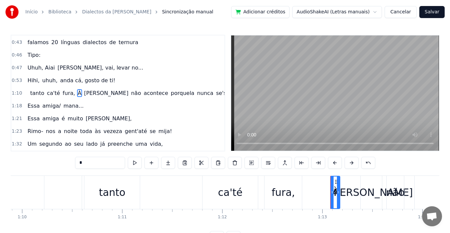
click at [77, 95] on span "À" at bounding box center [79, 93] width 5 height 8
click at [77, 94] on span "À" at bounding box center [79, 93] width 5 height 8
click at [437, 11] on button "Salvar" at bounding box center [431, 12] width 25 height 12
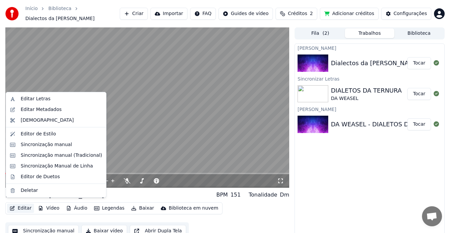
click at [28, 205] on button "Editar" at bounding box center [20, 207] width 27 height 9
click at [182, 97] on video at bounding box center [147, 107] width 284 height 160
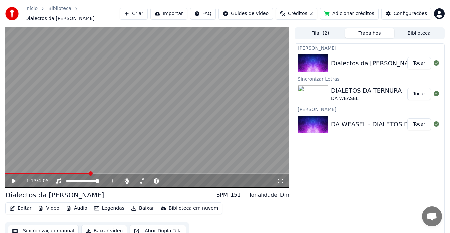
click at [100, 206] on button "Legendas" at bounding box center [109, 207] width 36 height 9
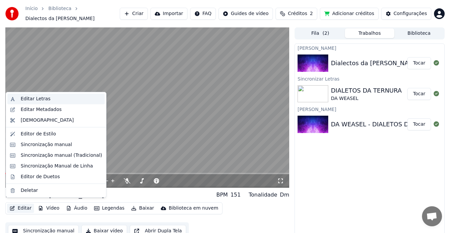
click at [38, 99] on div "Editar Letras" at bounding box center [36, 98] width 30 height 7
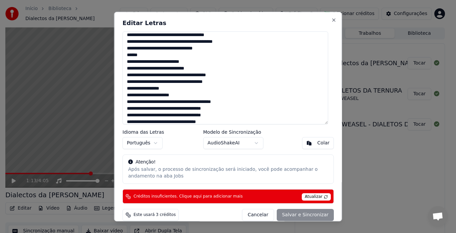
scroll to position [73, 0]
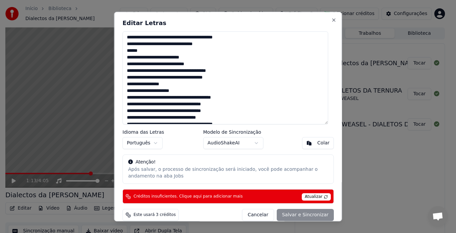
click at [172, 78] on textarea at bounding box center [225, 77] width 206 height 93
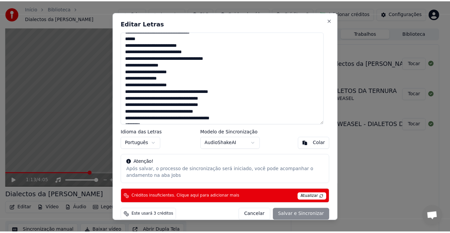
scroll to position [146, 0]
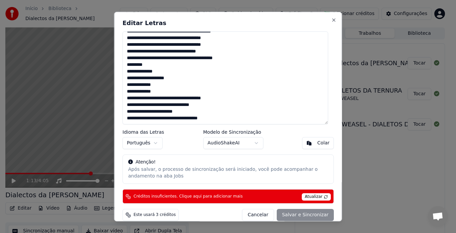
click at [195, 175] on div "Após salvar, o processo de sincronização será iniciado, você pode acompanhar o …" at bounding box center [228, 172] width 200 height 13
drag, startPoint x: 195, startPoint y: 175, endPoint x: 211, endPoint y: 168, distance: 16.6
click at [196, 173] on div "Após salvar, o processo de sincronização será iniciado, você pode acompanhar o …" at bounding box center [228, 172] width 200 height 13
click at [132, 167] on div "Após salvar, o processo de sincronização será iniciado, você pode acompanhar o …" at bounding box center [228, 172] width 200 height 13
click at [313, 196] on span "Atualizar" at bounding box center [316, 196] width 29 height 7
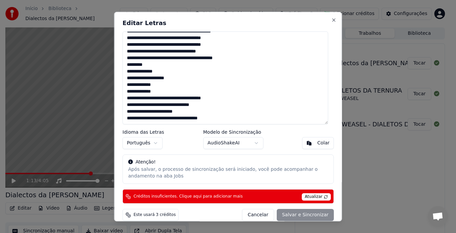
click at [302, 214] on div "Cancelar Salvar e Sincronizar" at bounding box center [288, 215] width 92 height 12
click at [331, 19] on button "Close" at bounding box center [333, 19] width 5 height 5
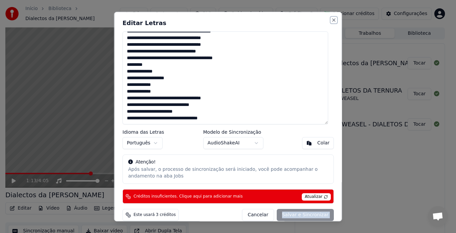
type textarea "**********"
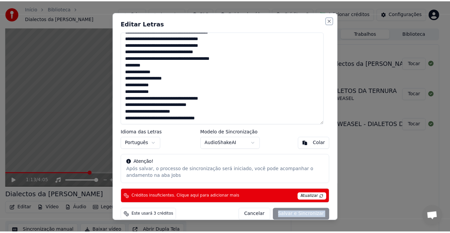
scroll to position [139, 0]
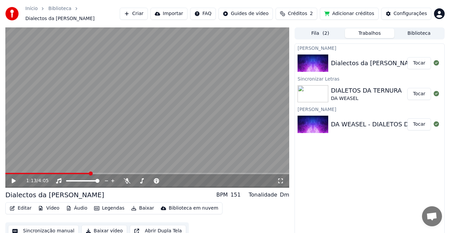
click at [379, 158] on div "Criar Karaokê Dialectos da Maria Tocar Sincronizar Letras DIALETOS DA TERNURA D…" at bounding box center [370, 142] width 150 height 198
click at [342, 13] on button "Adicionar créditos" at bounding box center [349, 14] width 59 height 12
click at [26, 205] on button "Editar" at bounding box center [20, 207] width 27 height 9
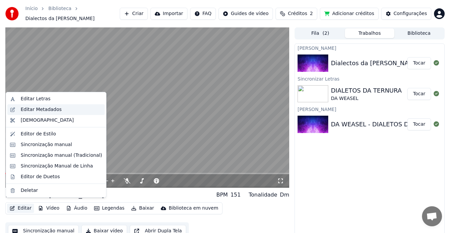
click at [46, 110] on div "Editar Metadados" at bounding box center [41, 109] width 41 height 7
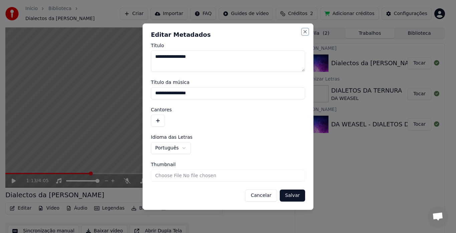
click at [304, 33] on button "Close" at bounding box center [304, 31] width 5 height 5
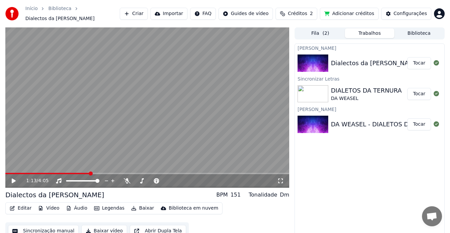
click at [38, 173] on span at bounding box center [47, 173] width 84 height 1
click at [12, 178] on icon at bounding box center [14, 180] width 4 height 5
click at [10, 169] on div "0:30 / 4:05" at bounding box center [147, 107] width 284 height 160
click at [9, 173] on span at bounding box center [22, 173] width 35 height 1
click at [15, 178] on icon at bounding box center [14, 180] width 4 height 5
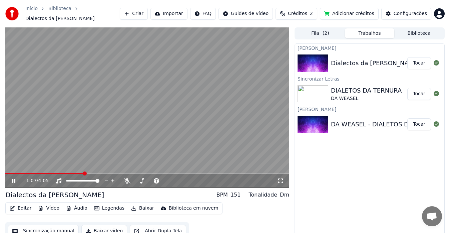
click at [14, 178] on icon at bounding box center [18, 180] width 15 height 5
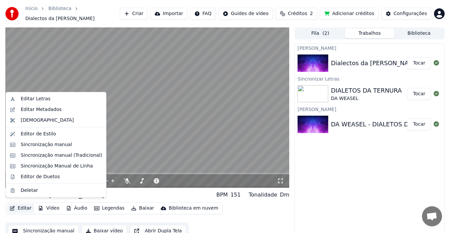
click at [17, 205] on button "Editar" at bounding box center [20, 207] width 27 height 9
click at [42, 144] on div "Sincronização manual" at bounding box center [46, 144] width 51 height 7
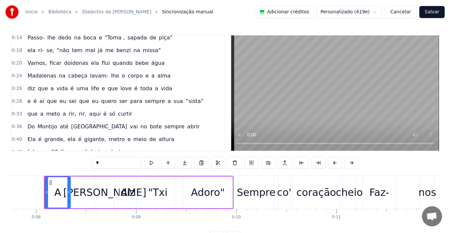
scroll to position [46, 0]
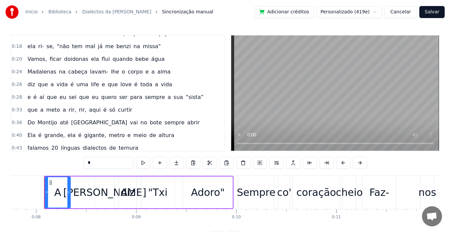
click at [17, 85] on span "0:26" at bounding box center [17, 84] width 10 height 7
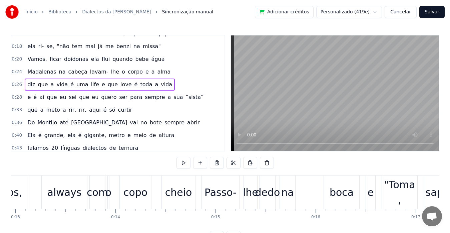
click at [27, 85] on span "diz" at bounding box center [31, 84] width 9 height 8
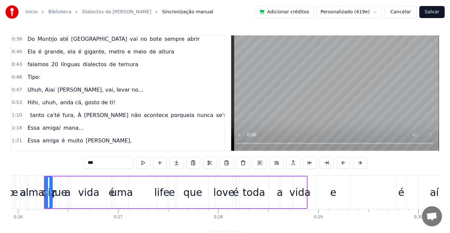
scroll to position [126, 0]
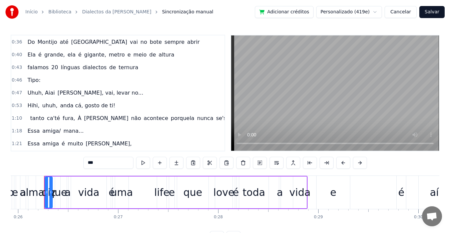
click at [33, 117] on span "tanto" at bounding box center [36, 118] width 15 height 8
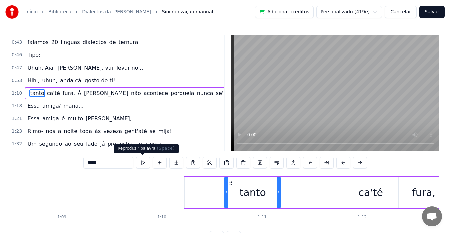
scroll to position [0, 7037]
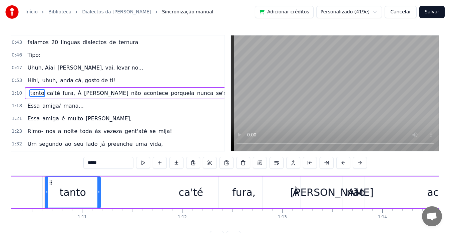
click at [99, 163] on input "*****" at bounding box center [108, 163] width 50 height 12
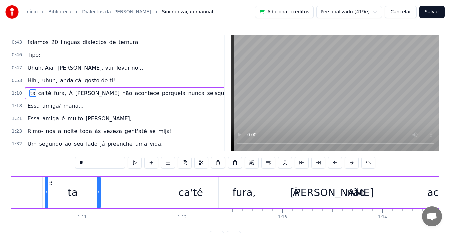
type input "*"
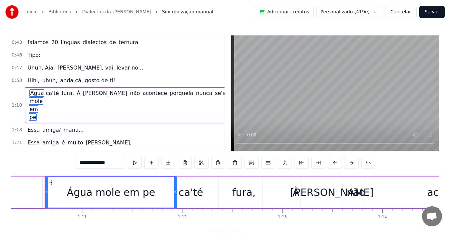
drag, startPoint x: 99, startPoint y: 193, endPoint x: 175, endPoint y: 193, distance: 76.4
click at [175, 193] on icon at bounding box center [175, 191] width 3 height 5
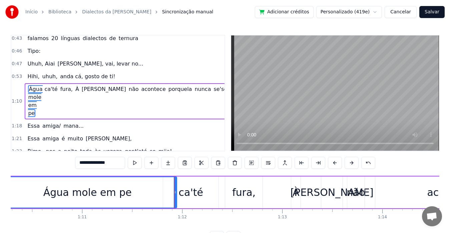
drag, startPoint x: 47, startPoint y: 189, endPoint x: 0, endPoint y: 194, distance: 47.3
click at [0, 194] on div "Início Biblioteca Dialectos da Maria Sincronização manual Adicionar créditos Pe…" at bounding box center [225, 121] width 450 height 243
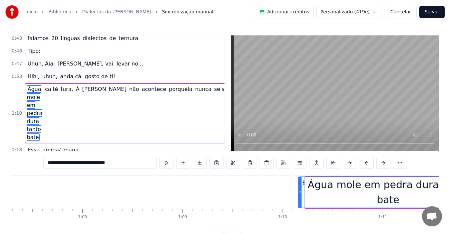
scroll to position [0, 6697]
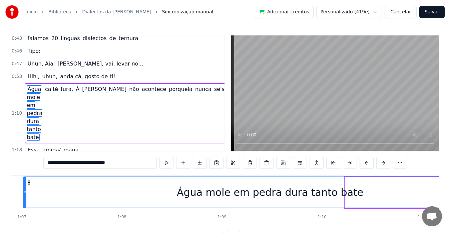
drag, startPoint x: 339, startPoint y: 191, endPoint x: 24, endPoint y: 189, distance: 315.0
click at [24, 189] on div at bounding box center [25, 192] width 3 height 30
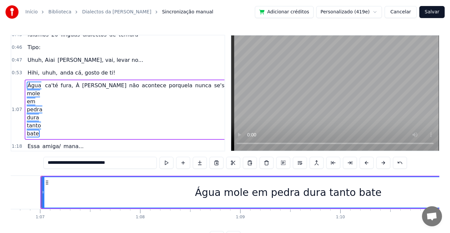
scroll to position [0, 6676]
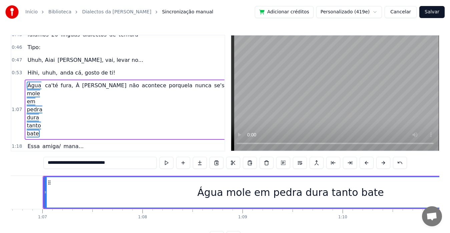
click at [93, 75] on span "anda cá, gosto de ti!" at bounding box center [87, 73] width 56 height 8
type input "**********"
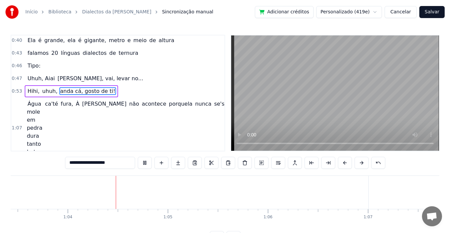
scroll to position [0, 6371]
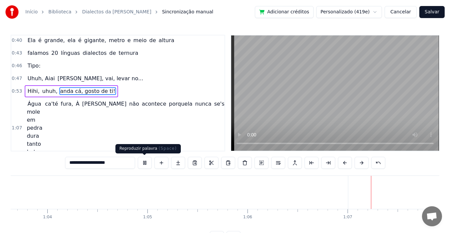
click at [142, 161] on button at bounding box center [145, 163] width 14 height 12
click at [143, 161] on button at bounding box center [145, 163] width 14 height 12
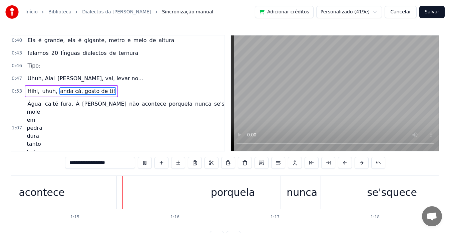
scroll to position [0, 7482]
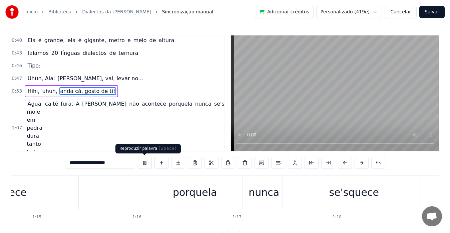
click at [148, 162] on button at bounding box center [145, 163] width 14 height 12
click at [39, 104] on span "Água mole em pedra dura tanto bate" at bounding box center [35, 128] width 16 height 56
type input "**********"
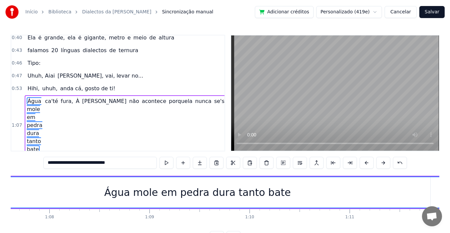
scroll to position [0, 6675]
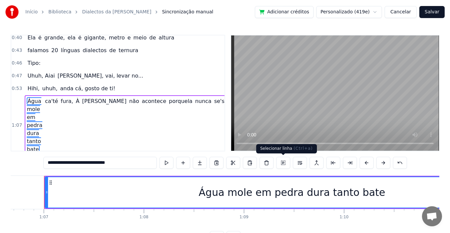
click at [283, 163] on button at bounding box center [283, 163] width 14 height 12
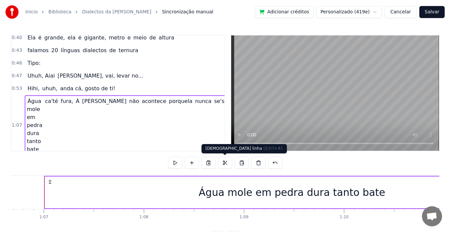
click at [222, 164] on button at bounding box center [225, 163] width 14 height 12
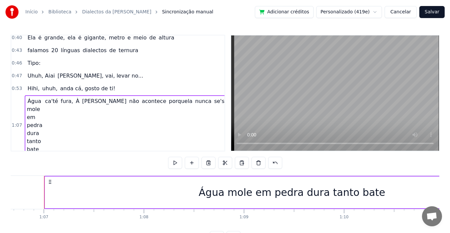
click at [225, 188] on div "Água mole em pedra dura tanto bate" at bounding box center [292, 192] width 187 height 15
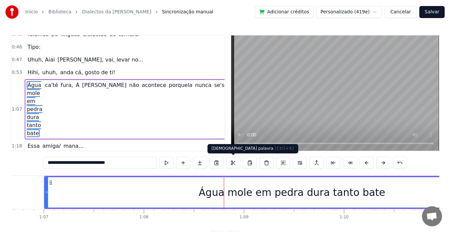
click at [232, 160] on button at bounding box center [233, 163] width 14 height 12
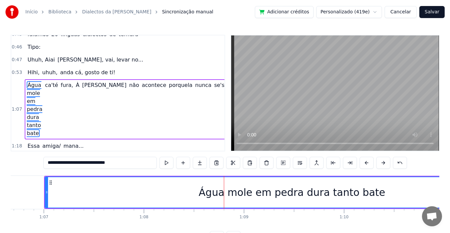
drag, startPoint x: 134, startPoint y: 163, endPoint x: 28, endPoint y: 162, distance: 105.5
click at [28, 162] on div "0:08 A Maria diz "Txi Adoro" 0:10 Sempre co' coração cheio 0:11 Faz- nos sentir…" at bounding box center [225, 139] width 429 height 208
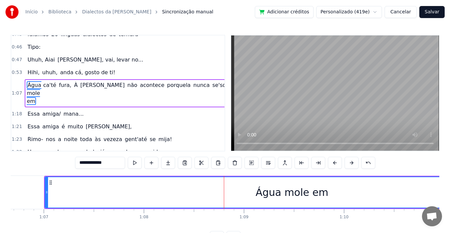
click at [57, 85] on span "ca'té" at bounding box center [50, 85] width 14 height 8
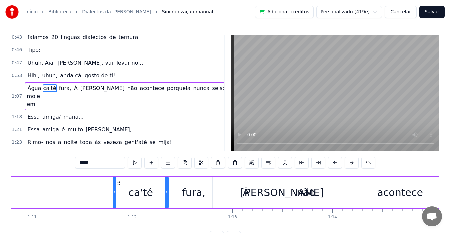
scroll to position [0, 7155]
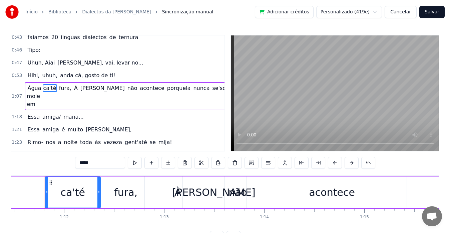
click at [88, 162] on input "*****" at bounding box center [100, 163] width 50 height 12
type input "*"
click at [41, 85] on span "Água mole em" at bounding box center [34, 96] width 14 height 24
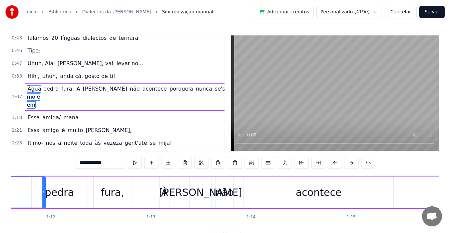
scroll to position [0, 7148]
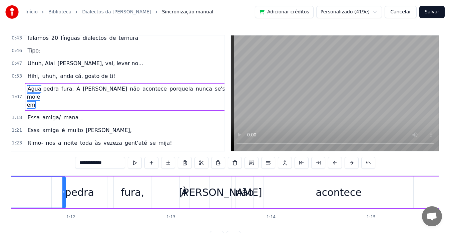
click at [135, 194] on div "fura," at bounding box center [132, 192] width 23 height 15
type input "*****"
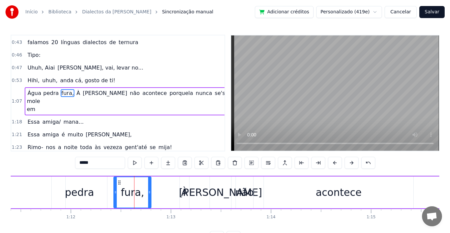
drag, startPoint x: 151, startPoint y: 193, endPoint x: 171, endPoint y: 193, distance: 20.0
click at [171, 193] on div "Água mole em pedra fura, À Maria não acontece porquela nunca se'squece" at bounding box center [164, 192] width 1186 height 33
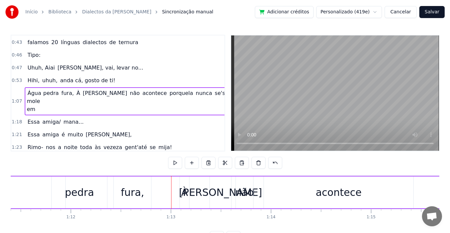
click at [146, 190] on div "fura," at bounding box center [132, 192] width 37 height 32
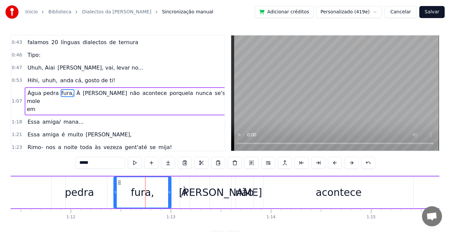
drag, startPoint x: 150, startPoint y: 191, endPoint x: 170, endPoint y: 192, distance: 20.0
click at [170, 192] on icon at bounding box center [169, 191] width 3 height 5
click at [180, 191] on div "À" at bounding box center [185, 192] width 10 height 32
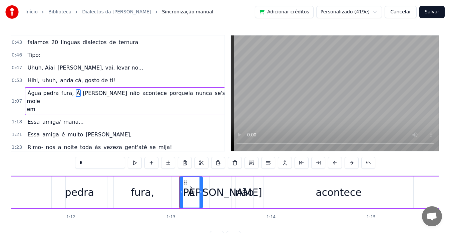
drag, startPoint x: 189, startPoint y: 191, endPoint x: 202, endPoint y: 191, distance: 13.3
click at [202, 191] on icon at bounding box center [201, 191] width 3 height 5
click at [231, 191] on div "Maria" at bounding box center [220, 192] width 83 height 15
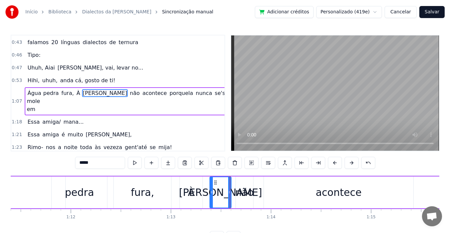
click at [190, 189] on div "À" at bounding box center [191, 192] width 7 height 15
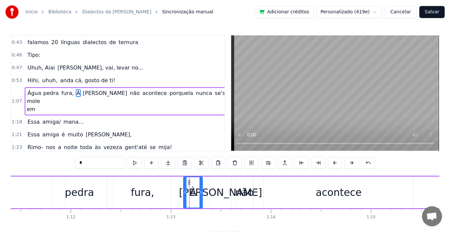
drag, startPoint x: 182, startPoint y: 189, endPoint x: 186, endPoint y: 189, distance: 4.0
click at [186, 189] on div at bounding box center [185, 192] width 3 height 30
click at [139, 195] on div "fura," at bounding box center [142, 192] width 23 height 15
type input "*****"
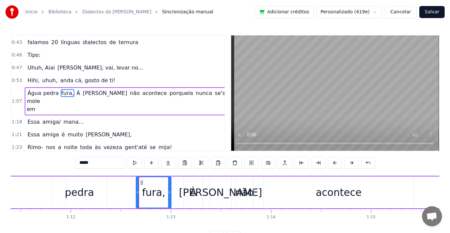
drag, startPoint x: 114, startPoint y: 188, endPoint x: 139, endPoint y: 189, distance: 24.4
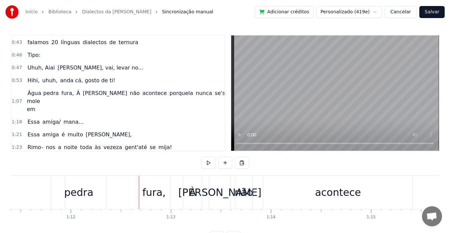
click at [38, 93] on span "Água mole em" at bounding box center [34, 101] width 14 height 24
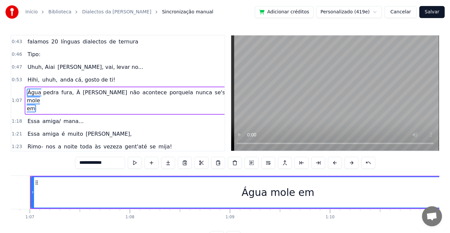
scroll to position [0, 6675]
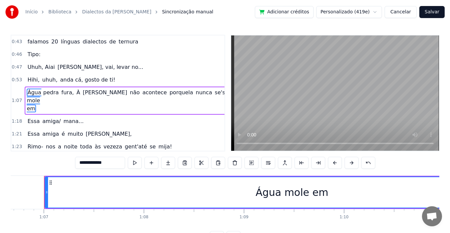
click at [325, 193] on div "Água mole em" at bounding box center [291, 192] width 493 height 30
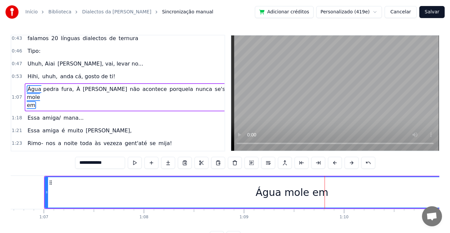
click at [115, 162] on input "**********" at bounding box center [100, 163] width 50 height 12
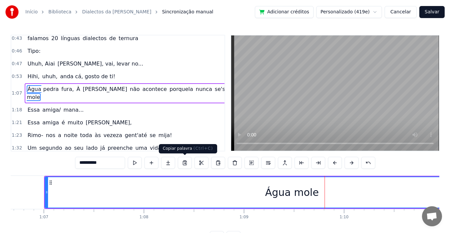
click at [186, 163] on button at bounding box center [185, 163] width 14 height 12
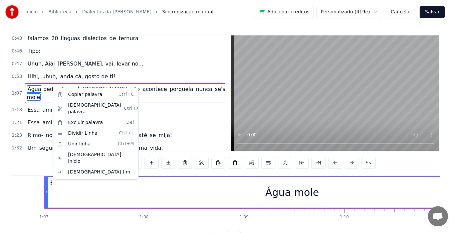
click at [25, 162] on html "Início Biblioteca Dialectos da Maria Sincronização manual Adicionar créditos Pe…" at bounding box center [228, 126] width 456 height 253
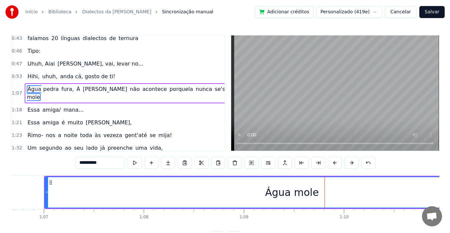
click at [60, 88] on span "pedra" at bounding box center [51, 89] width 17 height 8
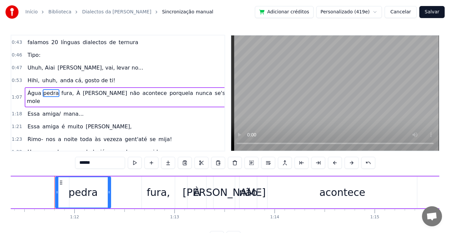
scroll to position [0, 7155]
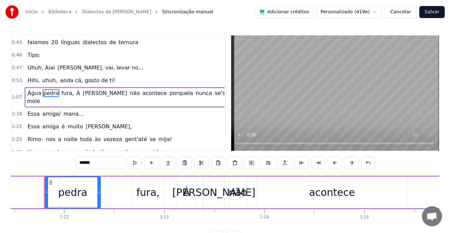
click at [79, 166] on input "*****" at bounding box center [100, 163] width 50 height 12
click at [81, 95] on span "fura," at bounding box center [76, 93] width 14 height 8
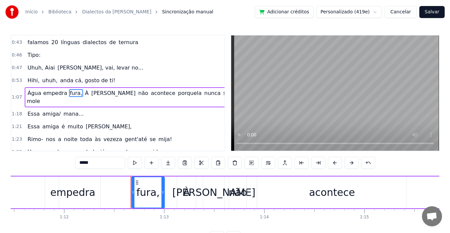
click at [89, 92] on span "À" at bounding box center [86, 93] width 5 height 8
type input "*"
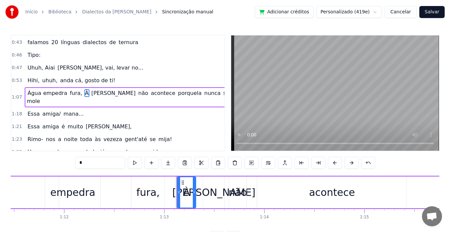
click at [253, 163] on button at bounding box center [252, 163] width 14 height 12
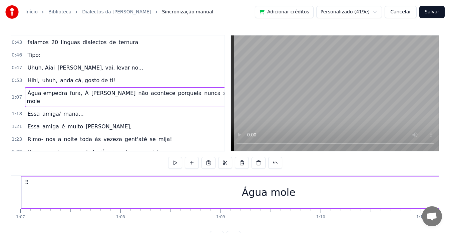
scroll to position [0, 6675]
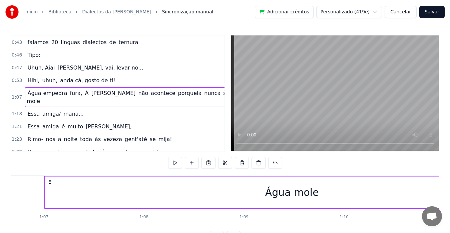
click at [68, 93] on span "empedra" at bounding box center [55, 93] width 25 height 8
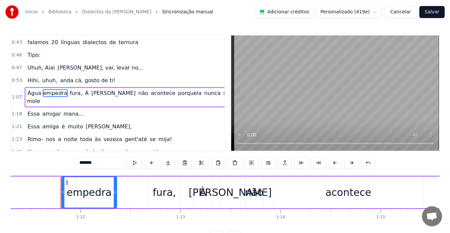
scroll to position [0, 7155]
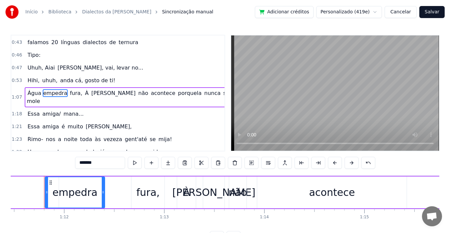
drag, startPoint x: 99, startPoint y: 191, endPoint x: 107, endPoint y: 191, distance: 7.7
click at [104, 191] on icon at bounding box center [103, 191] width 3 height 5
click at [62, 91] on span "empedra" at bounding box center [55, 93] width 25 height 8
click at [63, 96] on span "empedra" at bounding box center [55, 93] width 25 height 8
click at [62, 93] on span "empedra" at bounding box center [55, 93] width 25 height 8
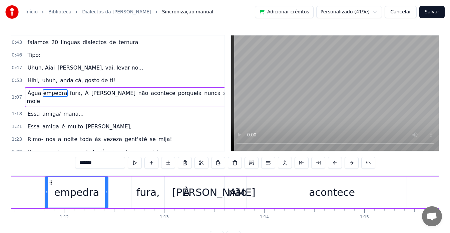
click at [85, 163] on input "*******" at bounding box center [100, 163] width 50 height 12
type input "********"
click at [18, 114] on span "1:18" at bounding box center [17, 113] width 10 height 7
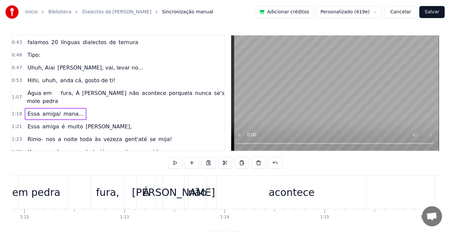
click at [18, 114] on span "1:18" at bounding box center [17, 113] width 10 height 7
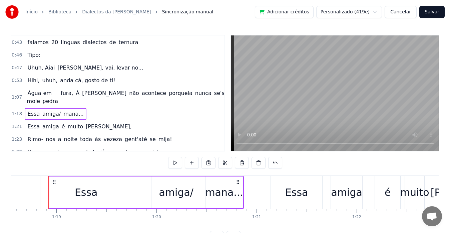
scroll to position [0, 7868]
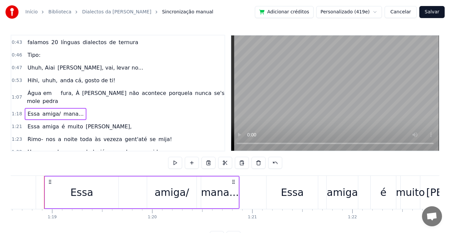
click at [20, 114] on span "1:18" at bounding box center [17, 113] width 10 height 7
drag, startPoint x: 155, startPoint y: 225, endPoint x: 142, endPoint y: 226, distance: 13.1
click at [142, 225] on div "A Maria diz "Txi Adoro" Sempre co' coração cheio Faz- nos sentir mais amigos, a…" at bounding box center [225, 200] width 429 height 50
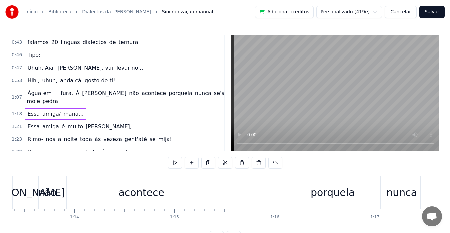
scroll to position [0, 7306]
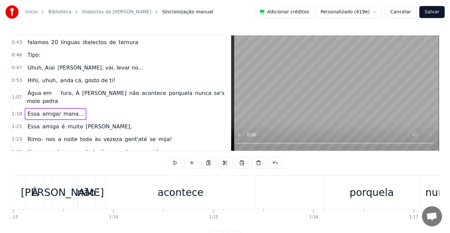
click at [91, 196] on div "não" at bounding box center [86, 192] width 19 height 15
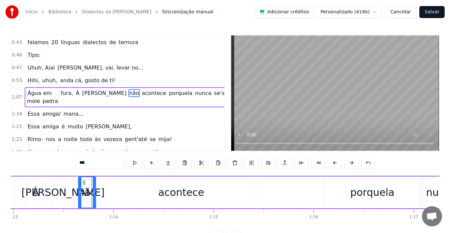
click at [52, 193] on div "Maria" at bounding box center [63, 192] width 83 height 15
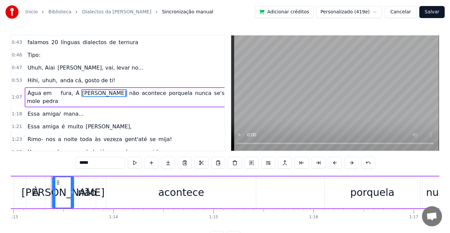
click at [40, 192] on div "À" at bounding box center [35, 192] width 19 height 32
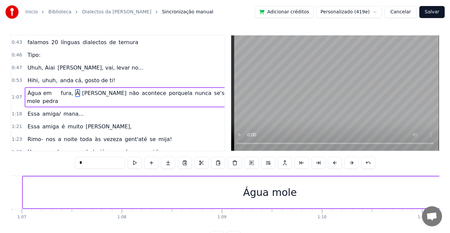
scroll to position [0, 6618]
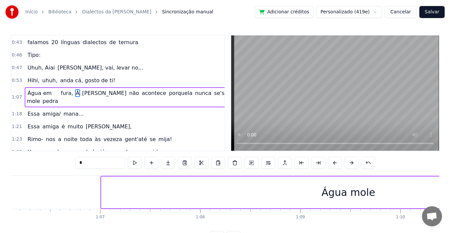
click at [336, 191] on div "Água mole" at bounding box center [349, 192] width 54 height 15
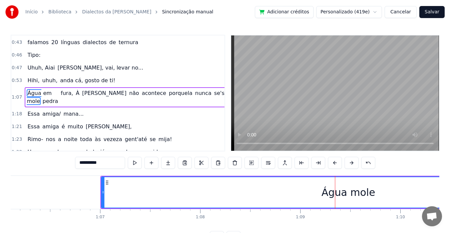
scroll to position [156, 0]
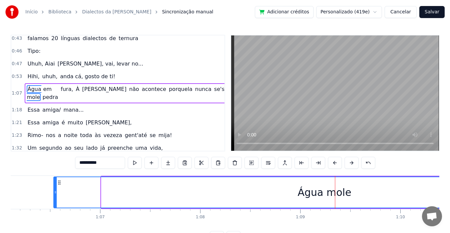
drag, startPoint x: 102, startPoint y: 200, endPoint x: 54, endPoint y: 203, distance: 47.8
click at [54, 203] on div at bounding box center [55, 192] width 3 height 30
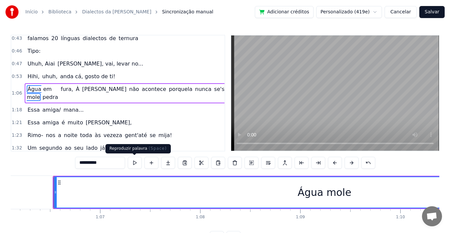
click at [138, 165] on button at bounding box center [135, 163] width 14 height 12
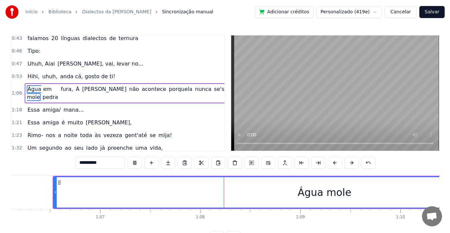
click at [138, 165] on button at bounding box center [135, 163] width 14 height 12
click at [59, 97] on span "em pedra" at bounding box center [51, 93] width 16 height 16
type input "********"
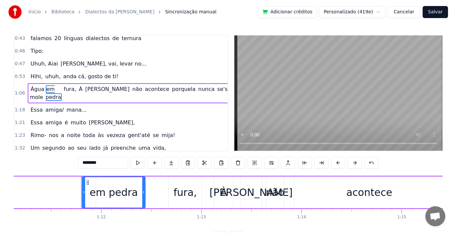
scroll to position [0, 7155]
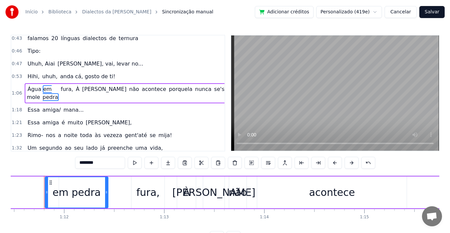
click at [430, 11] on button "Salvar" at bounding box center [431, 12] width 25 height 12
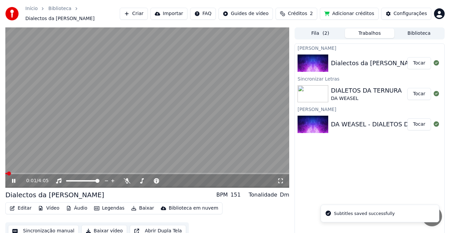
click at [157, 127] on video at bounding box center [147, 107] width 284 height 160
click at [144, 14] on button "Criar" at bounding box center [134, 14] width 28 height 12
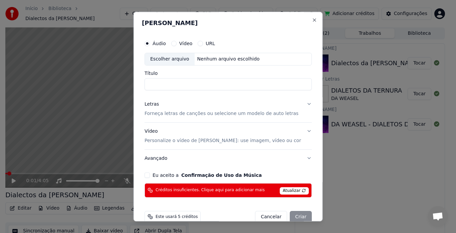
click at [288, 188] on span "Atualizar" at bounding box center [294, 190] width 29 height 7
click at [311, 22] on button "Close" at bounding box center [313, 19] width 5 height 5
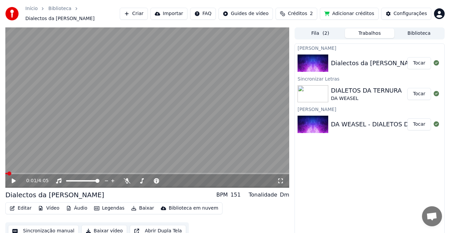
click at [438, 16] on html "Início Biblioteca Dialectos da Maria Criar Importar FAQ Guides de vídeo Crédito…" at bounding box center [225, 116] width 450 height 233
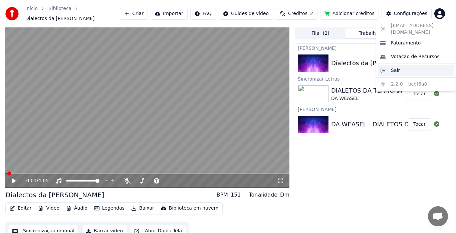
click at [397, 67] on span "Sair" at bounding box center [395, 70] width 9 height 7
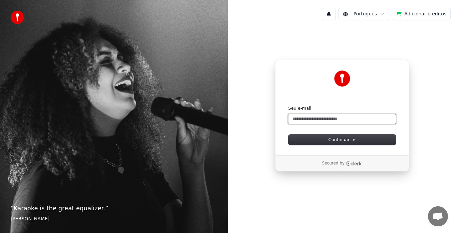
click at [343, 117] on input "Seu e-mail" at bounding box center [341, 119] width 107 height 10
click at [340, 141] on span "Continuar" at bounding box center [341, 139] width 27 height 6
type input "**********"
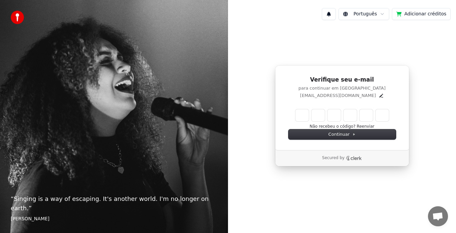
click at [297, 115] on input "Enter verification code" at bounding box center [341, 115] width 93 height 12
type input "******"
